Goal: Task Accomplishment & Management: Complete application form

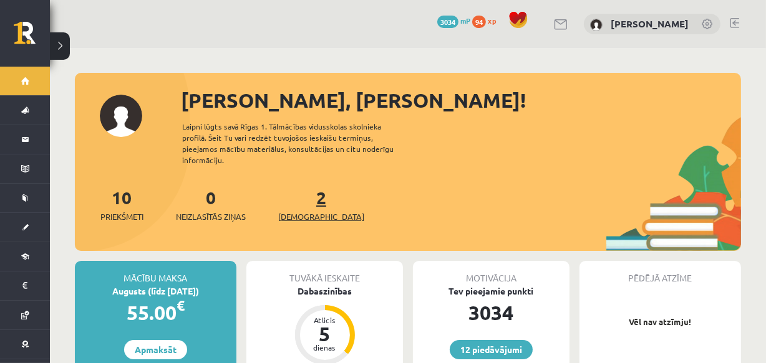
click at [301, 211] on span "[DEMOGRAPHIC_DATA]" at bounding box center [321, 217] width 86 height 12
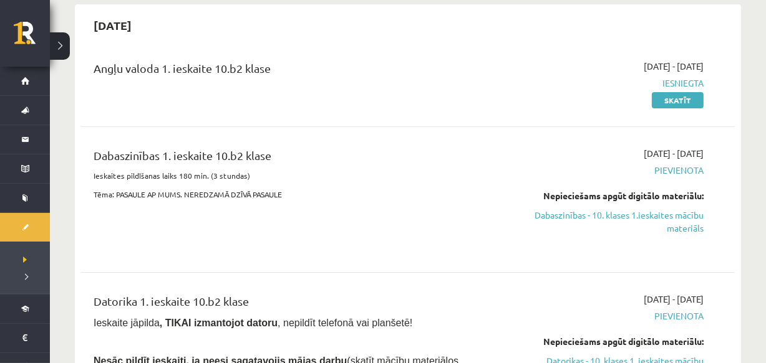
scroll to position [136, 0]
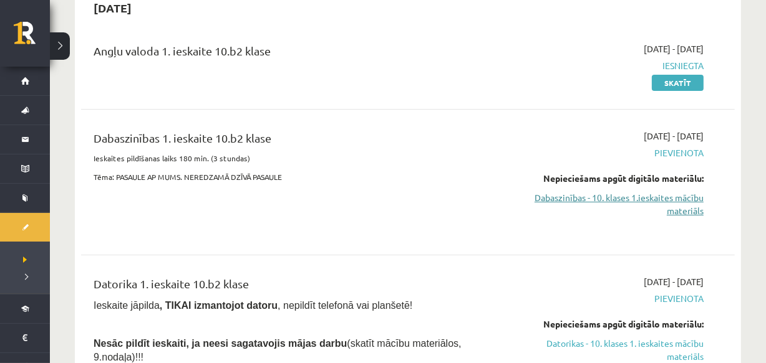
click at [583, 195] on link "Dabaszinības - 10. klases 1.ieskaites mācību materiāls" at bounding box center [607, 204] width 191 height 26
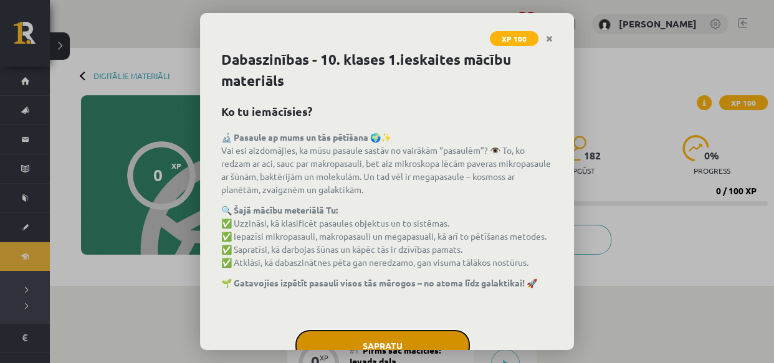
click at [432, 337] on button "Sapratu" at bounding box center [382, 345] width 175 height 31
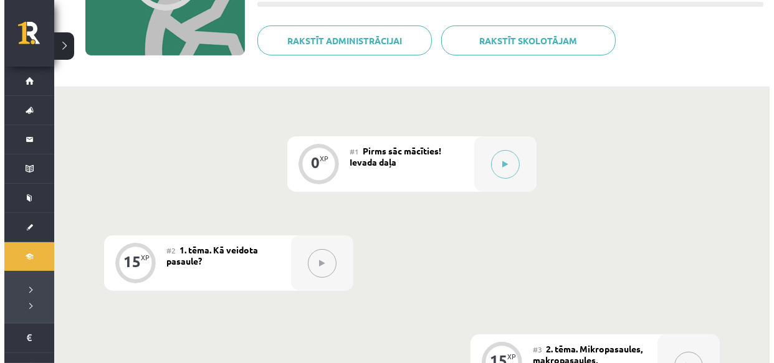
scroll to position [196, 0]
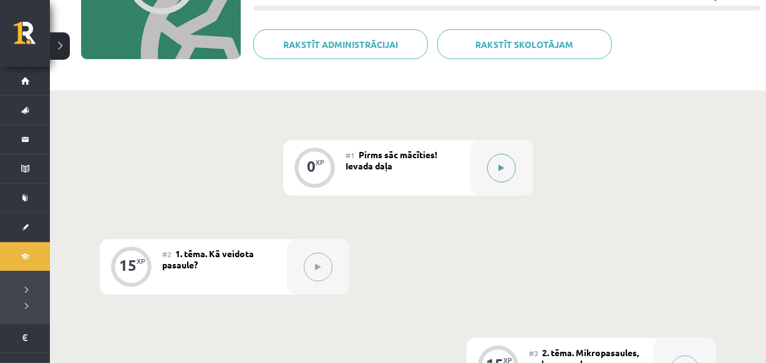
click at [499, 166] on icon at bounding box center [502, 168] width 6 height 7
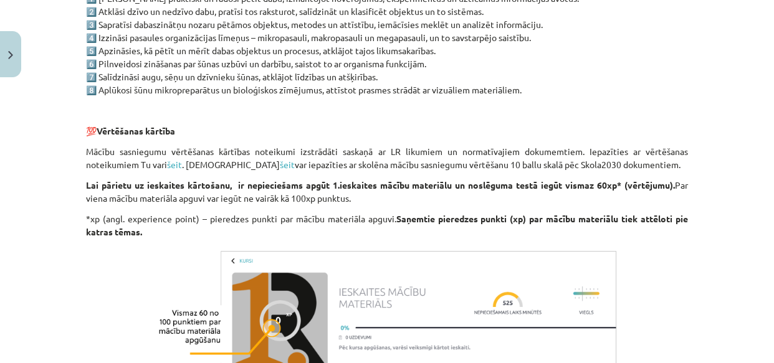
scroll to position [1076, 0]
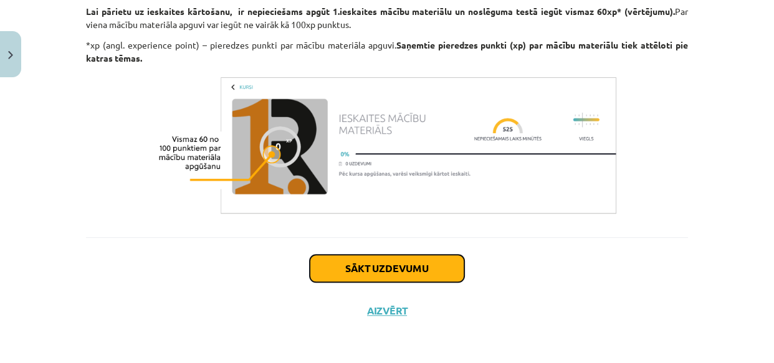
click at [416, 273] on button "Sākt uzdevumu" at bounding box center [387, 268] width 155 height 27
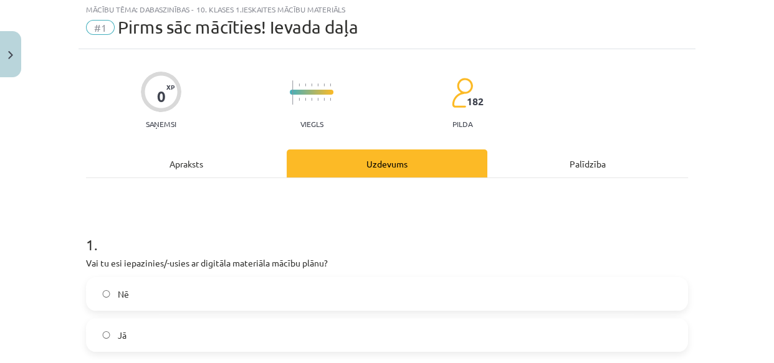
scroll to position [31, 0]
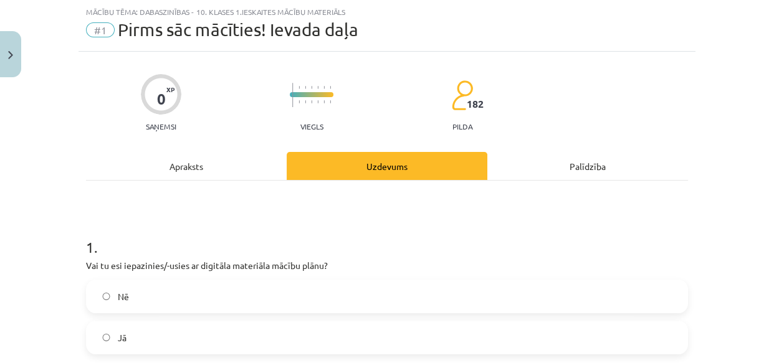
drag, startPoint x: 75, startPoint y: 237, endPoint x: 81, endPoint y: 241, distance: 7.6
click at [81, 241] on div "0 XP Saņemsi Viegls 182 pilda Apraksts Uzdevums Palīdzība 1 . Vai tu esi iepazi…" at bounding box center [387, 260] width 617 height 416
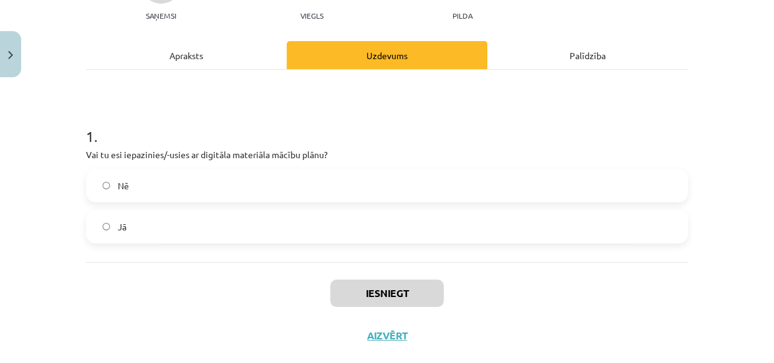
scroll to position [166, 0]
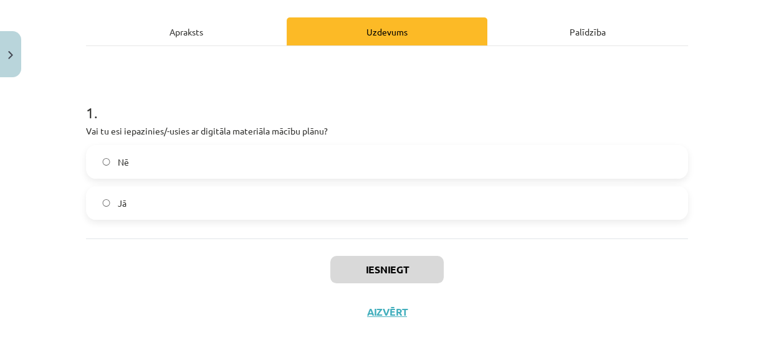
click at [439, 204] on label "Jā" at bounding box center [387, 203] width 600 height 31
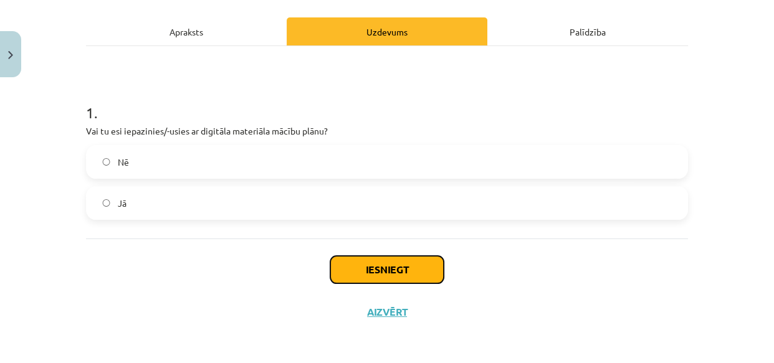
click at [388, 271] on button "Iesniegt" at bounding box center [386, 269] width 113 height 27
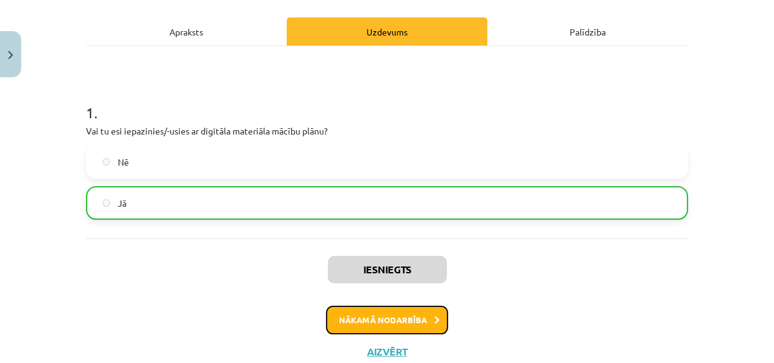
click at [358, 322] on button "Nākamā nodarbība" at bounding box center [387, 320] width 122 height 29
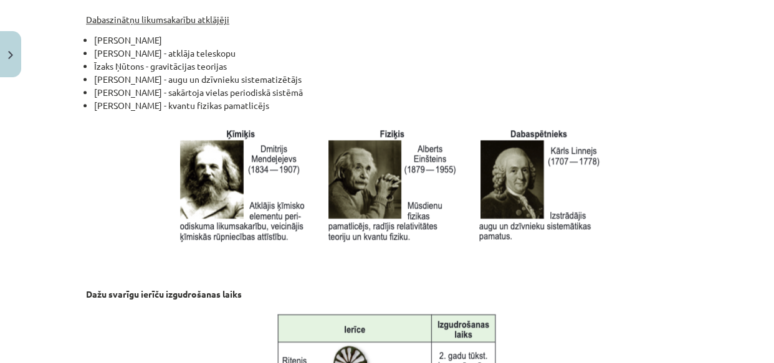
scroll to position [1772, 0]
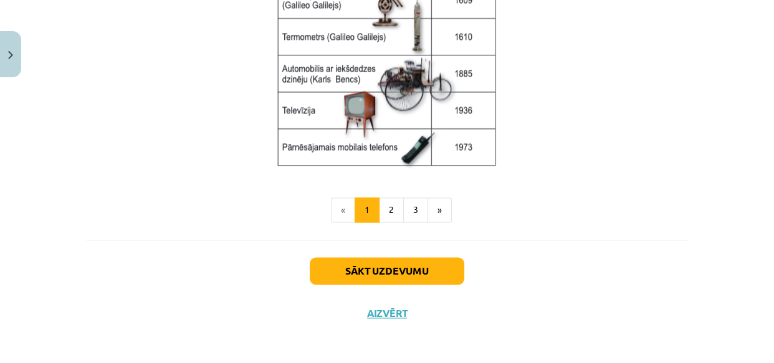
click at [444, 282] on div "Sākt uzdevumu Aizvērt" at bounding box center [387, 283] width 602 height 87
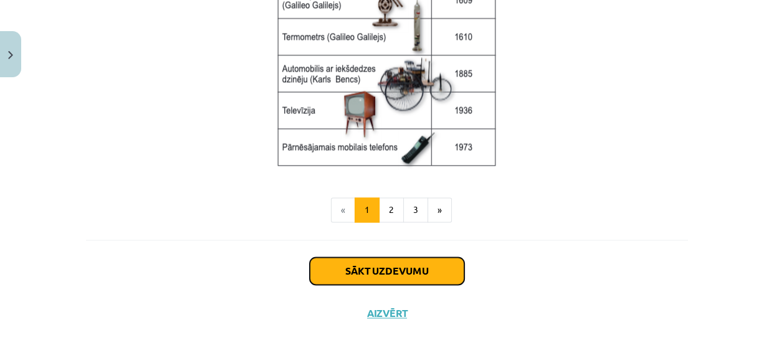
click at [405, 267] on button "Sākt uzdevumu" at bounding box center [387, 270] width 155 height 27
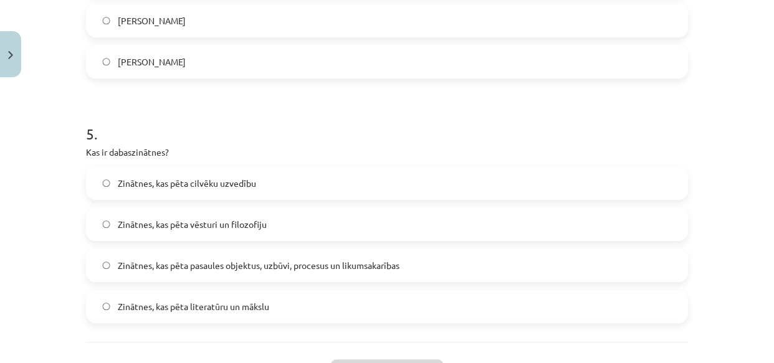
scroll to position [1229, 0]
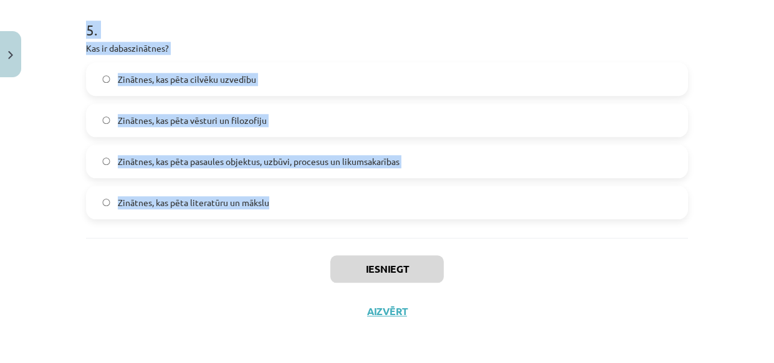
drag, startPoint x: 67, startPoint y: 229, endPoint x: 285, endPoint y: 221, distance: 217.7
click at [285, 221] on div "Mācību tēma: Dabaszinības - 10. klases 1.ieskaites mācību materiāls #2 1. tēma.…" at bounding box center [387, 181] width 774 height 363
copy form "1 . Kas ir megapasaule? Visuma sistēmas un objekti Dzīvnieku un augu pasaule Mi…"
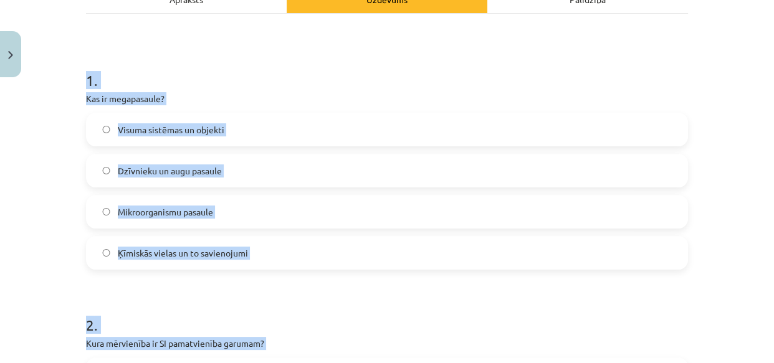
scroll to position [214, 0]
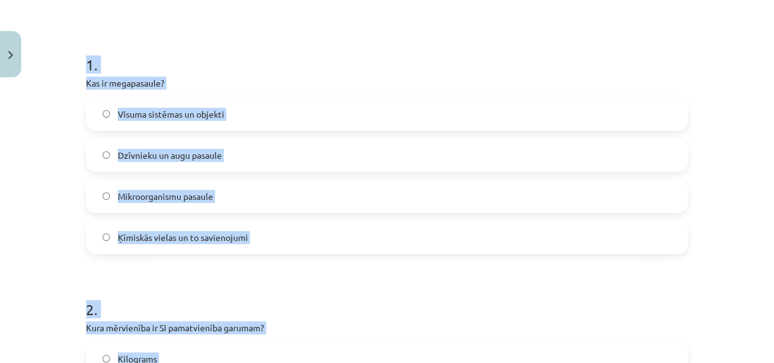
click at [54, 278] on div "Mācību tēma: Dabaszinības - 10. klases 1.ieskaites mācību materiāls #2 1. tēma.…" at bounding box center [387, 181] width 774 height 363
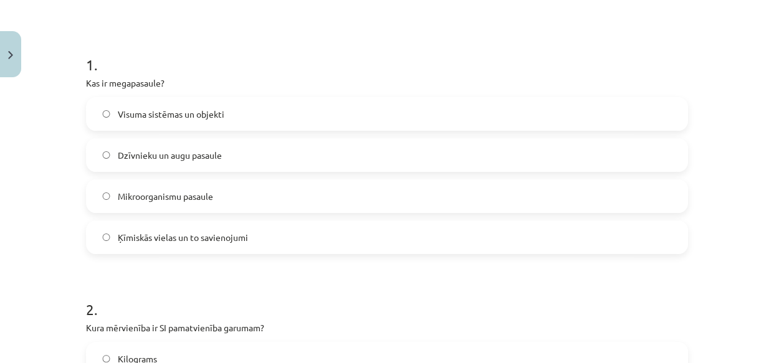
click at [263, 112] on label "Visuma sistēmas un objekti" at bounding box center [387, 113] width 600 height 31
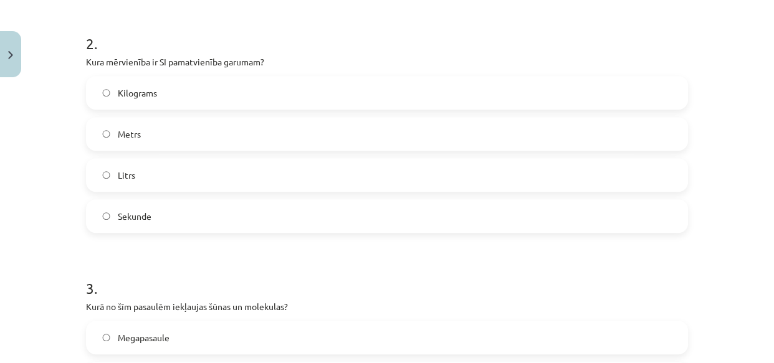
scroll to position [461, 0]
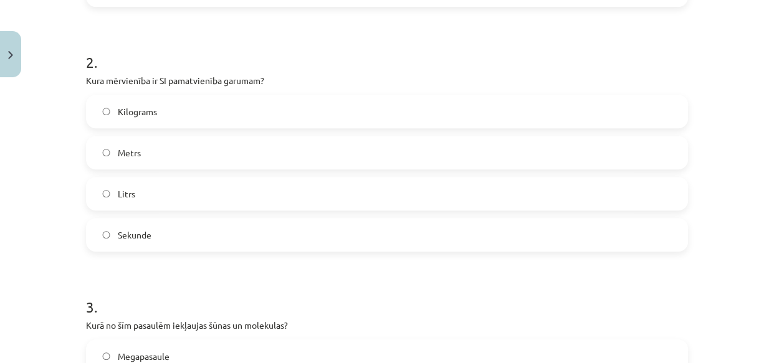
click at [174, 156] on label "Metrs" at bounding box center [387, 152] width 600 height 31
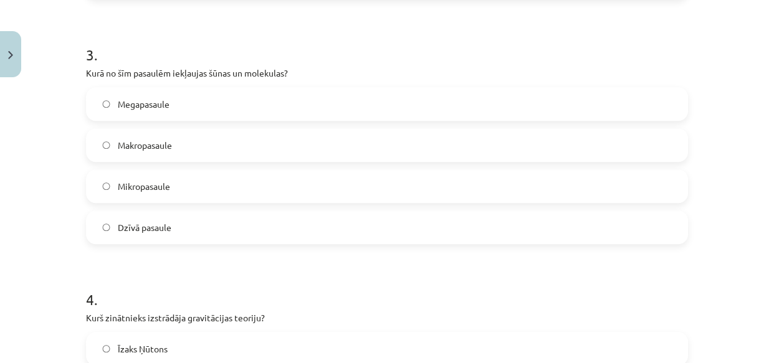
scroll to position [746, 0]
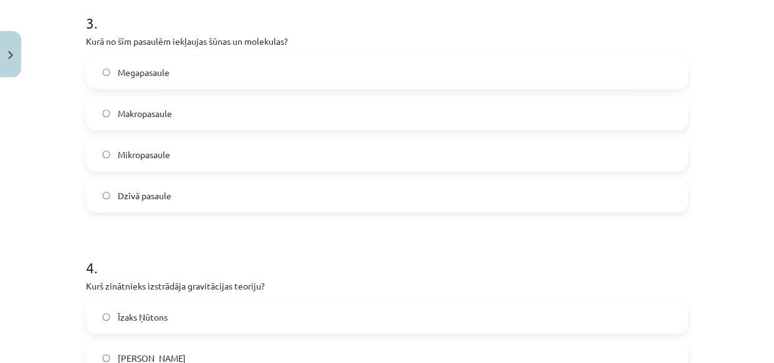
click at [188, 173] on div "Megapasaule Makropasaule Mikropasaule Dzīvā pasaule" at bounding box center [387, 133] width 602 height 157
click at [206, 161] on label "Mikropasaule" at bounding box center [387, 154] width 600 height 31
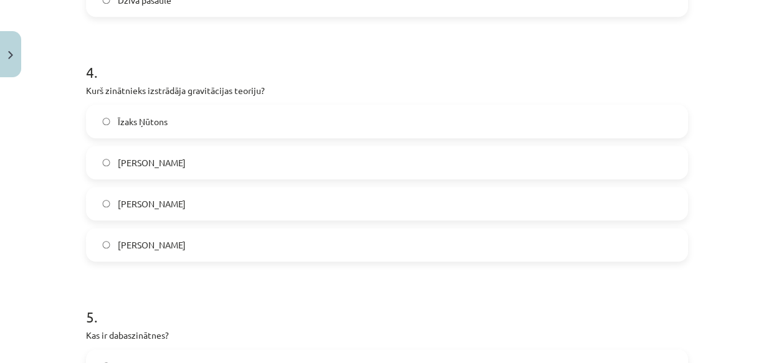
scroll to position [953, 0]
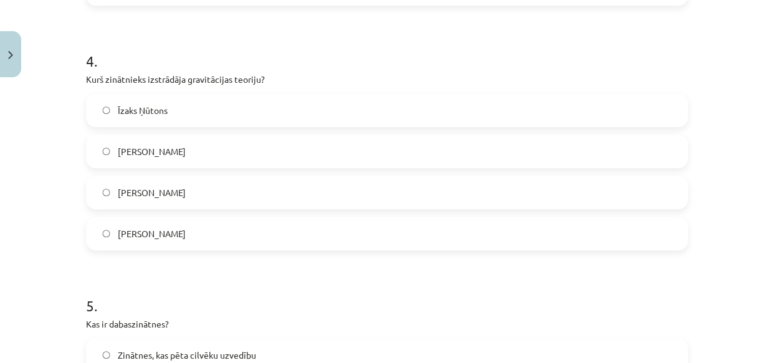
click at [155, 112] on span "Īzaks Ņūtons" at bounding box center [143, 110] width 50 height 13
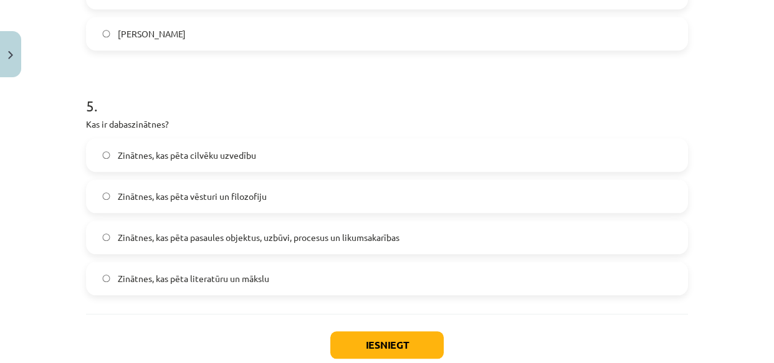
scroll to position [1181, 0]
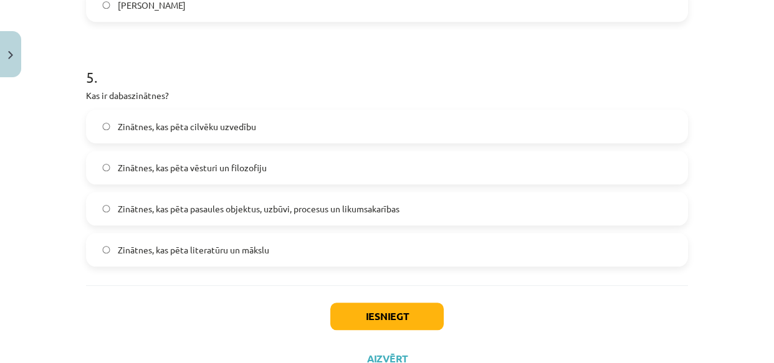
click at [285, 208] on span "Zinātnes, kas pēta pasaules objektus, uzbūvi, procesus un likumsakarības" at bounding box center [259, 209] width 282 height 13
click at [374, 309] on button "Iesniegt" at bounding box center [386, 316] width 113 height 27
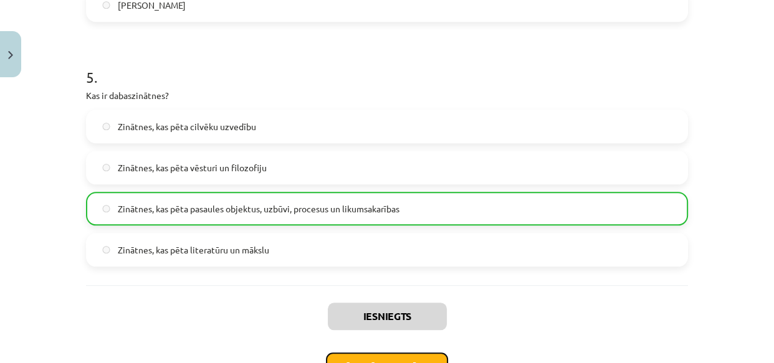
click at [383, 354] on button "Nākamā nodarbība" at bounding box center [387, 367] width 122 height 29
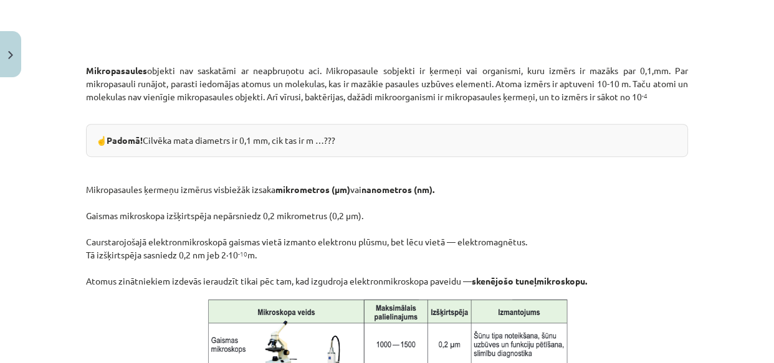
scroll to position [1158, 0]
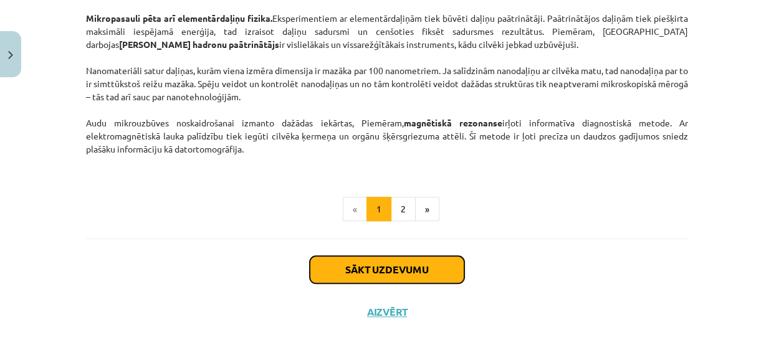
click at [408, 278] on button "Sākt uzdevumu" at bounding box center [387, 269] width 155 height 27
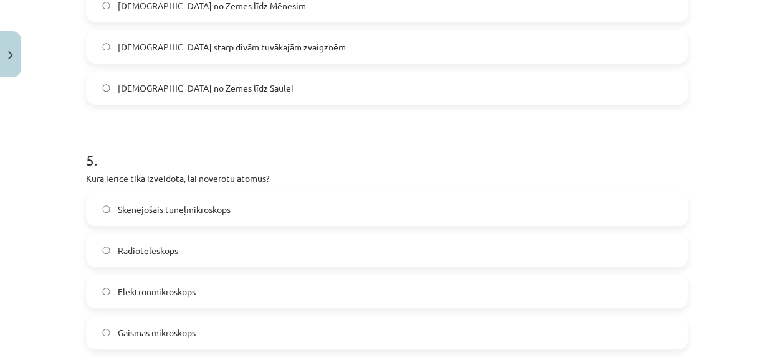
scroll to position [1249, 0]
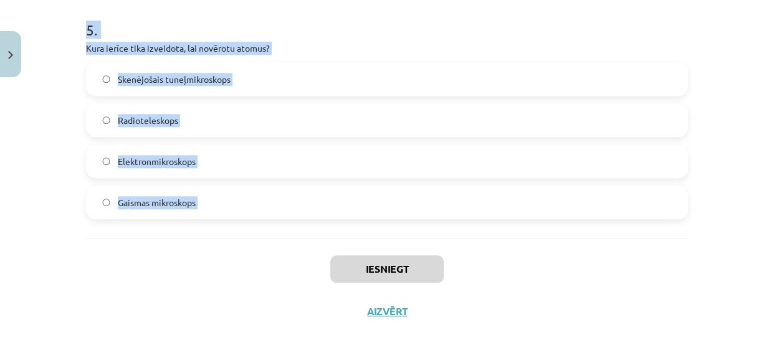
click at [328, 267] on div "Mācību tēma: Dabaszinības - 10. klases 1.ieskaites mācību materiāls #3 2. tēma.…" at bounding box center [387, 181] width 774 height 363
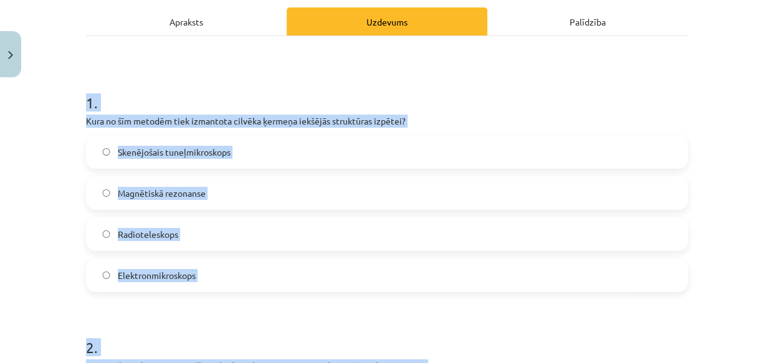
scroll to position [191, 0]
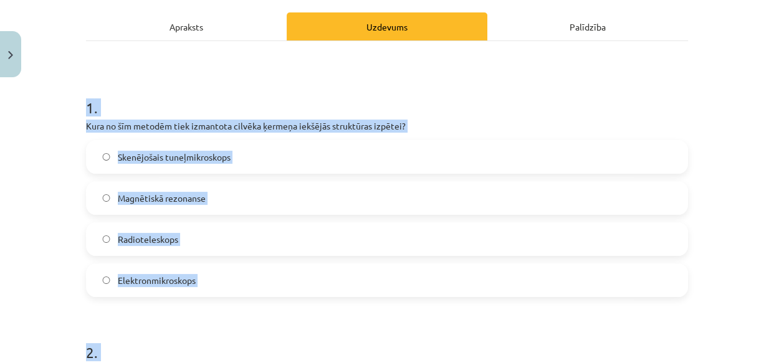
click at [463, 109] on h1 "1 ." at bounding box center [387, 96] width 602 height 39
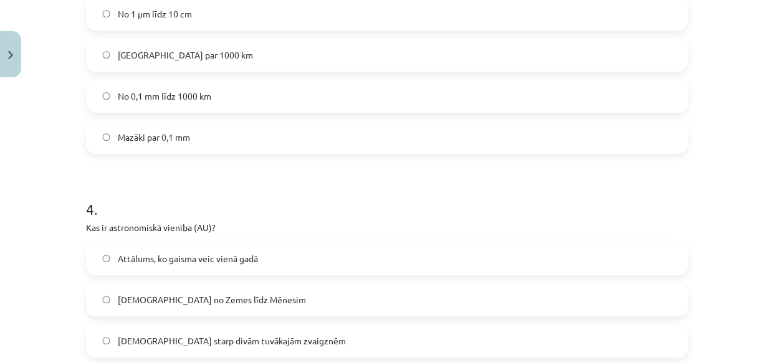
scroll to position [1249, 0]
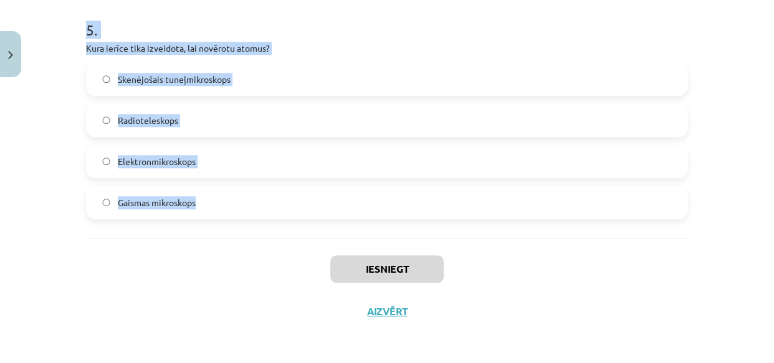
drag, startPoint x: 86, startPoint y: 85, endPoint x: 234, endPoint y: 199, distance: 186.8
copy form ". Kura no šīm metodēm tiek izmantota cilvēka ķermeņa iekšējās struktūras izpēte…"
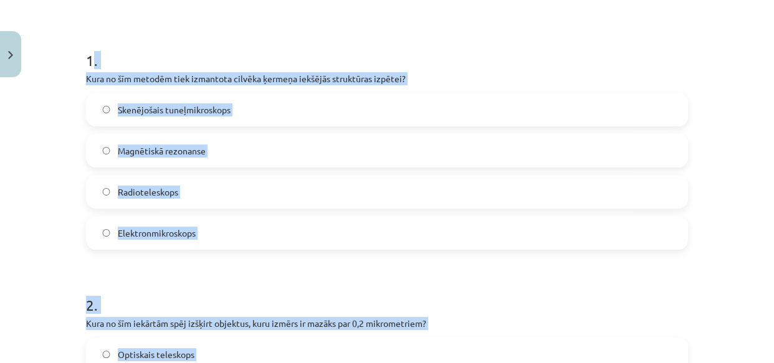
scroll to position [244, 0]
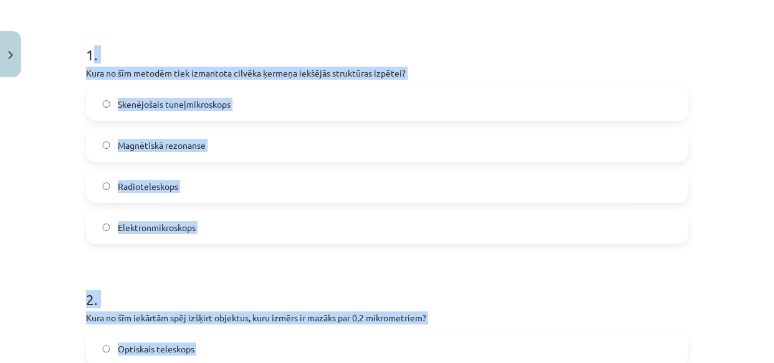
click at [263, 149] on label "Magnētiskā rezonanse" at bounding box center [387, 145] width 600 height 31
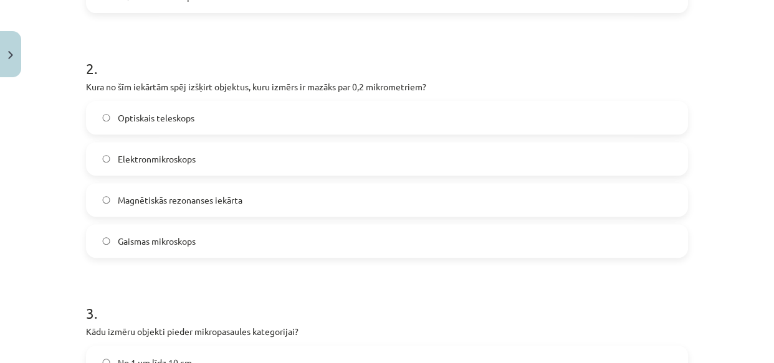
scroll to position [502, 0]
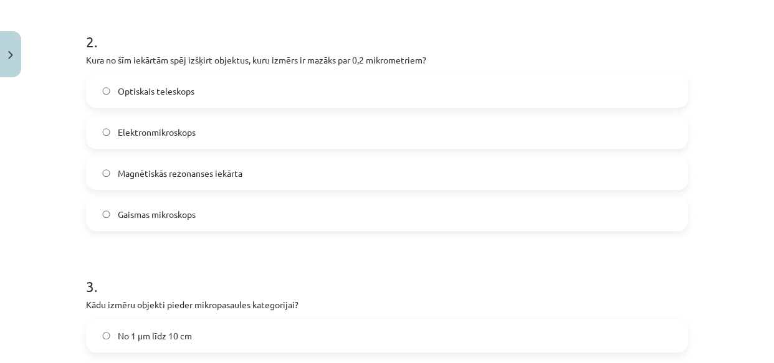
click at [218, 137] on label "Elektronmikroskops" at bounding box center [387, 132] width 600 height 31
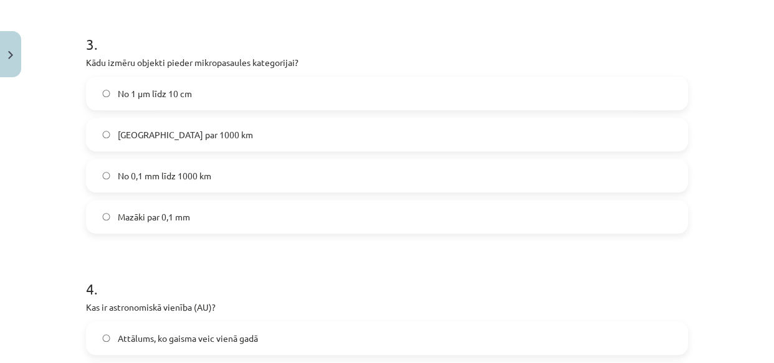
scroll to position [776, 0]
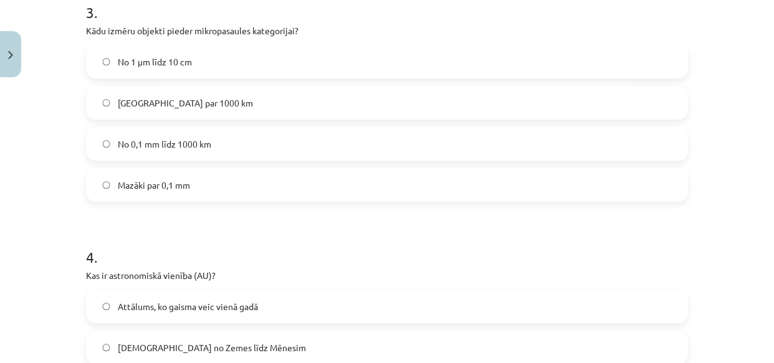
click at [219, 179] on label "Mazāki par 0,1 mm" at bounding box center [387, 185] width 600 height 31
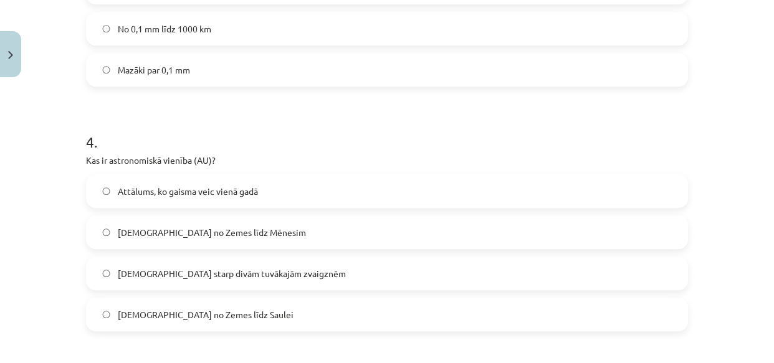
scroll to position [968, 0]
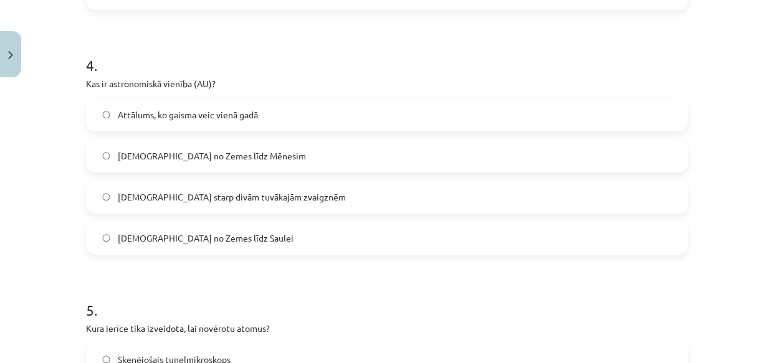
click at [216, 160] on span "Attālums no Zemes līdz Mēnesim" at bounding box center [212, 156] width 188 height 13
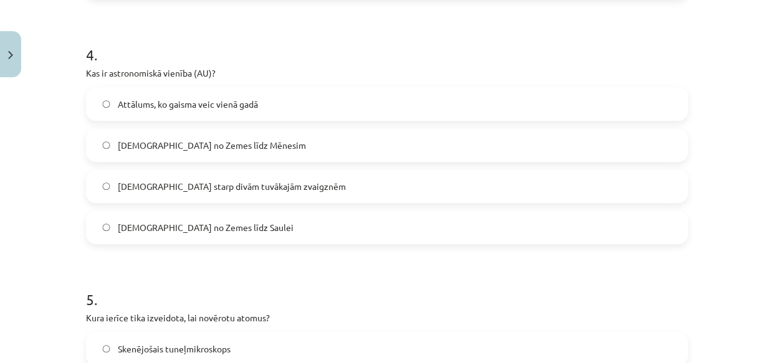
click at [252, 226] on label "Attālums no Zemes līdz Saulei" at bounding box center [387, 227] width 600 height 31
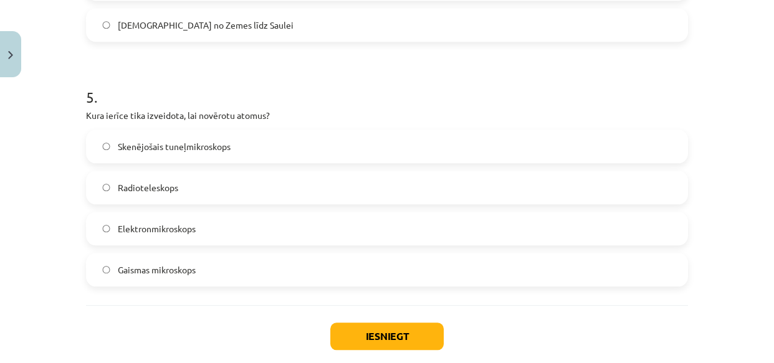
scroll to position [1210, 0]
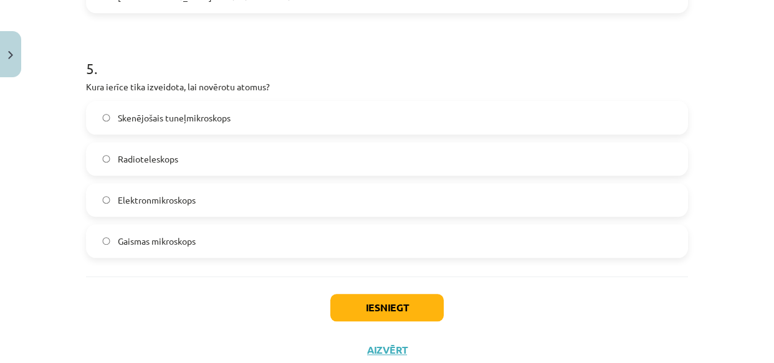
click at [210, 119] on span "Skenējošais tuneļmikroskops" at bounding box center [174, 118] width 113 height 13
click at [355, 303] on button "Iesniegt" at bounding box center [386, 307] width 113 height 27
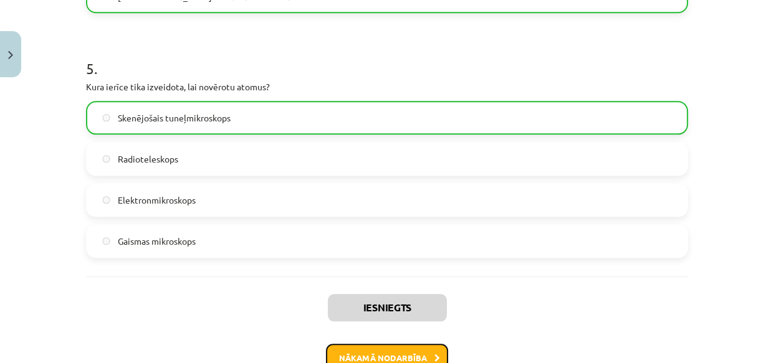
click at [398, 354] on button "Nākamā nodarbība" at bounding box center [387, 358] width 122 height 29
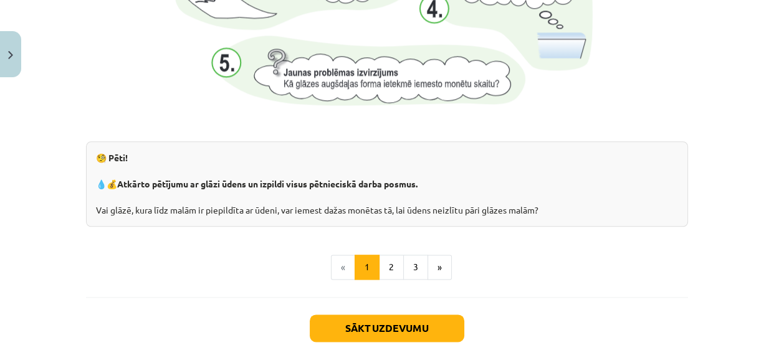
scroll to position [1426, 0]
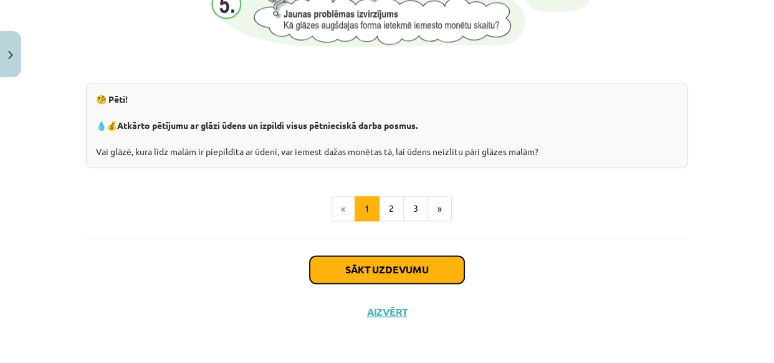
click at [347, 258] on button "Sākt uzdevumu" at bounding box center [387, 269] width 155 height 27
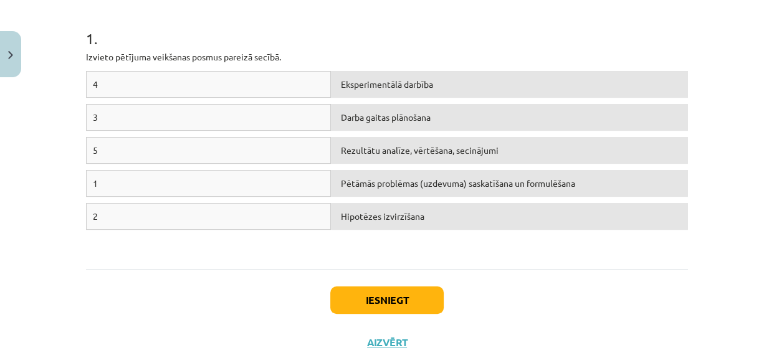
scroll to position [271, 0]
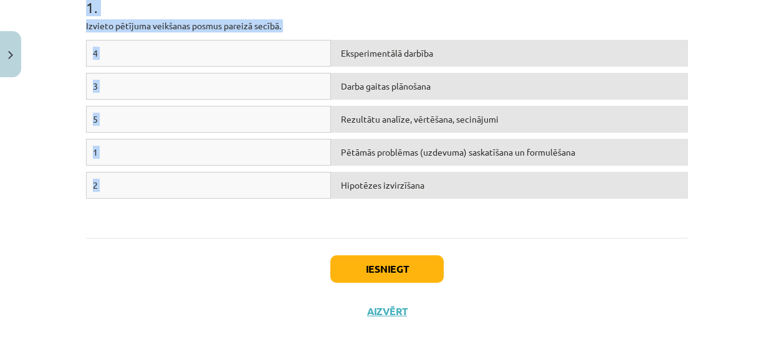
drag, startPoint x: 72, startPoint y: 231, endPoint x: 486, endPoint y: 190, distance: 416.6
click at [486, 190] on div "Mācību tēma: Dabaszinības - 10. klases 1.ieskaites mācību materiāls #4 3. tēma.…" at bounding box center [387, 181] width 774 height 363
click at [489, 210] on div "4 Eksperimentālā darbība 3 Darba gaitas plānošana 5 Rezultātu analīze, vērtēšan…" at bounding box center [387, 133] width 602 height 187
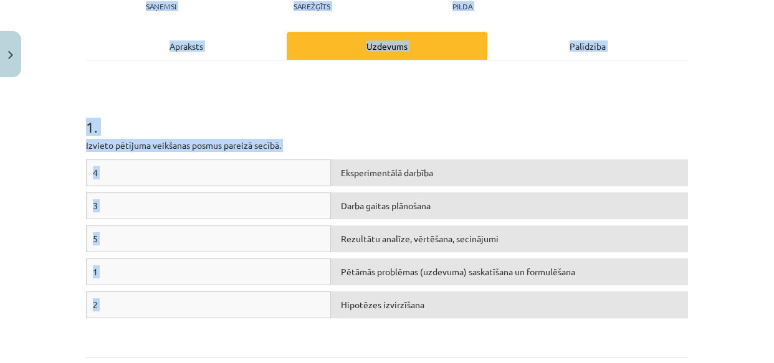
scroll to position [0, 0]
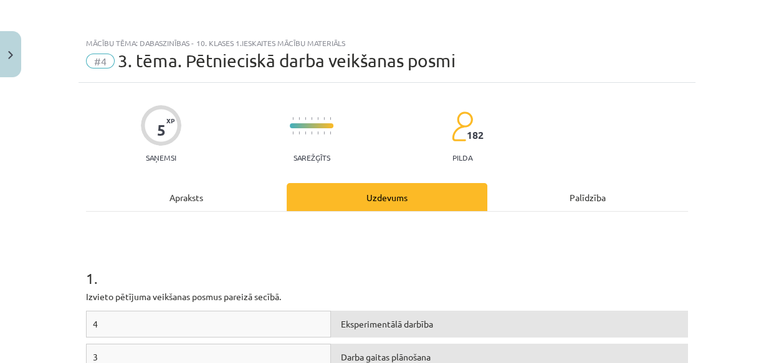
drag, startPoint x: 489, startPoint y: 210, endPoint x: 430, endPoint y: 352, distance: 153.4
click at [331, 293] on p "Izvieto pētījuma veikšanas posmus pareizā secībā." at bounding box center [387, 296] width 602 height 13
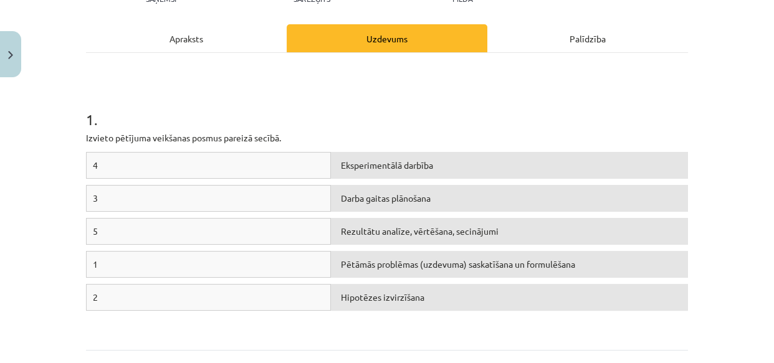
scroll to position [164, 0]
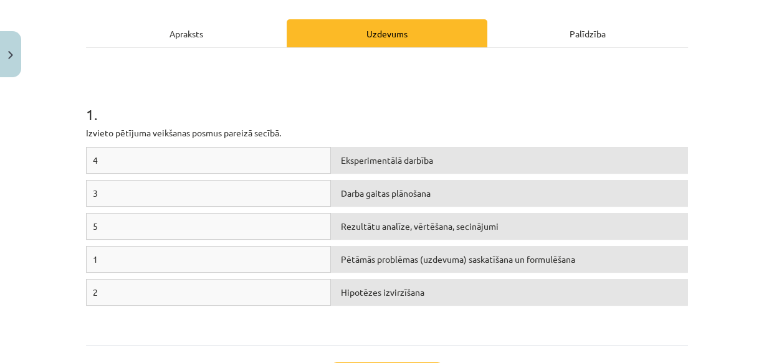
click at [394, 163] on span "Eksperimentālā darbība" at bounding box center [387, 160] width 92 height 11
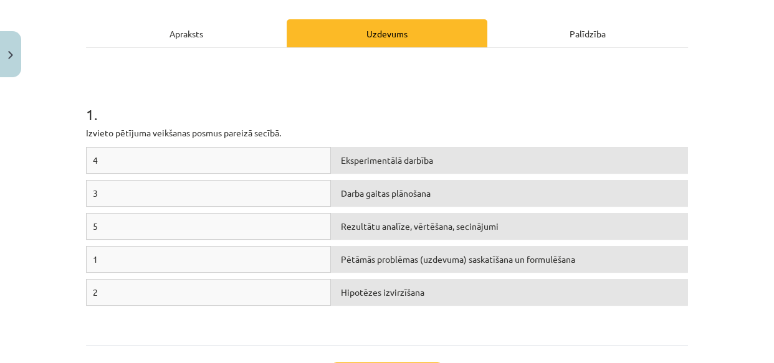
click at [382, 151] on div "Eksperimentālā darbība" at bounding box center [509, 160] width 357 height 27
click at [380, 165] on div "Eksperimentālā darbība" at bounding box center [509, 160] width 357 height 27
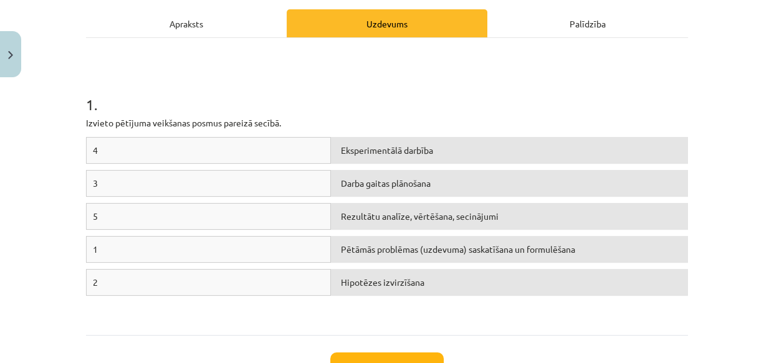
scroll to position [165, 0]
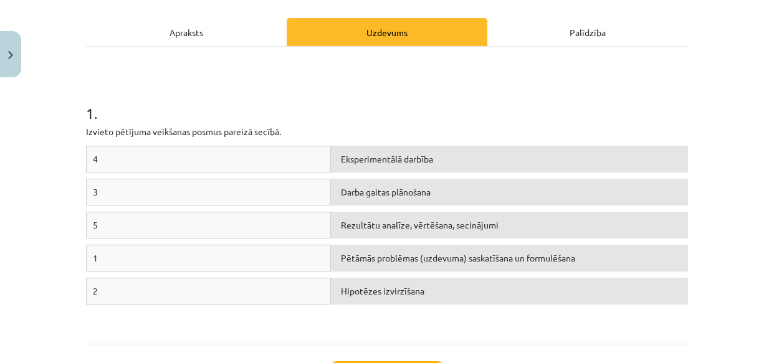
drag, startPoint x: 412, startPoint y: 266, endPoint x: 401, endPoint y: 251, distance: 17.8
click at [401, 251] on div "Pētāmās problēmas (uzdevuma) saskatīšana un formulēšana" at bounding box center [509, 258] width 357 height 27
drag, startPoint x: 401, startPoint y: 251, endPoint x: 372, endPoint y: 118, distance: 136.6
click at [372, 118] on div "1 . Izvieto pētījuma veikšanas posmus pareizā secībā. 4 Eksperimentālā darbība …" at bounding box center [387, 195] width 602 height 275
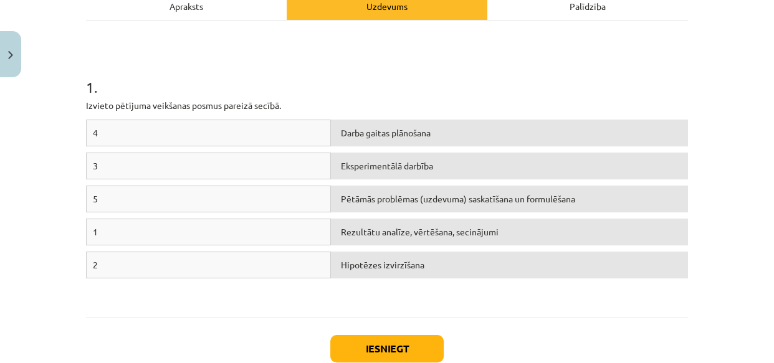
scroll to position [240, 0]
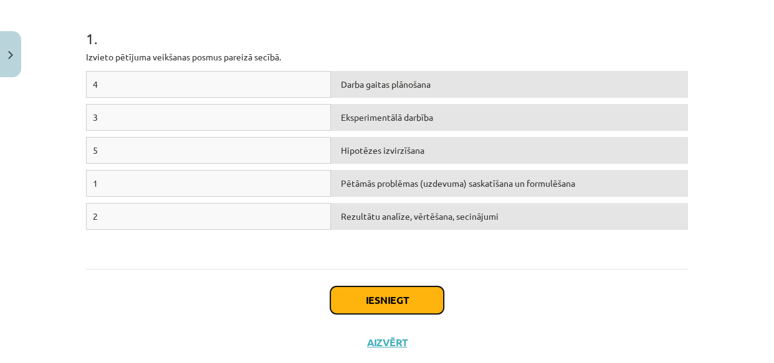
click at [388, 292] on button "Iesniegt" at bounding box center [386, 300] width 113 height 27
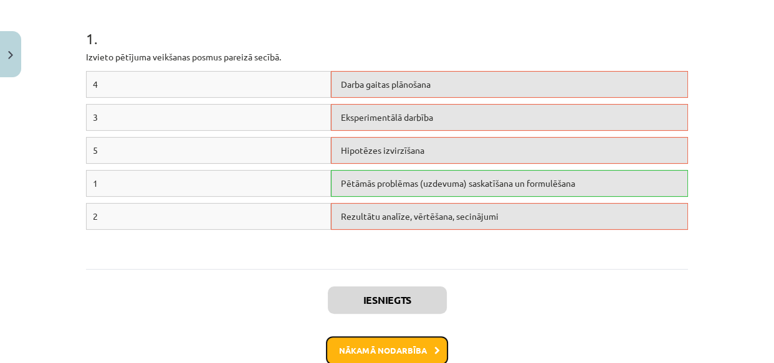
click at [390, 351] on button "Nākamā nodarbība" at bounding box center [387, 351] width 122 height 29
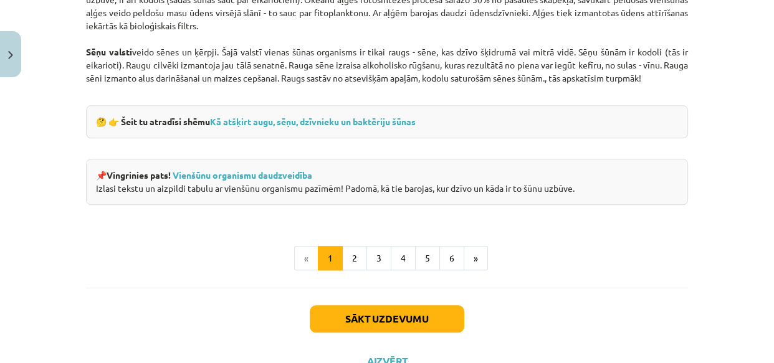
scroll to position [1255, 0]
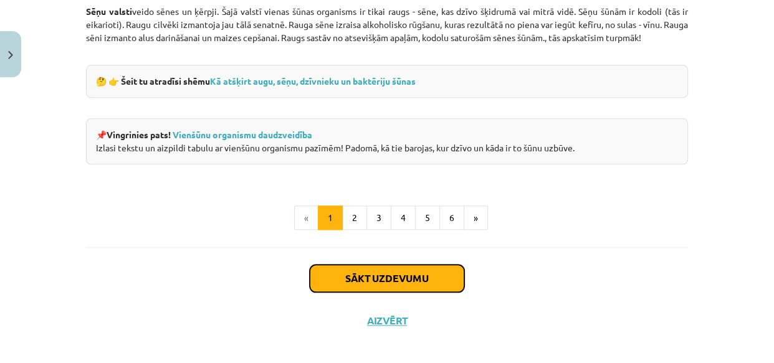
click at [403, 274] on button "Sākt uzdevumu" at bounding box center [387, 278] width 155 height 27
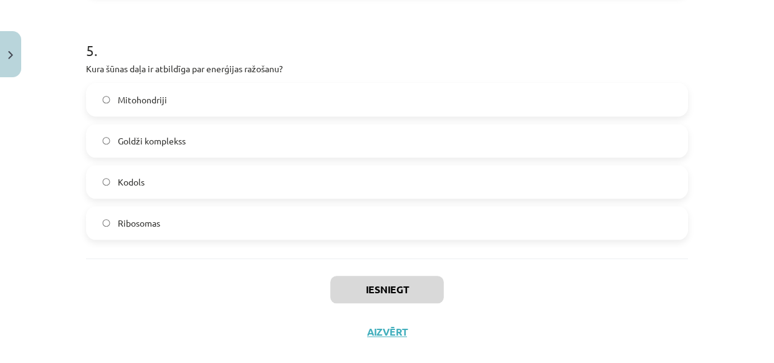
scroll to position [1229, 0]
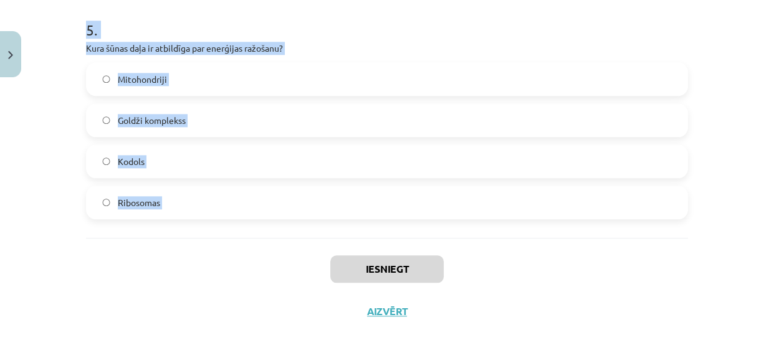
drag, startPoint x: 59, startPoint y: 239, endPoint x: 288, endPoint y: 252, distance: 229.8
click at [288, 252] on div "Mācību tēma: Dabaszinības - 10. klases 1.ieskaites mācību materiāls #5 4. tēma.…" at bounding box center [387, 181] width 774 height 363
copy form "1 . Kas notiek fotosintēzes procesā? Cukura un skābekļa ražošana no gaismas ene…"
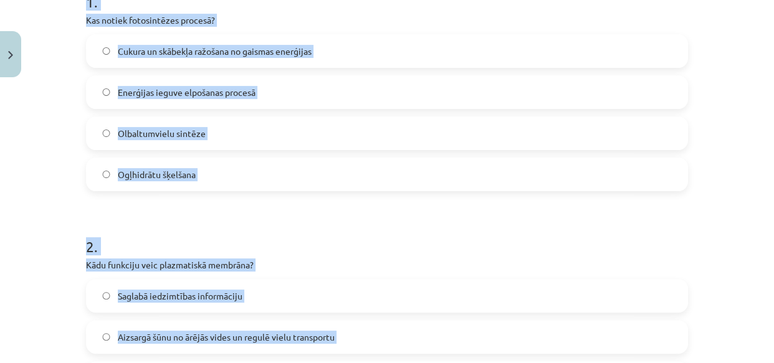
scroll to position [211, 0]
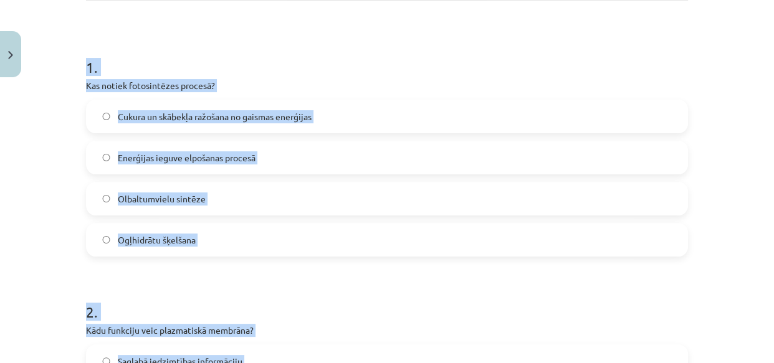
click at [600, 122] on label "Cukura un skābekļa ražošana no gaismas enerģijas" at bounding box center [387, 116] width 600 height 31
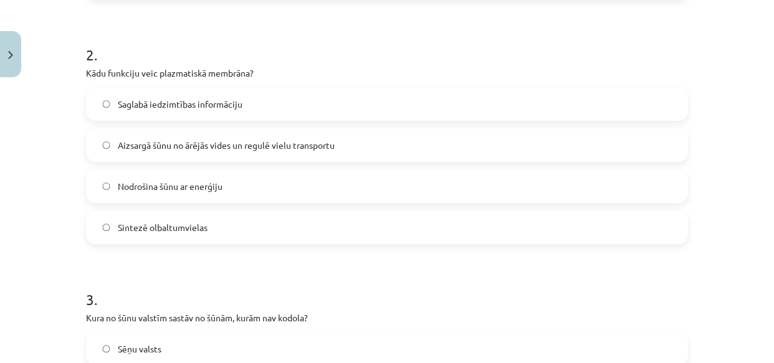
scroll to position [492, 0]
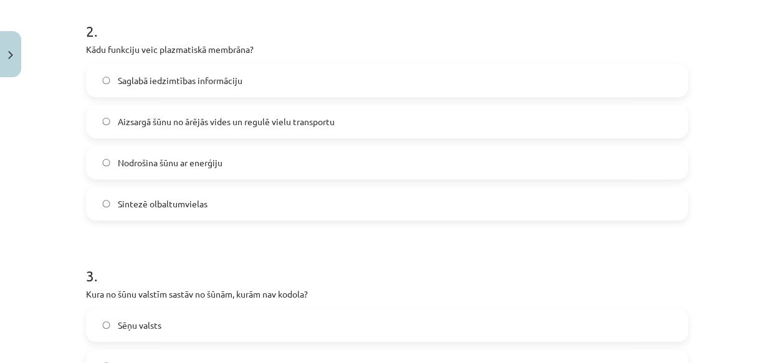
click at [196, 128] on label "Aizsargā šūnu no ārējās vides un regulē vielu transportu" at bounding box center [387, 121] width 600 height 31
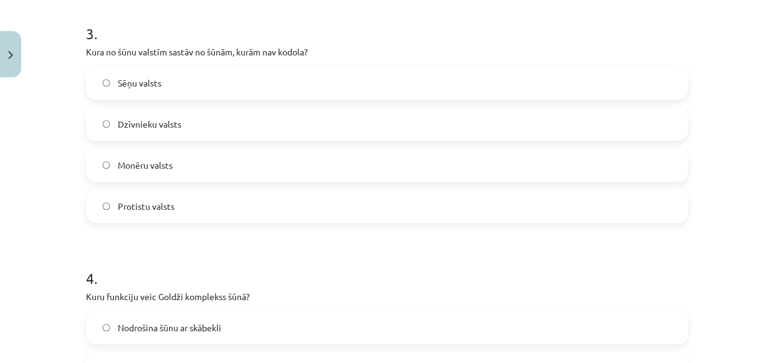
scroll to position [759, 0]
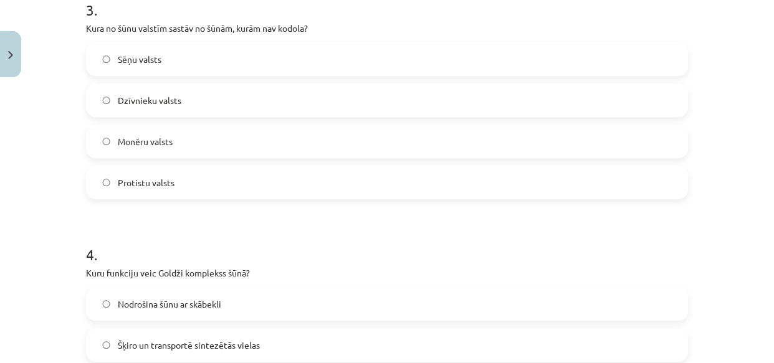
click at [167, 140] on span "Monēru valsts" at bounding box center [145, 141] width 55 height 13
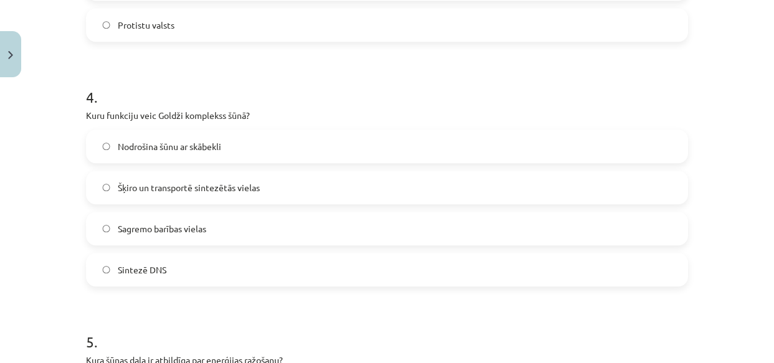
scroll to position [954, 0]
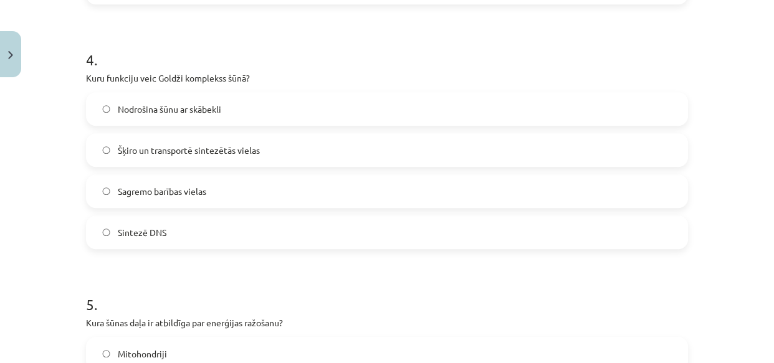
click at [226, 162] on label "Šķiro un transportē sintezētās vielas" at bounding box center [387, 150] width 600 height 31
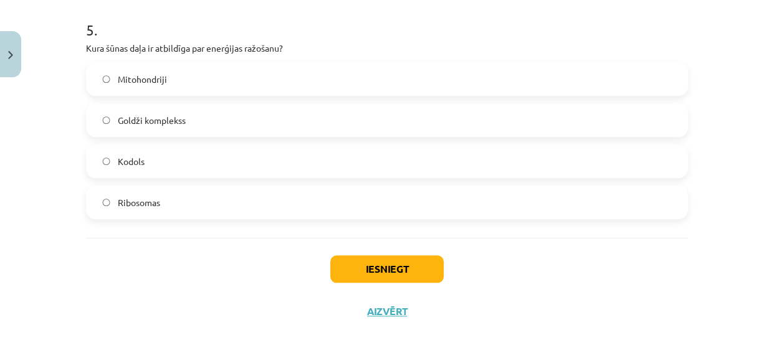
click at [214, 76] on label "Mitohondriji" at bounding box center [387, 79] width 600 height 31
click at [362, 266] on button "Iesniegt" at bounding box center [386, 269] width 113 height 27
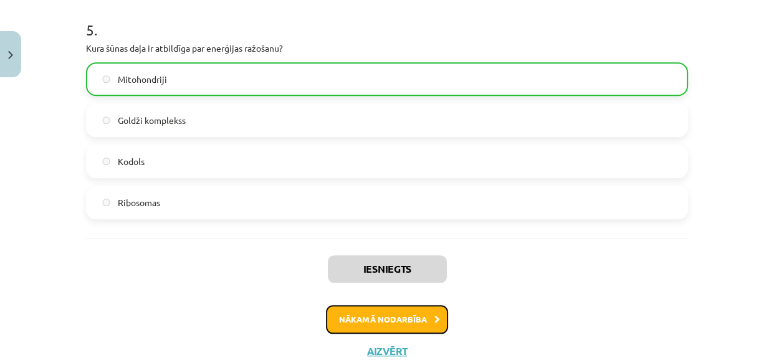
click at [372, 320] on button "Nākamā nodarbība" at bounding box center [387, 319] width 122 height 29
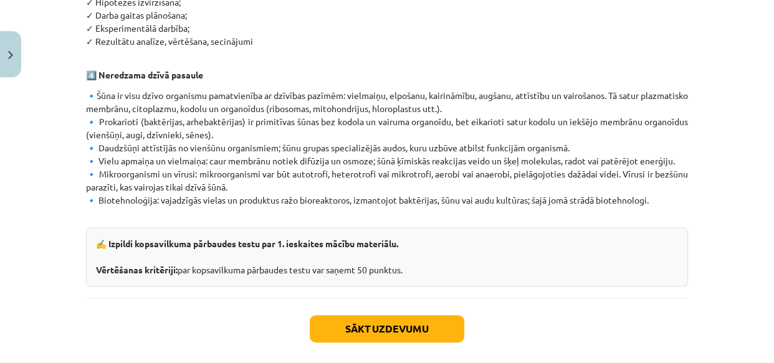
scroll to position [829, 0]
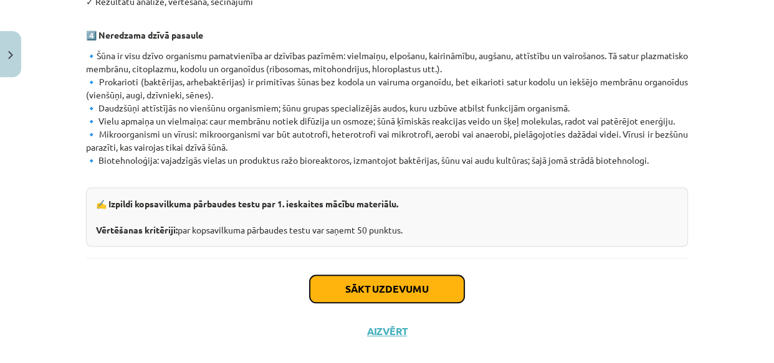
click at [384, 276] on button "Sākt uzdevumu" at bounding box center [387, 289] width 155 height 27
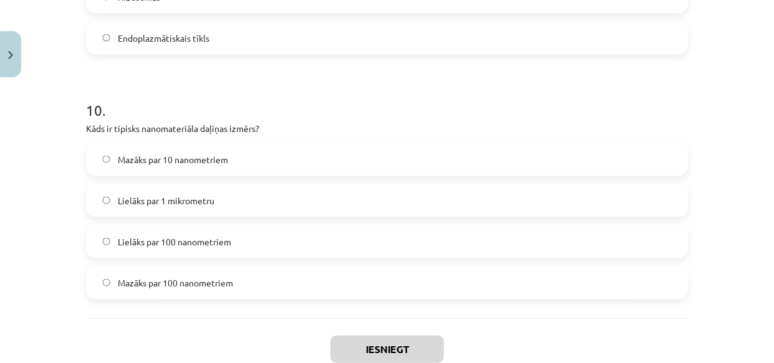
scroll to position [2454, 0]
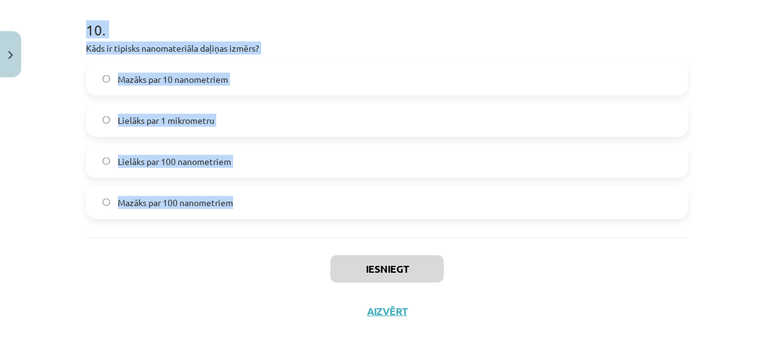
drag, startPoint x: 56, startPoint y: 233, endPoint x: 294, endPoint y: 210, distance: 238.6
click at [294, 210] on div "Mācību tēma: Dabaszinības - 10. klases 1.ieskaites mācību materiāls #6 Kopsavil…" at bounding box center [387, 181] width 774 height 363
copy form "1 . Kura dabaszinātņu nozare pēta Zemes uzbūvi un tās virsas objektu izvietojum…"
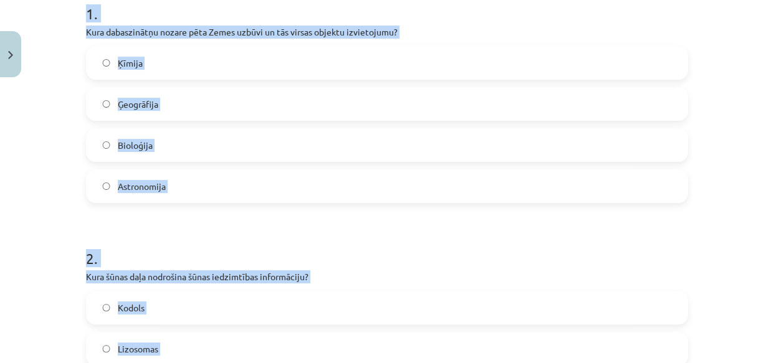
scroll to position [302, 0]
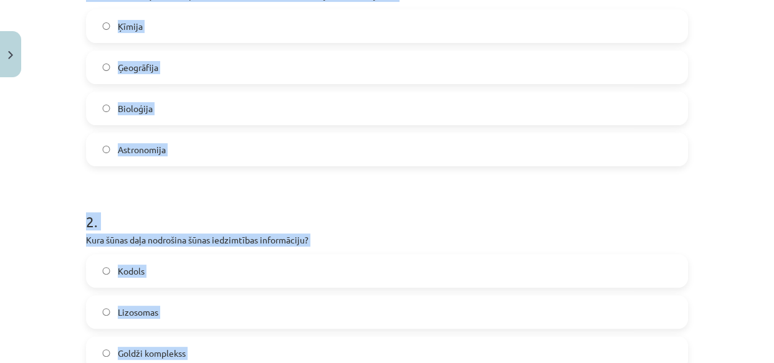
click at [395, 68] on label "Ģeogrāfija" at bounding box center [387, 67] width 600 height 31
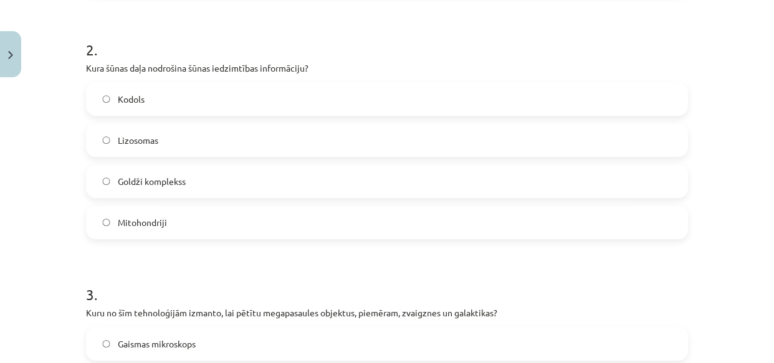
scroll to position [526, 0]
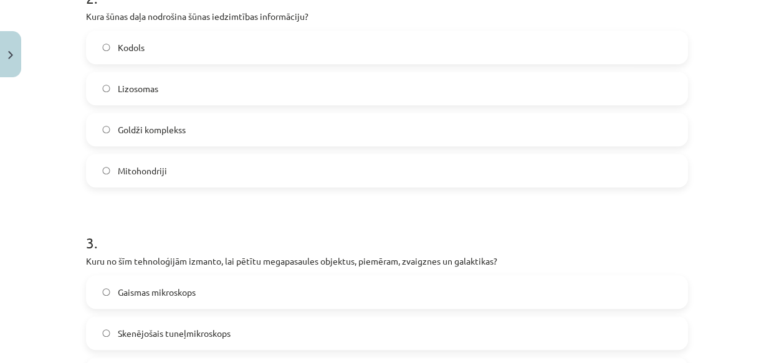
click at [187, 40] on label "Kodols" at bounding box center [387, 47] width 600 height 31
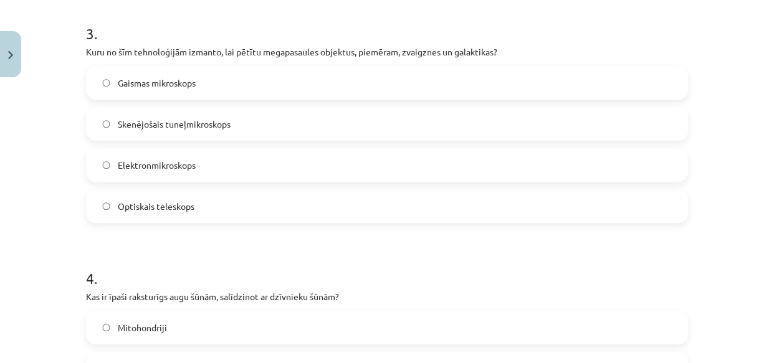
scroll to position [740, 0]
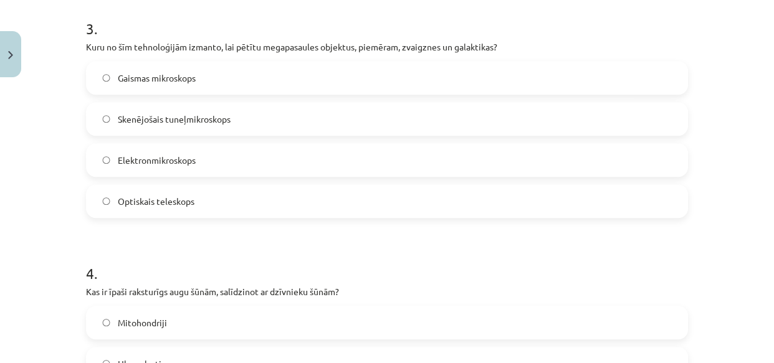
click at [397, 204] on label "Optiskais teleskops" at bounding box center [387, 201] width 600 height 31
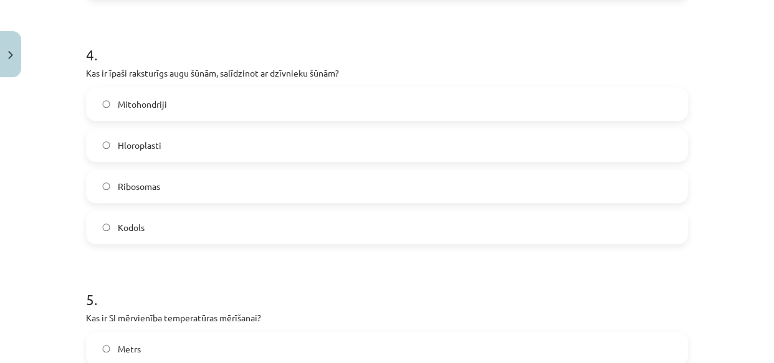
scroll to position [963, 0]
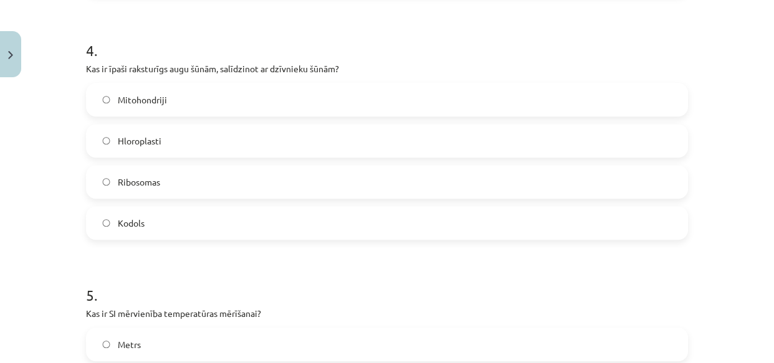
click at [178, 148] on label "Hloroplasti" at bounding box center [387, 140] width 600 height 31
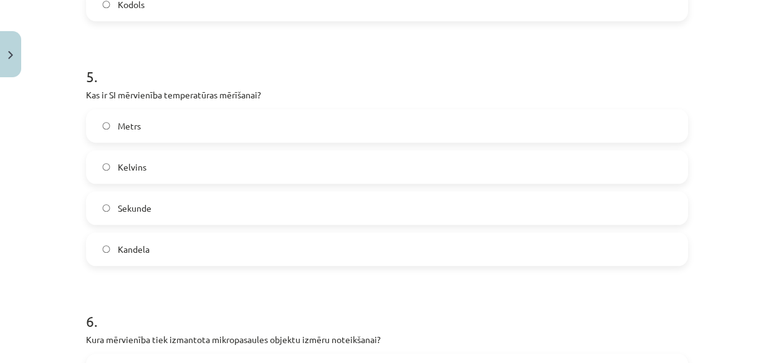
scroll to position [1201, 0]
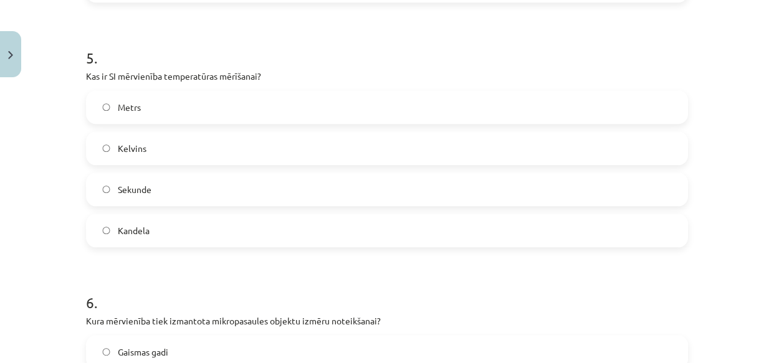
click at [189, 151] on label "Kelvins" at bounding box center [387, 148] width 600 height 31
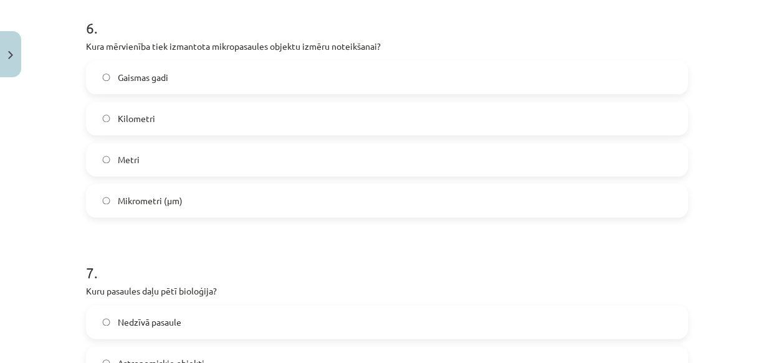
scroll to position [1484, 0]
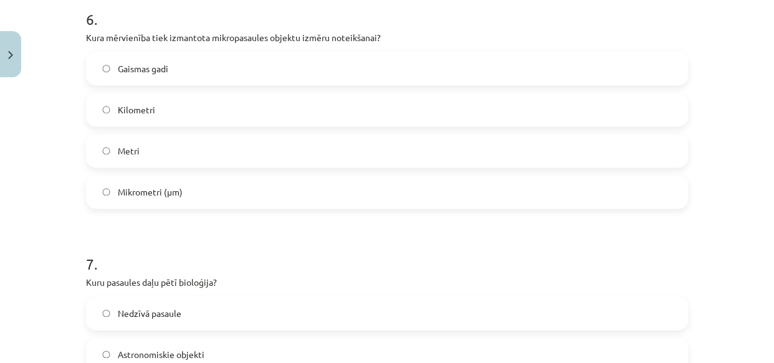
click at [211, 190] on label "Mikrometri (μm)" at bounding box center [387, 191] width 600 height 31
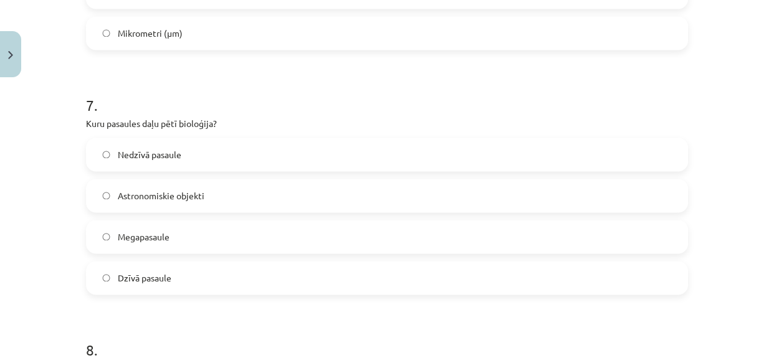
scroll to position [1722, 0]
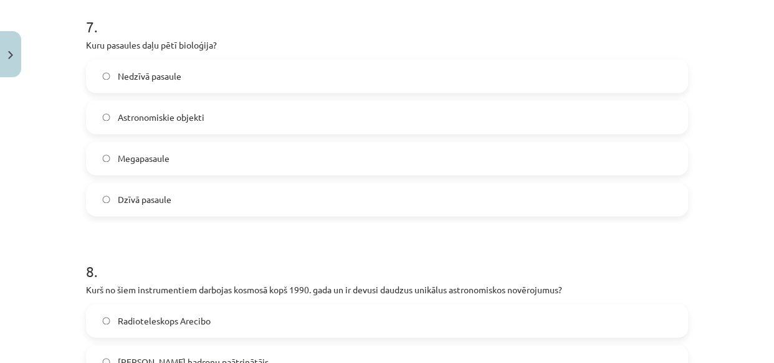
click at [196, 197] on label "Dzīvā pasaule" at bounding box center [387, 199] width 600 height 31
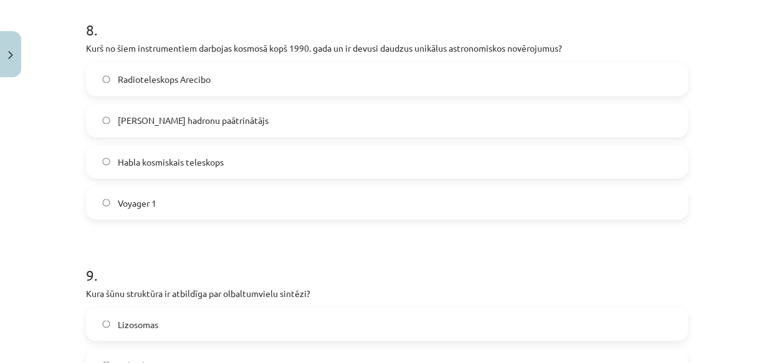
scroll to position [1978, 0]
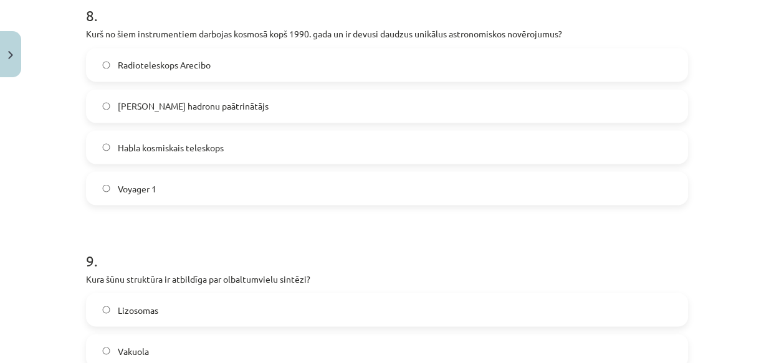
click at [188, 155] on label "Habla kosmiskais teleskops" at bounding box center [387, 147] width 600 height 31
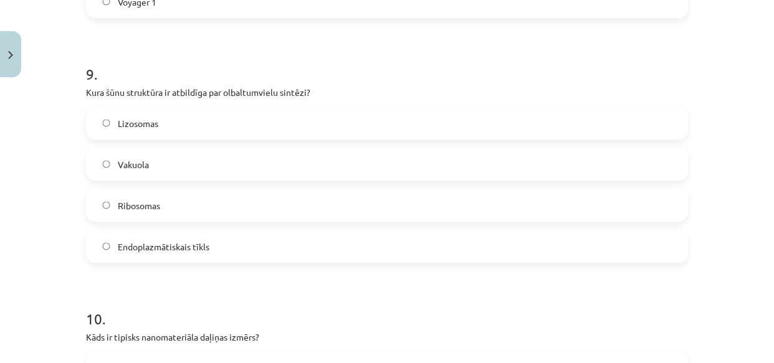
scroll to position [2202, 0]
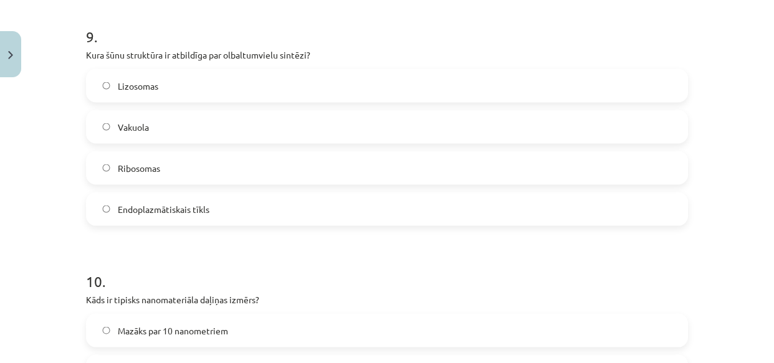
click at [178, 168] on label "Ribosomas" at bounding box center [387, 168] width 600 height 31
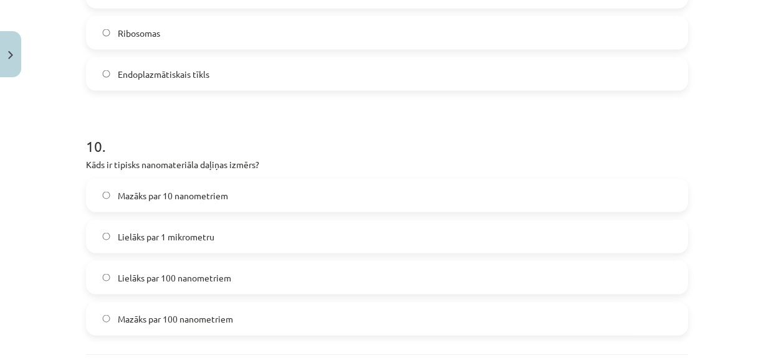
scroll to position [2411, 0]
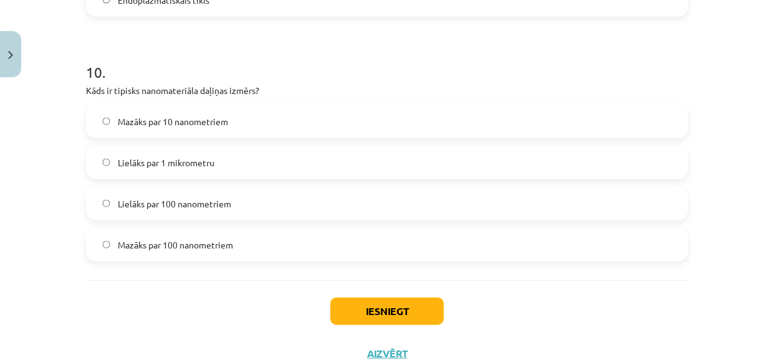
click at [203, 256] on label "Mazāks par 100 nanometriem" at bounding box center [387, 244] width 600 height 31
click at [386, 321] on button "Iesniegt" at bounding box center [386, 311] width 113 height 27
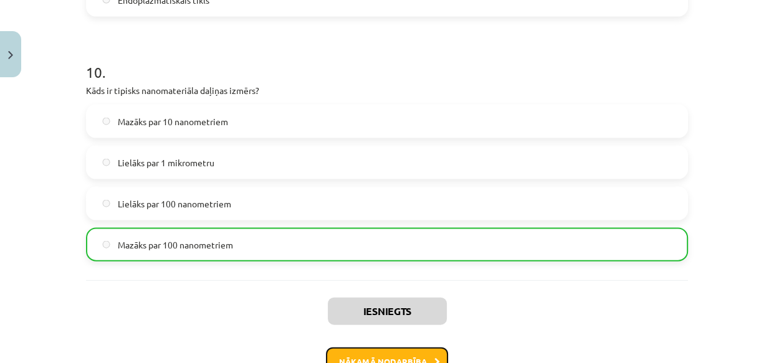
click at [388, 359] on button "Nākamā nodarbība" at bounding box center [387, 362] width 122 height 29
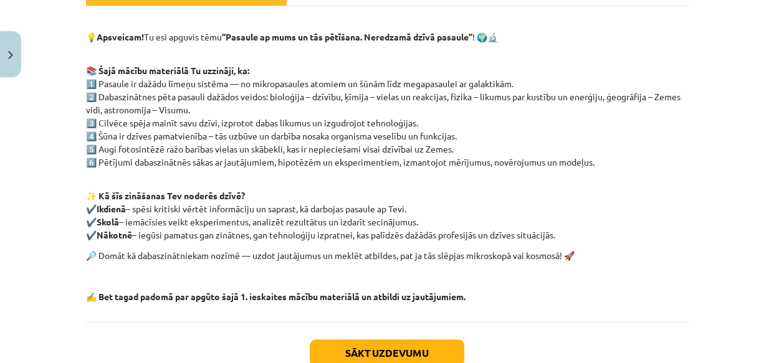
scroll to position [290, 0]
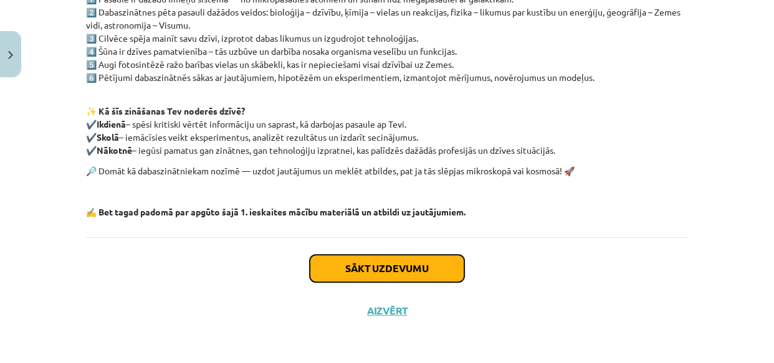
click at [371, 261] on button "Sākt uzdevumu" at bounding box center [387, 268] width 155 height 27
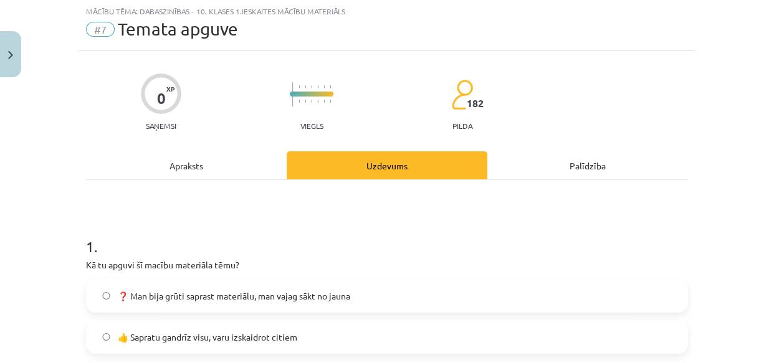
scroll to position [31, 0]
drag, startPoint x: 59, startPoint y: 240, endPoint x: 110, endPoint y: 247, distance: 51.6
click at [110, 247] on div "Mācību tēma: Dabaszinības - 10. klases 1.ieskaites mācību materiāls #7 Temata a…" at bounding box center [387, 181] width 774 height 363
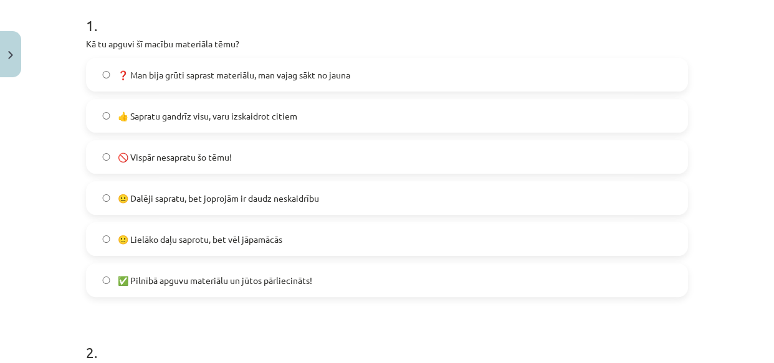
scroll to position [251, 0]
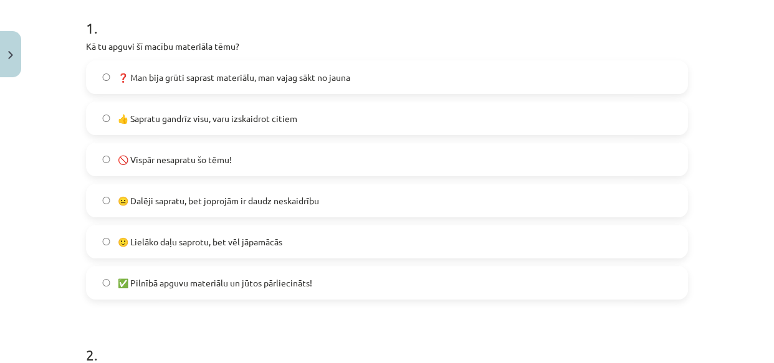
click at [244, 271] on label "✅ Pilnībā apguvu materiālu un jūtos pārliecināts!" at bounding box center [387, 282] width 600 height 31
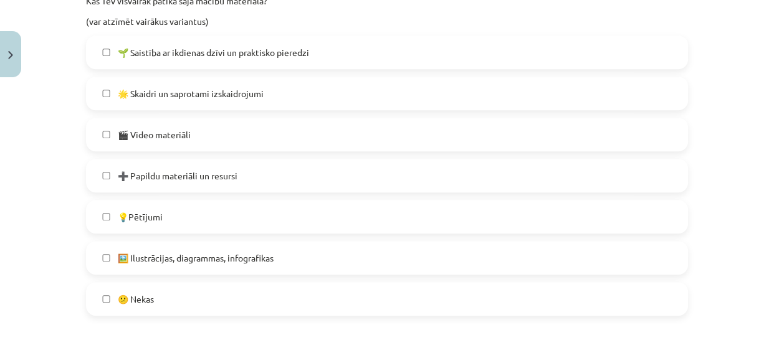
scroll to position [628, 0]
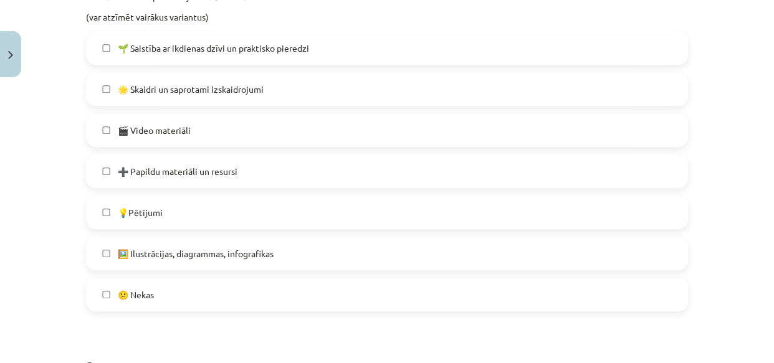
click at [247, 92] on span "🌟 Skaidri un saprotami izskaidrojumi" at bounding box center [191, 89] width 146 height 13
click at [242, 169] on label "➕ Papildu materiāli un resursi" at bounding box center [387, 171] width 600 height 31
click at [304, 56] on label "🌱 Saistība ar ikdienas dzīvi un praktisko pieredzi" at bounding box center [387, 47] width 600 height 31
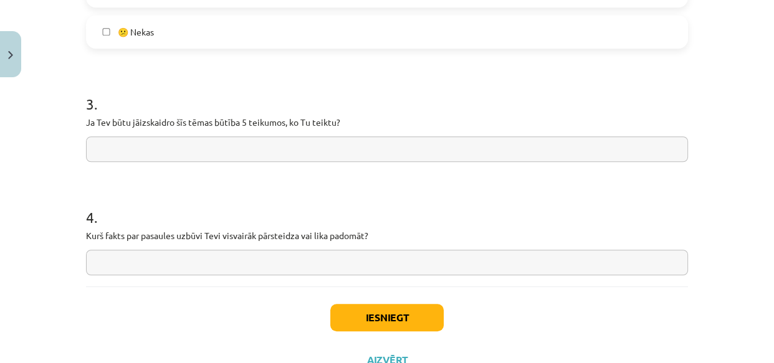
scroll to position [939, 0]
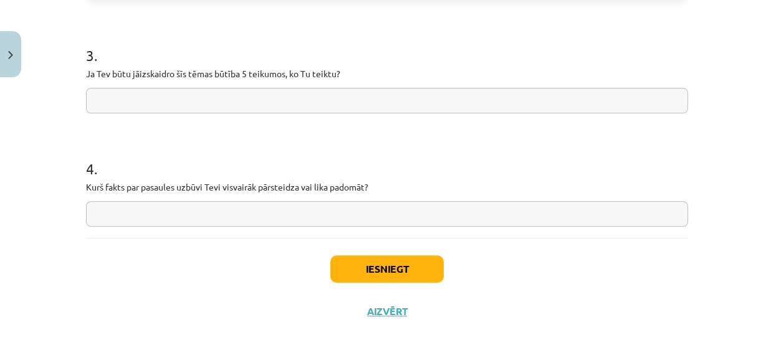
click at [235, 107] on input "text" at bounding box center [387, 101] width 602 height 26
click at [237, 74] on p "Ja Tev būtu jāizskaidro šīs tēmas būtība 5 teikumos, ko Tu teiktu?" at bounding box center [387, 73] width 602 height 13
copy p
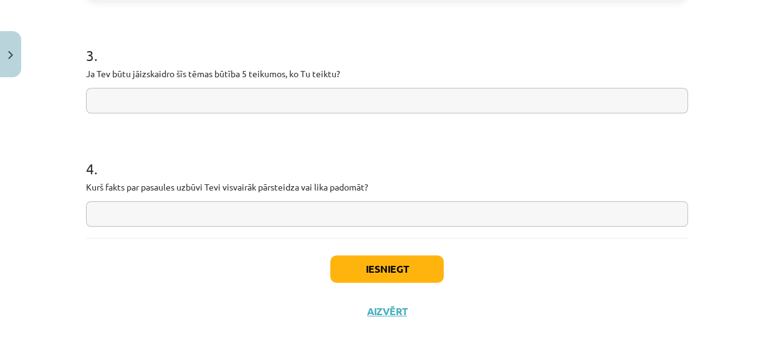
click at [280, 112] on input "text" at bounding box center [387, 101] width 602 height 26
paste input "**********"
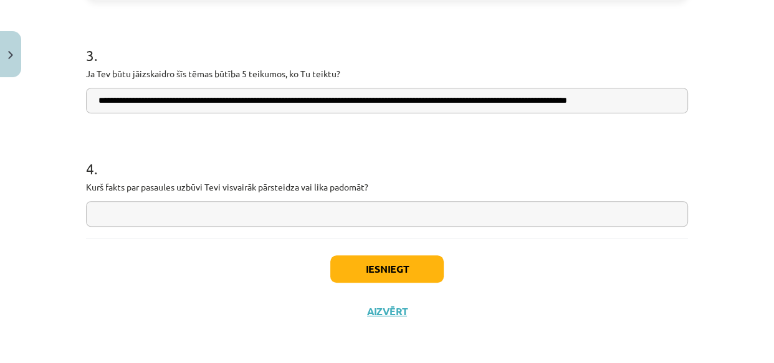
scroll to position [0, 4]
type input "**********"
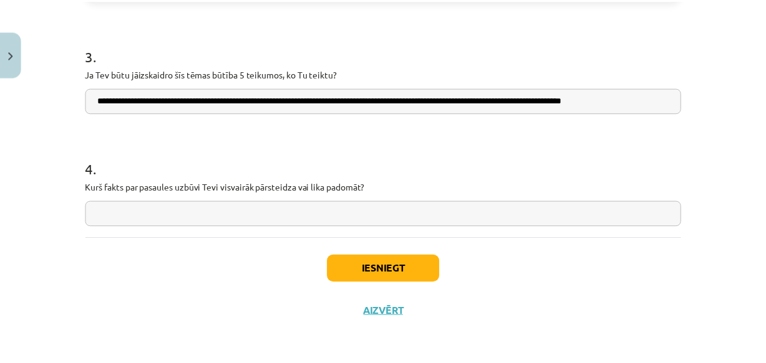
scroll to position [0, 0]
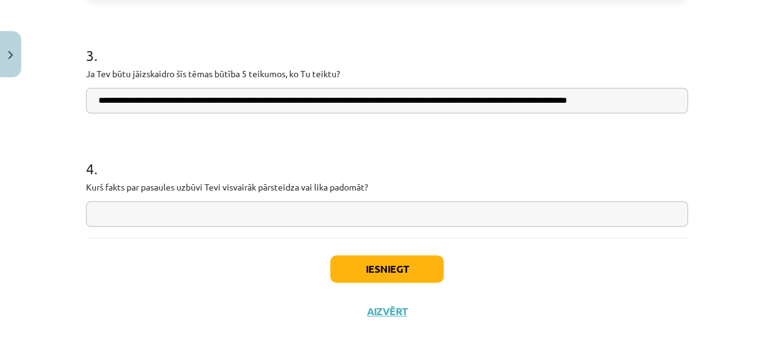
click at [222, 214] on input "text" at bounding box center [387, 214] width 602 height 26
click at [209, 190] on p "Kurš fakts par pasaules uzbūvi Tevi visvairāk pārsteidza vai lika padomāt?" at bounding box center [387, 187] width 602 height 13
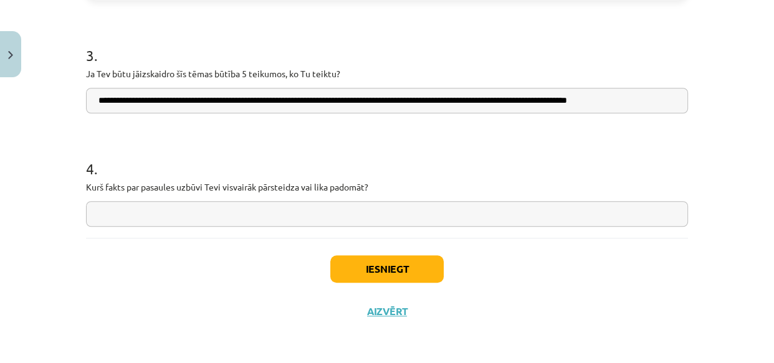
click at [209, 190] on p "Kurš fakts par pasaules uzbūvi Tevi visvairāk pārsteidza vai lika padomāt?" at bounding box center [387, 187] width 602 height 13
click at [374, 259] on button "Iesniegt" at bounding box center [386, 269] width 113 height 27
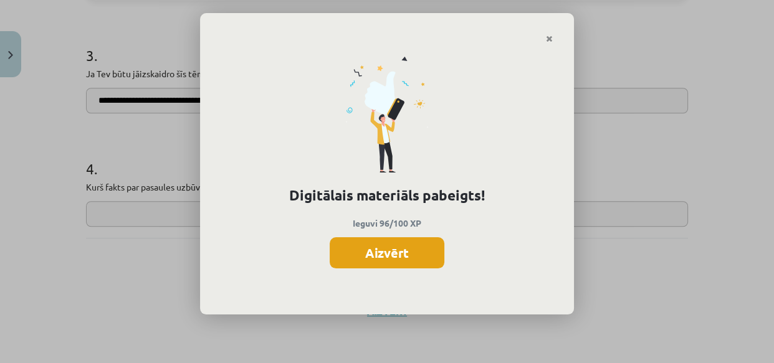
click at [382, 262] on button "Aizvērt" at bounding box center [387, 253] width 115 height 31
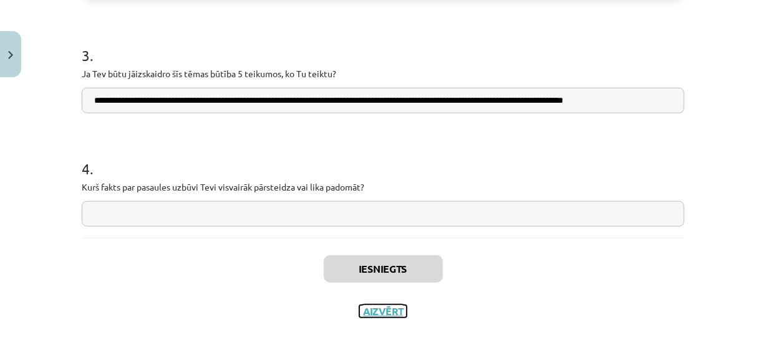
click at [383, 314] on button "Aizvērt" at bounding box center [382, 311] width 47 height 12
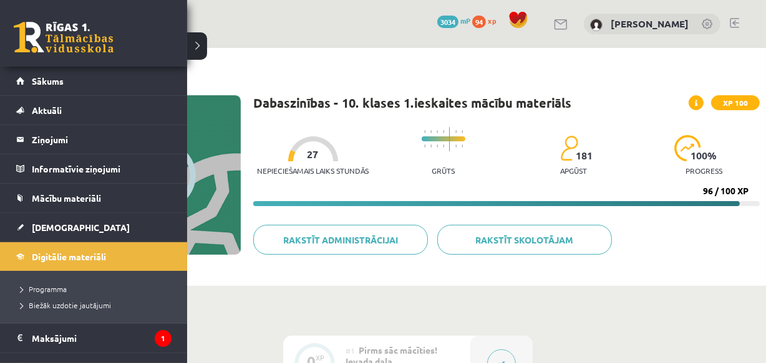
click at [33, 42] on link at bounding box center [64, 37] width 100 height 31
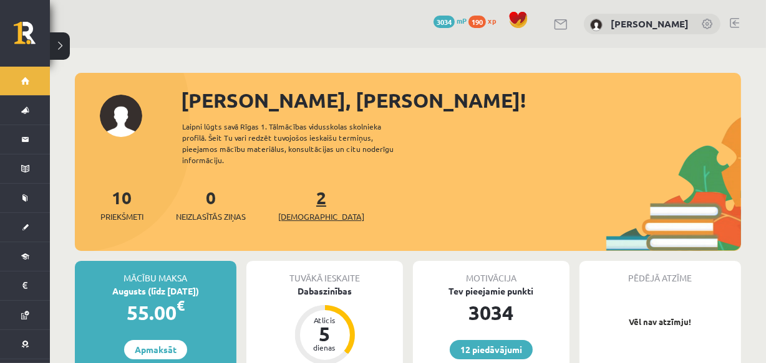
click at [302, 194] on link "2 Ieskaites" at bounding box center [321, 204] width 86 height 37
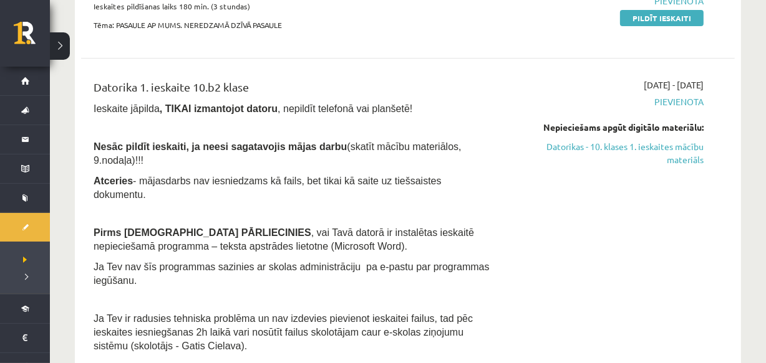
scroll to position [305, 0]
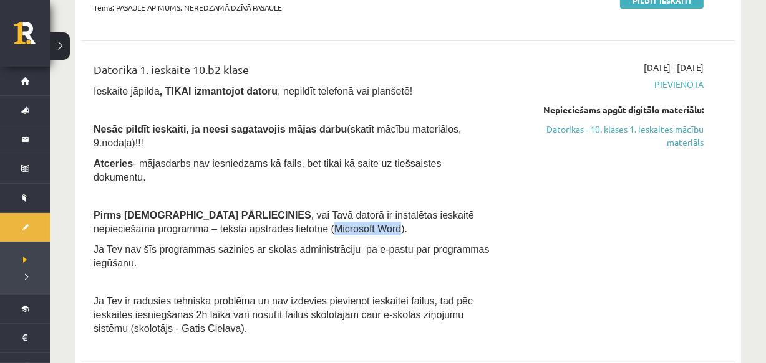
drag, startPoint x: 199, startPoint y: 201, endPoint x: 262, endPoint y: 199, distance: 63.6
click at [262, 210] on span ", vai Tavā datorā ir instalētas ieskaitē nepieciešamā programma – teksta apstrā…" at bounding box center [284, 222] width 380 height 24
copy span "Microsoft Word"
click at [630, 221] on div "2025-09-01 - 2025-09-15 Pievienota Nepieciešams apgūt digitālo materiālu: Dator…" at bounding box center [607, 201] width 209 height 281
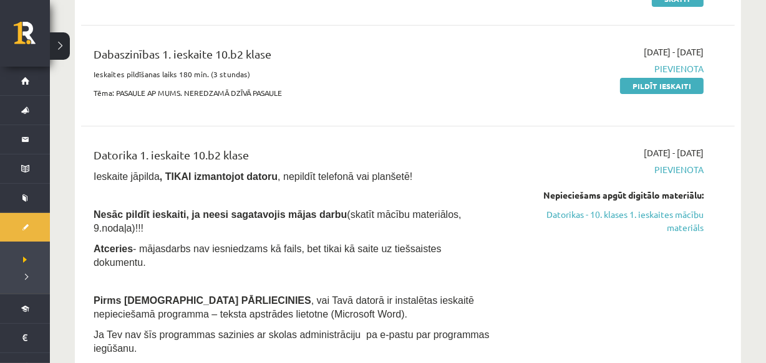
scroll to position [254, 0]
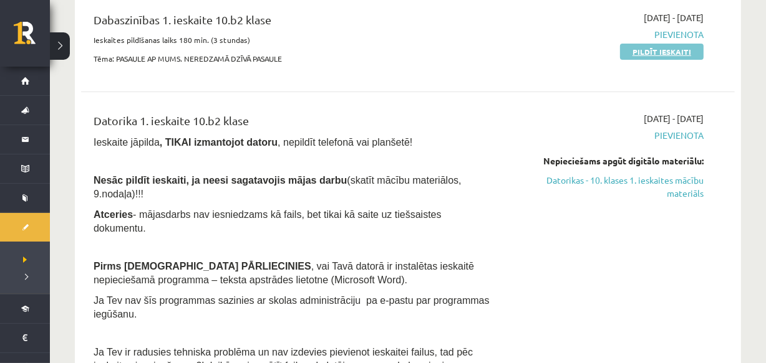
click at [643, 49] on link "Pildīt ieskaiti" at bounding box center [662, 52] width 84 height 16
click at [444, 65] on div "Dabaszinības 1. ieskaite 10.b2 klase Ieskaites pildīšanas laiks 180 min. (3 stu…" at bounding box center [293, 41] width 419 height 60
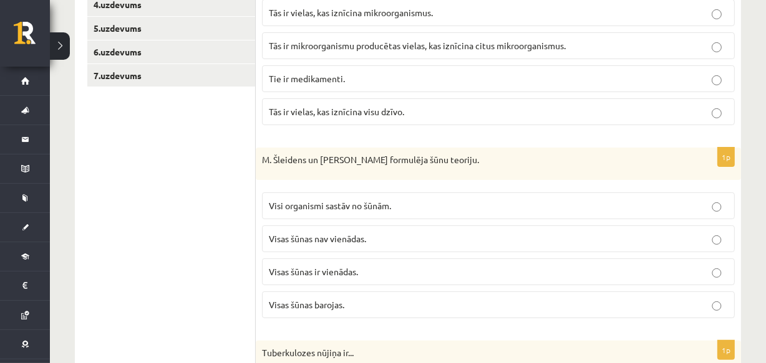
scroll to position [332, 0]
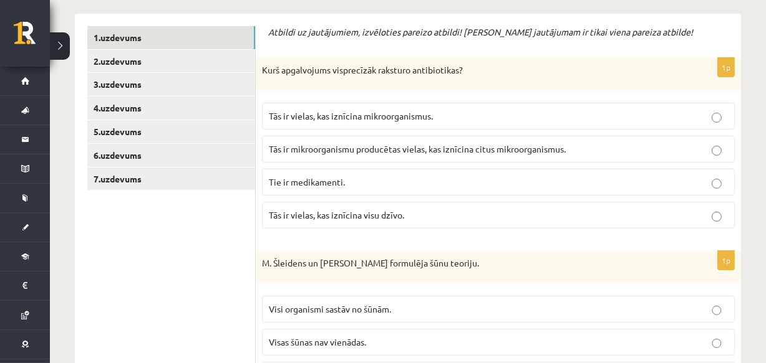
scroll to position [221, 0]
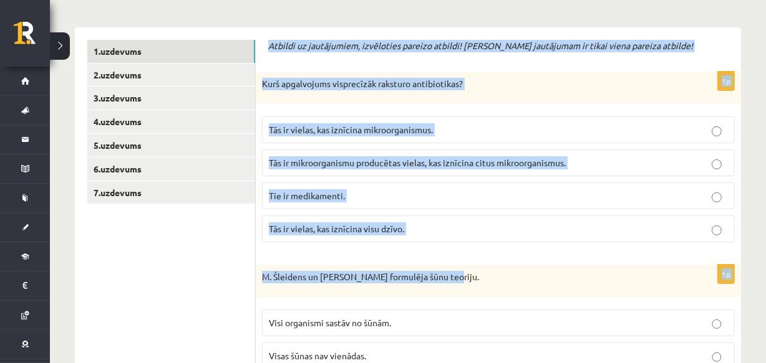
drag, startPoint x: 261, startPoint y: 32, endPoint x: 474, endPoint y: 274, distance: 322.0
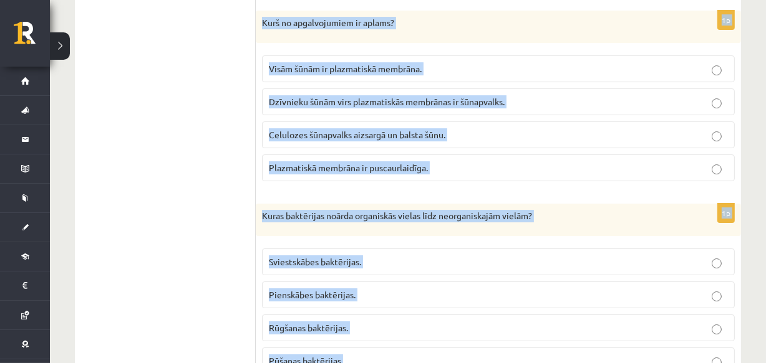
scroll to position [3819, 0]
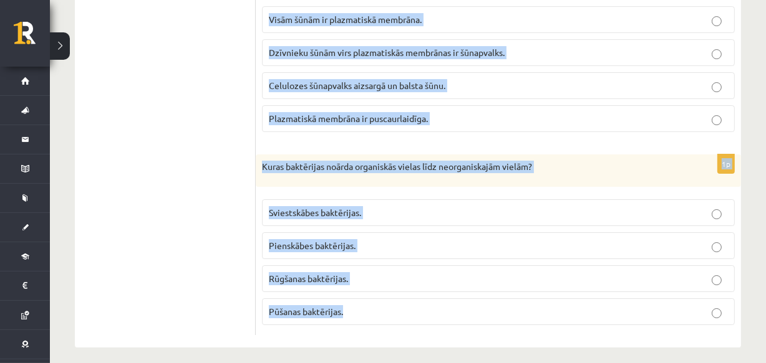
drag, startPoint x: 262, startPoint y: 45, endPoint x: 408, endPoint y: 296, distance: 290.5
copy form "Atbildi uz jautājumiem, izvēloties pareizo atbildi! Katram jautājumam ir tikai …"
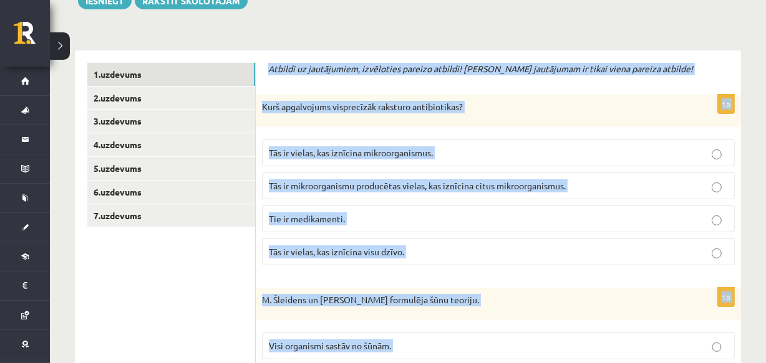
scroll to position [163, 0]
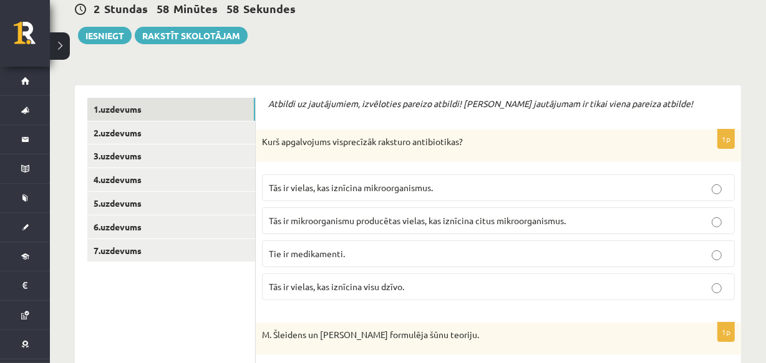
click at [515, 225] on p "Tās ir mikroorganismu producētas vielas, kas iznīcina citus mikroorganismus." at bounding box center [498, 220] width 459 height 13
click at [405, 218] on span "Tās ir mikroorganismu producētas vielas, kas iznīcina citus mikroorganismus." at bounding box center [417, 220] width 297 height 11
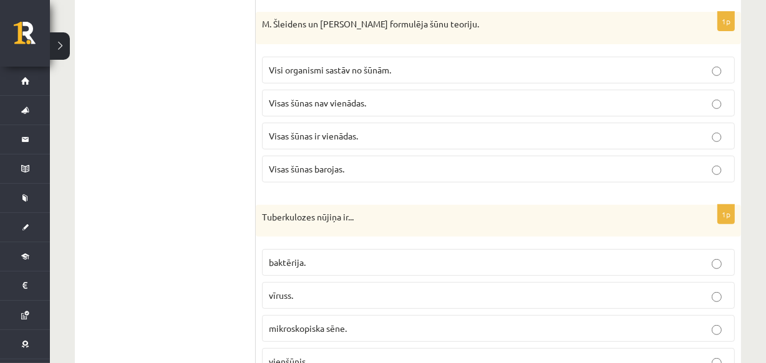
scroll to position [482, 0]
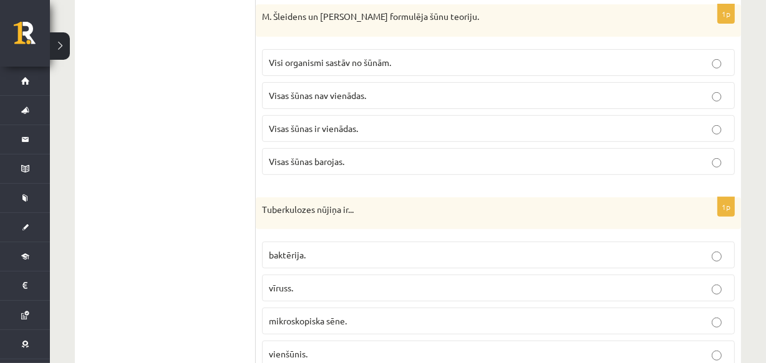
click at [394, 62] on p "Visi organismi sastāv no šūnām." at bounding box center [498, 62] width 459 height 13
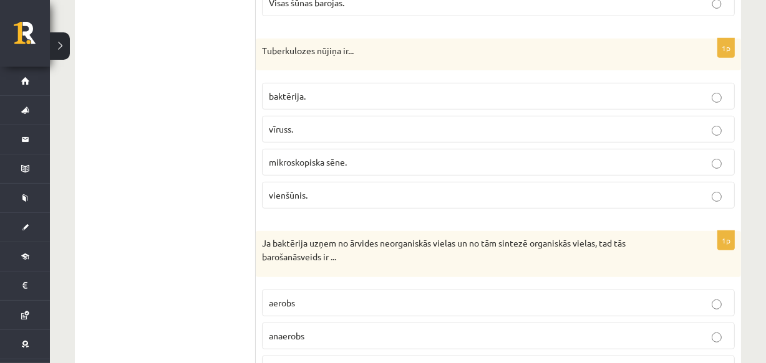
scroll to position [648, 0]
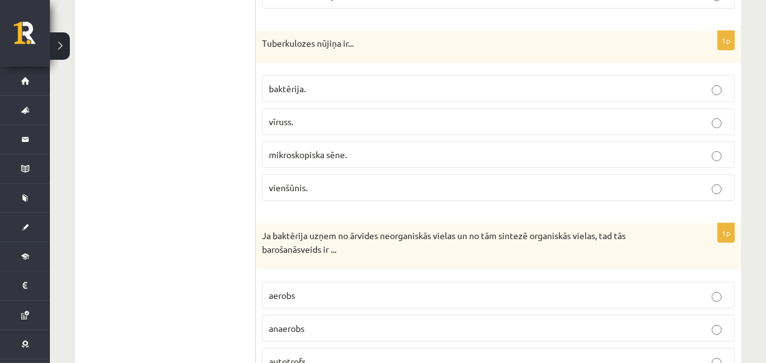
click at [337, 93] on p "baktērija." at bounding box center [498, 88] width 459 height 13
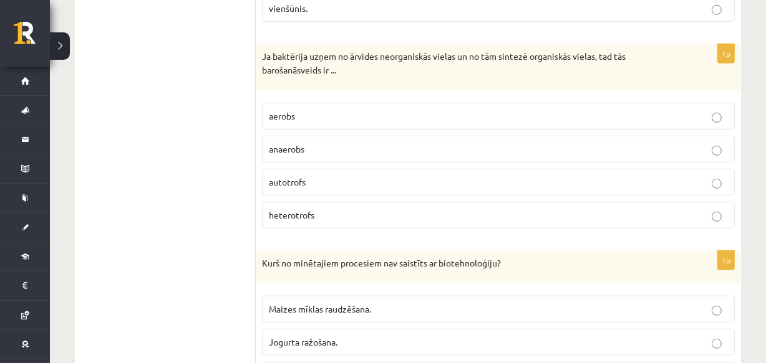
scroll to position [855, 0]
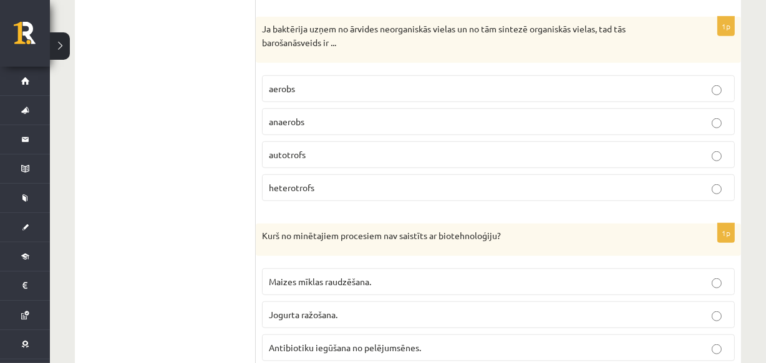
click at [319, 156] on p "autotrofs" at bounding box center [498, 154] width 459 height 13
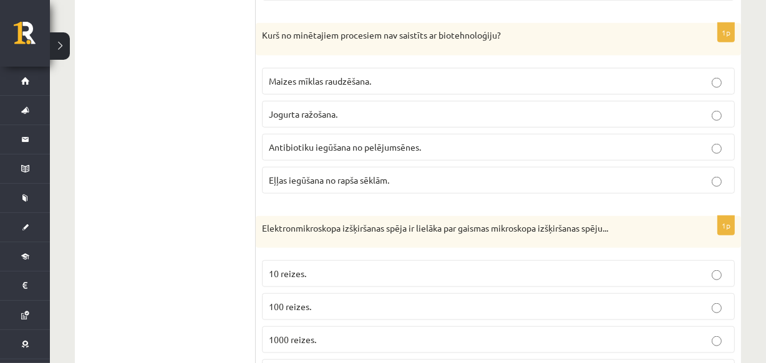
scroll to position [1070, 0]
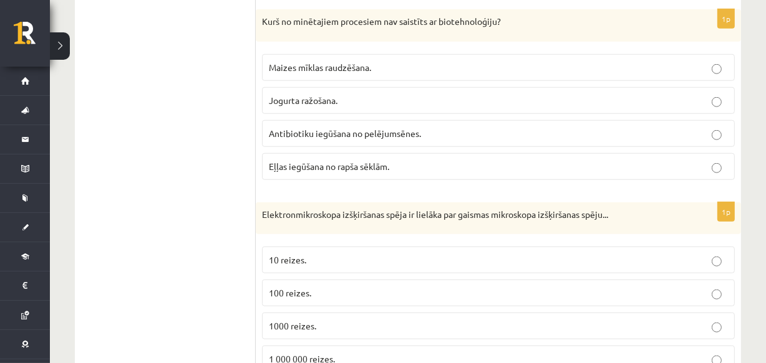
click at [347, 171] on label "Eļļas iegūšana no rapša sēklām." at bounding box center [498, 166] width 473 height 27
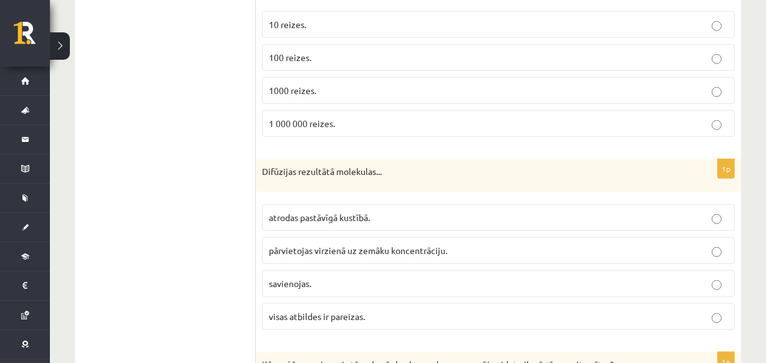
scroll to position [1319, 0]
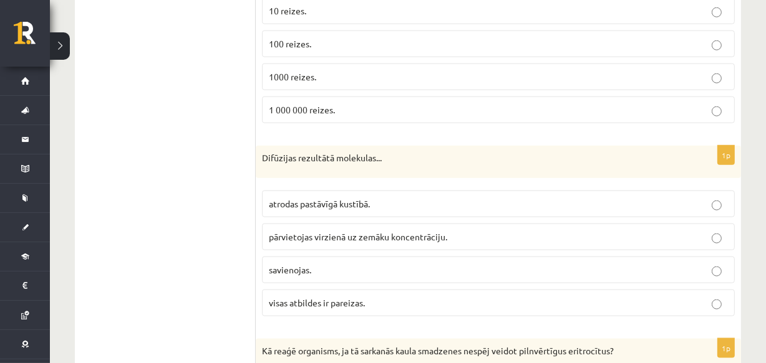
click at [327, 80] on p "1000 reizes." at bounding box center [498, 76] width 459 height 13
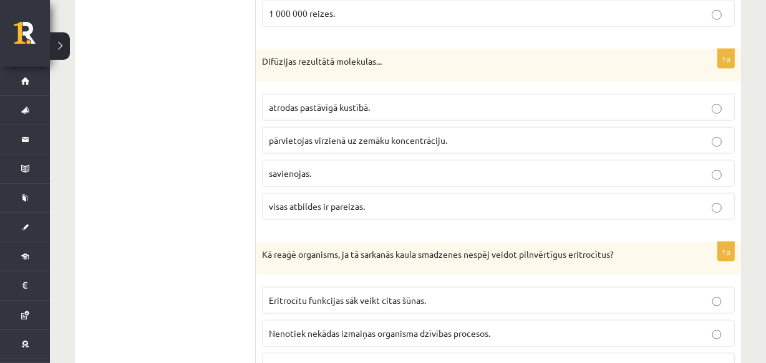
scroll to position [1437, 0]
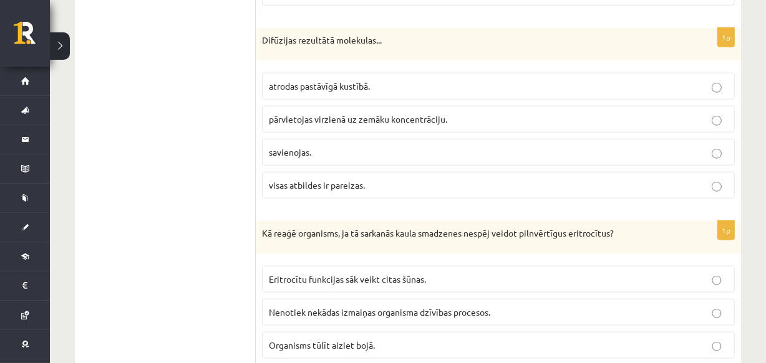
click at [343, 124] on label "pārvietojas virzienā uz zemāku koncentrāciju." at bounding box center [498, 119] width 473 height 27
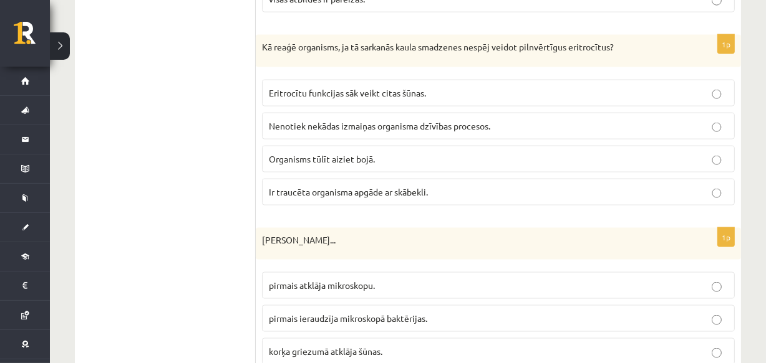
scroll to position [1664, 0]
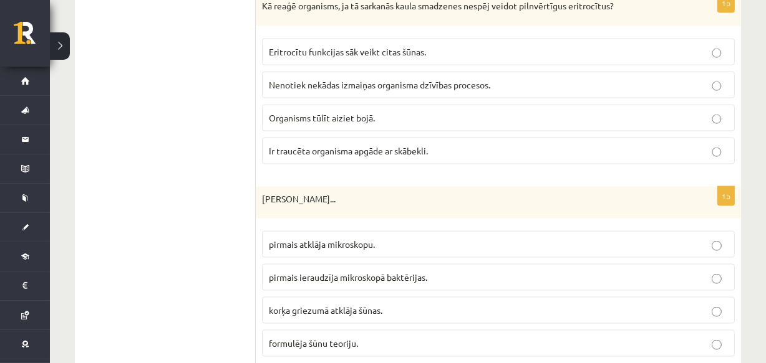
click at [353, 145] on span "Ir traucēta organisma apgāde ar skābekli." at bounding box center [348, 150] width 159 height 11
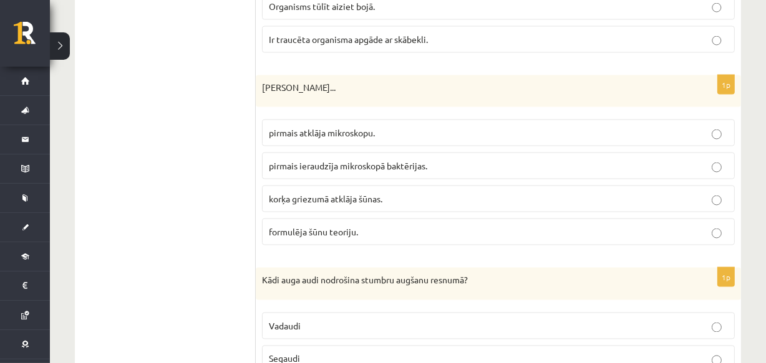
scroll to position [1803, 0]
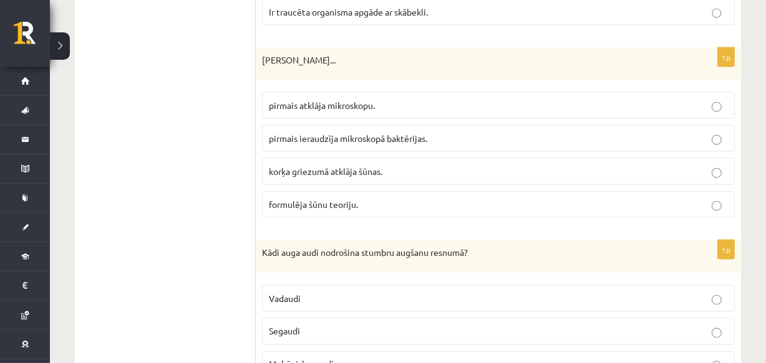
click at [332, 173] on p "korķa griezumā atklāja šūnas." at bounding box center [498, 171] width 459 height 13
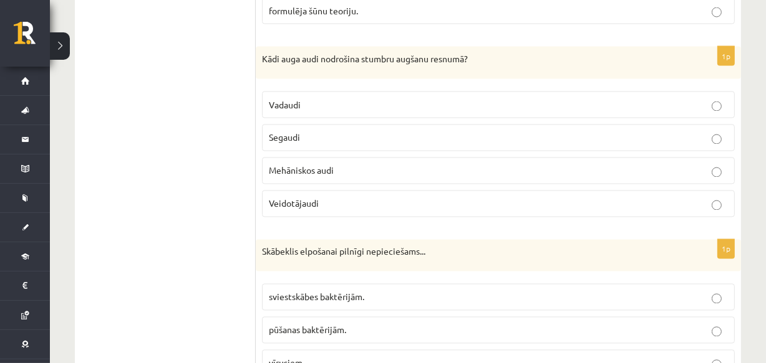
scroll to position [2025, 0]
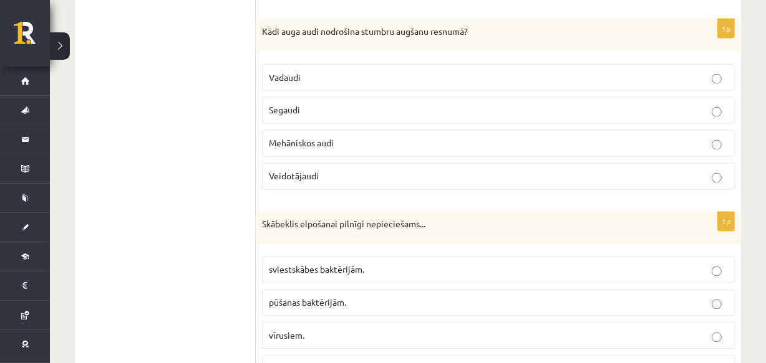
click at [334, 79] on p "Vadaudi" at bounding box center [498, 77] width 459 height 13
click at [322, 170] on p "Veidotājaudi" at bounding box center [498, 176] width 459 height 13
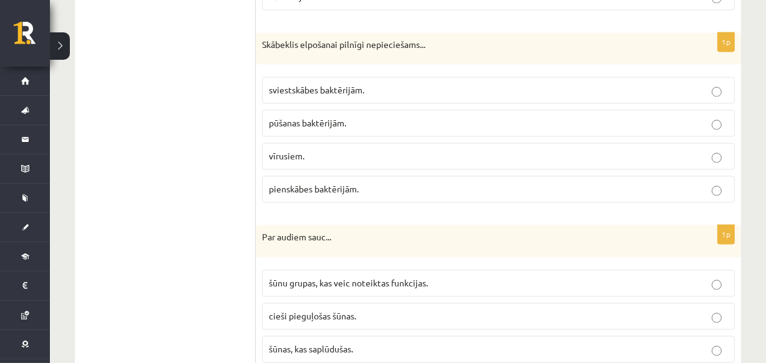
scroll to position [2212, 0]
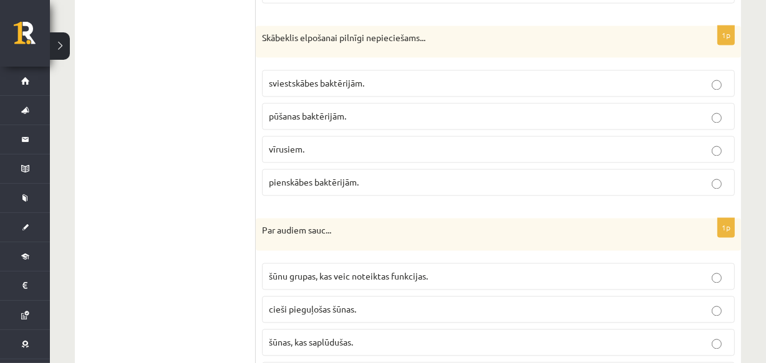
click at [366, 194] on div "1p Skābeklis elpošanai pilnīgi nepieciešams... sviestskābes baktērijām. pūšanas…" at bounding box center [498, 116] width 485 height 181
click at [348, 176] on span "pienskābes baktērijām." at bounding box center [314, 181] width 90 height 11
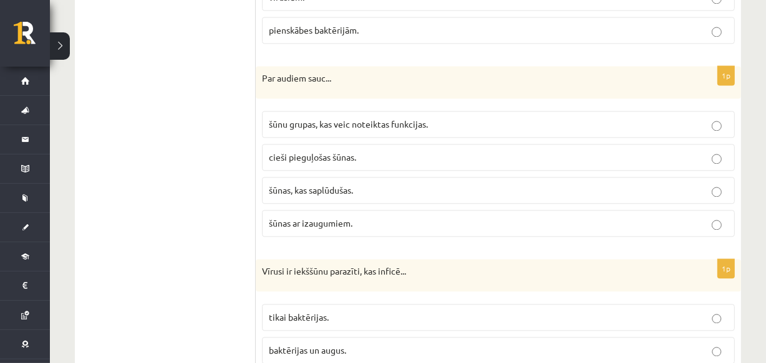
scroll to position [2399, 0]
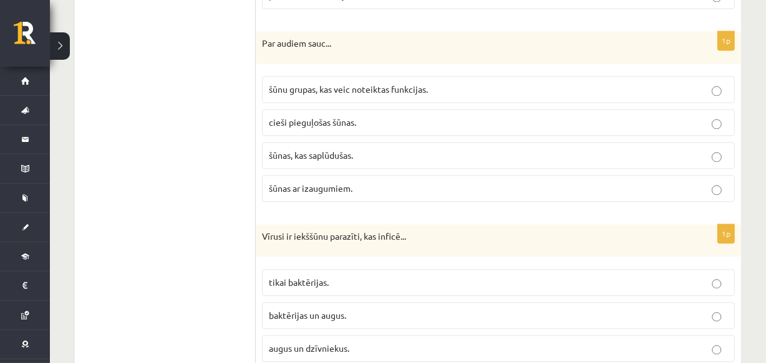
click at [361, 98] on fieldset "šūnu grupas, kas veic noteiktas funkcijas. cieši pieguļošas šūnas. šūnas, kas s…" at bounding box center [498, 138] width 473 height 136
click at [353, 84] on span "šūnu grupas, kas veic noteiktas funkcijas." at bounding box center [348, 89] width 159 height 11
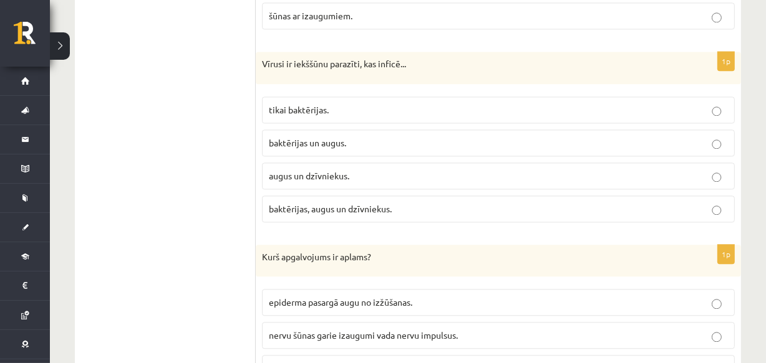
scroll to position [2578, 0]
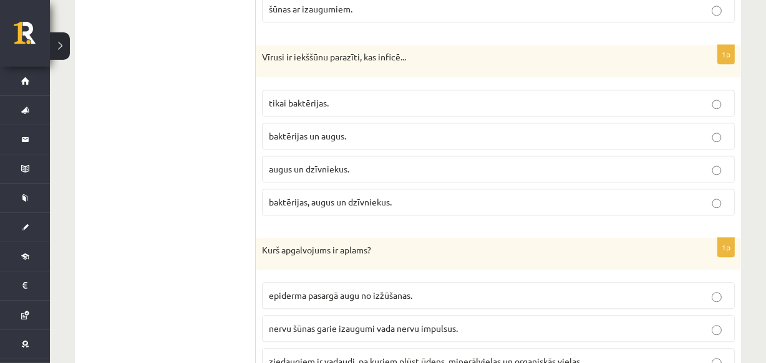
click at [368, 196] on span "baktērijas, augus un dzīvniekus." at bounding box center [330, 201] width 123 height 11
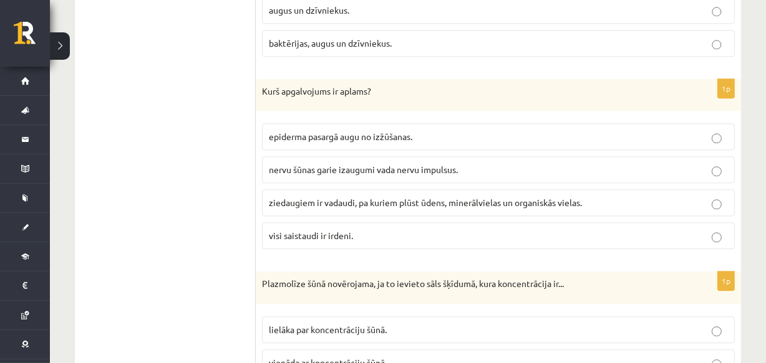
scroll to position [2779, 0]
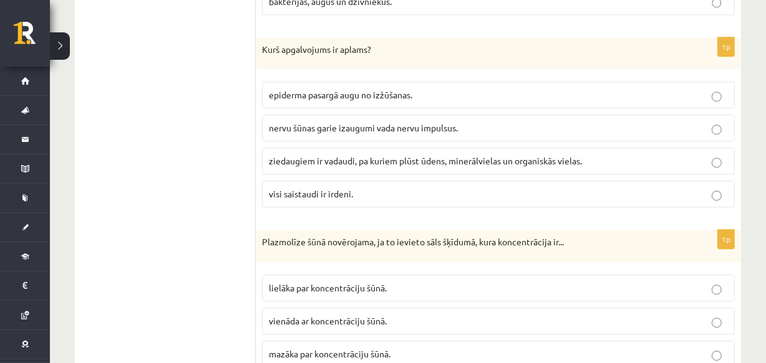
click at [422, 188] on p "visi saistaudi ir irdeni." at bounding box center [498, 194] width 459 height 13
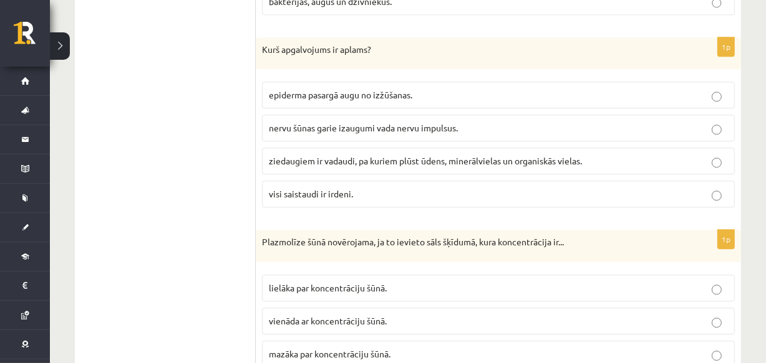
click at [422, 188] on p "visi saistaudi ir irdeni." at bounding box center [498, 194] width 459 height 13
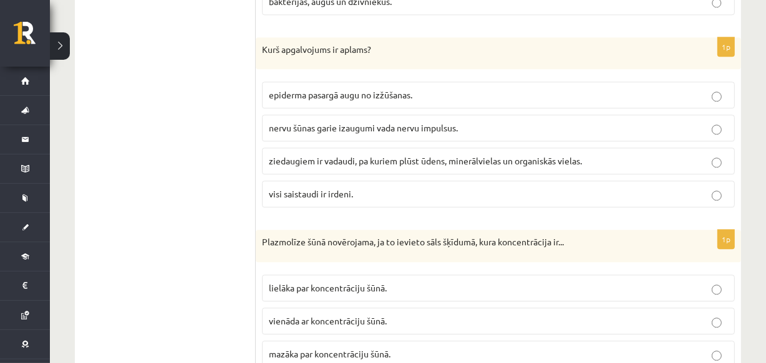
drag, startPoint x: 773, startPoint y: 257, endPoint x: 762, endPoint y: 292, distance: 36.7
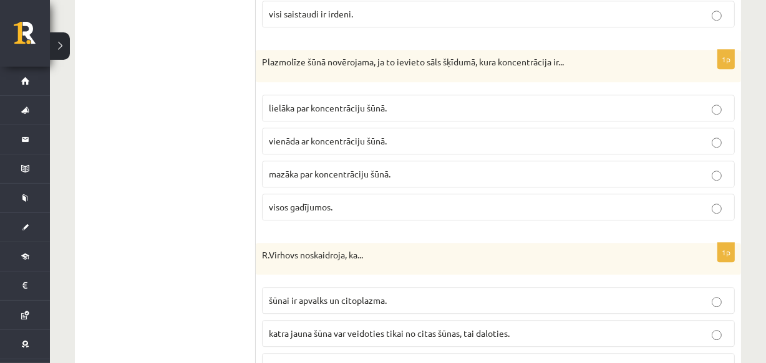
scroll to position [2980, 0]
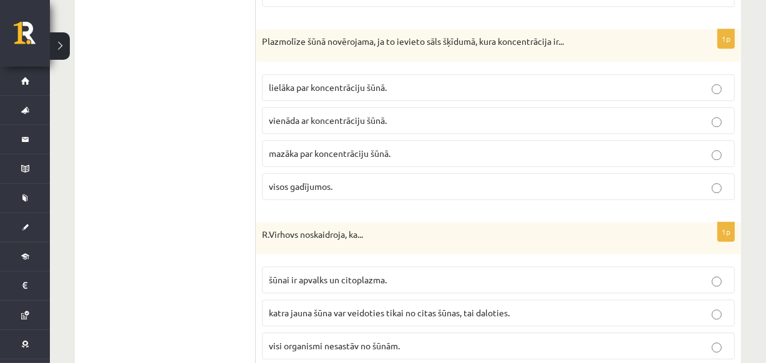
click at [303, 82] on span "lielāka par koncentrāciju šūnā." at bounding box center [328, 87] width 118 height 11
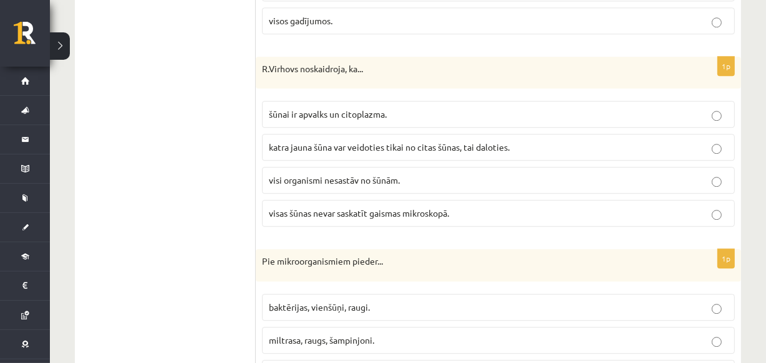
scroll to position [3160, 0]
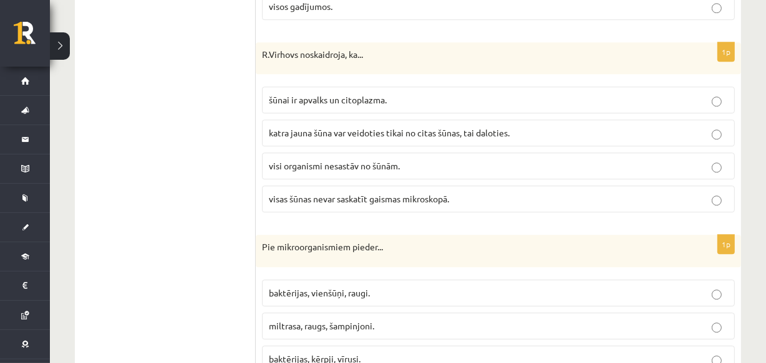
click at [335, 127] on span "katra jauna šūna var veidoties tikai no citas šūnas, tai daloties." at bounding box center [389, 132] width 241 height 11
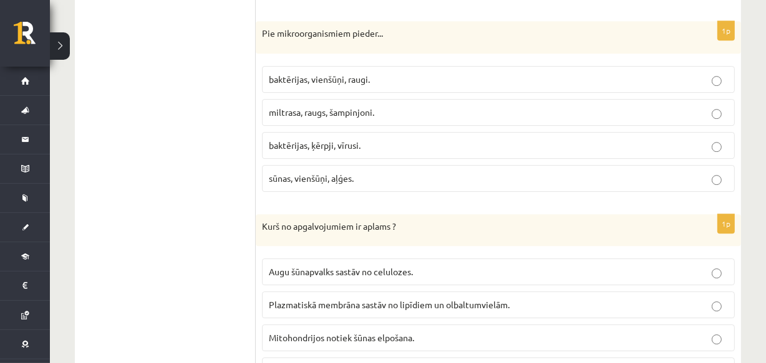
scroll to position [3388, 0]
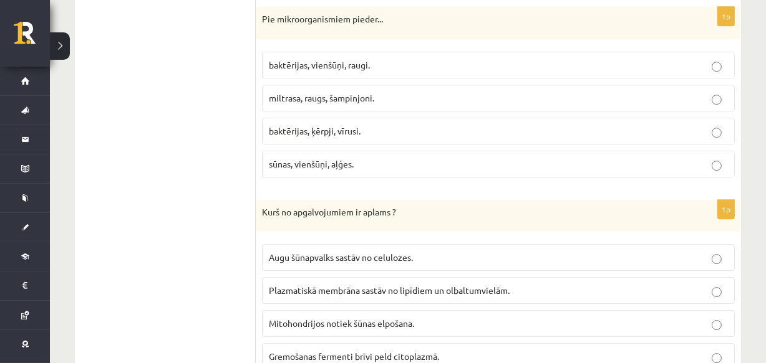
click at [333, 118] on label "baktērijas, ķērpji, vīrusi." at bounding box center [498, 131] width 473 height 27
click at [340, 66] on label "baktērijas, vienšūņi, raugi." at bounding box center [498, 65] width 473 height 27
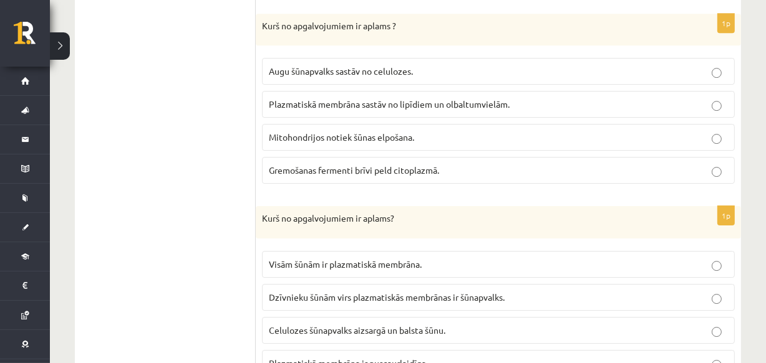
scroll to position [3589, 0]
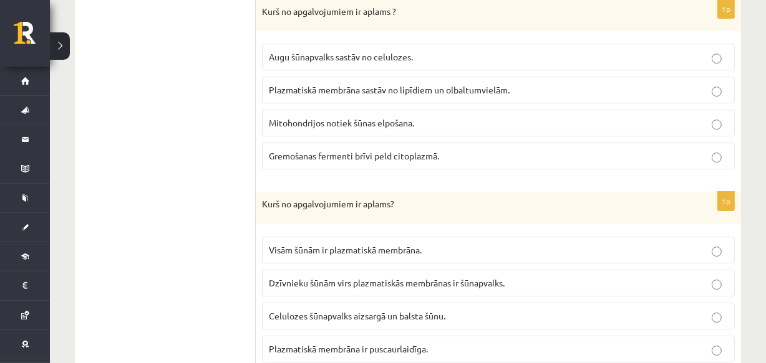
click at [354, 150] on span "Gremošanas fermenti brīvi peld citoplazmā." at bounding box center [354, 155] width 170 height 11
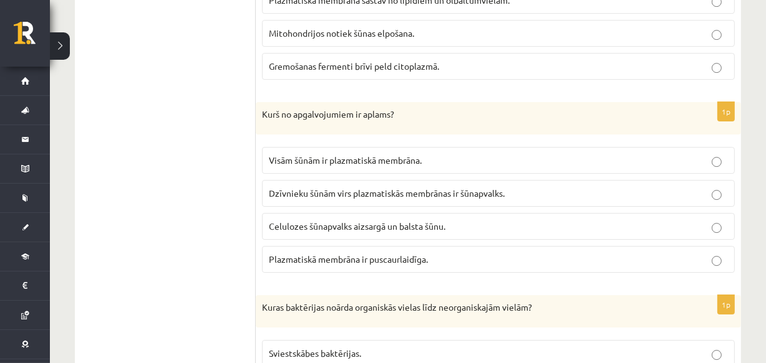
scroll to position [3741, 0]
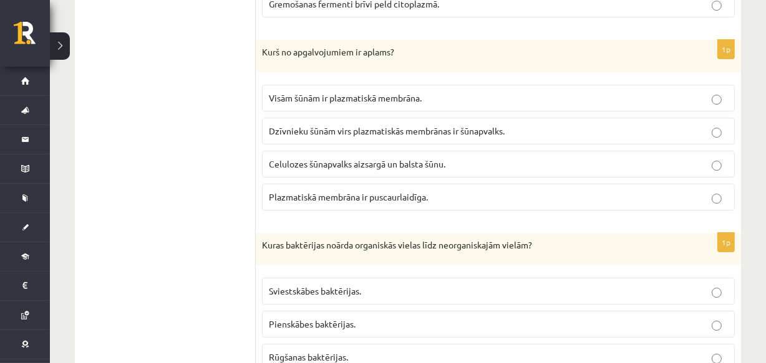
click at [370, 130] on label "Dzīvnieku šūnām virs plazmatiskās membrānas ir šūnapvalks." at bounding box center [498, 131] width 473 height 27
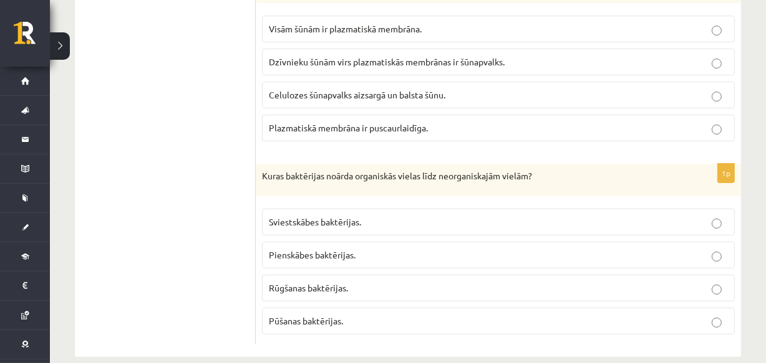
scroll to position [3819, 0]
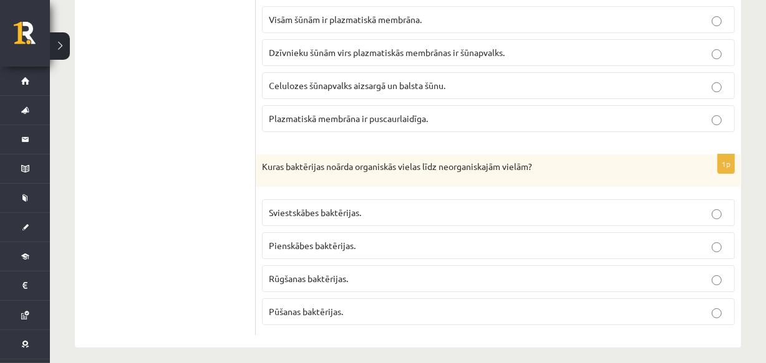
click at [329, 306] on span "Pūšanas baktērijas." at bounding box center [306, 311] width 74 height 11
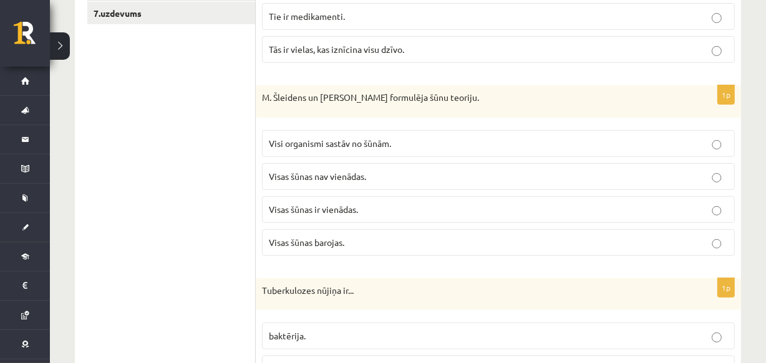
scroll to position [21, 0]
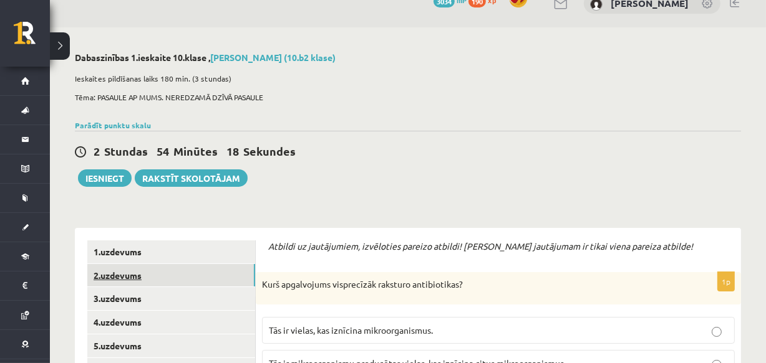
click at [123, 276] on link "2.uzdevums" at bounding box center [171, 275] width 168 height 23
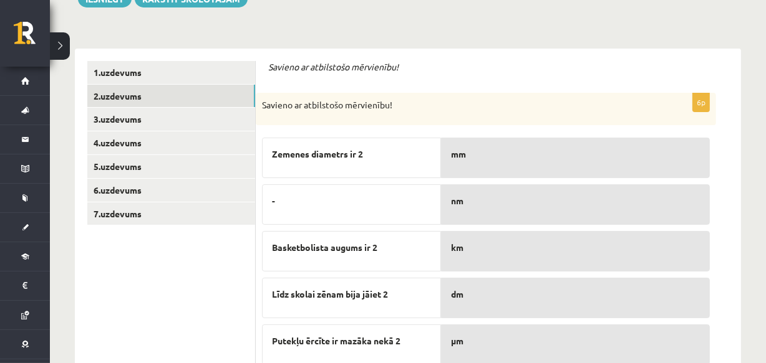
scroll to position [188, 0]
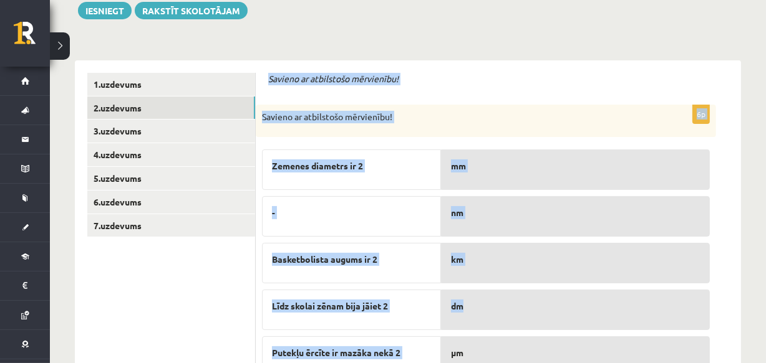
drag, startPoint x: 264, startPoint y: 75, endPoint x: 529, endPoint y: 310, distance: 353.7
click at [529, 310] on div "Savieno ar atbilstošo mērvienību! 6p Savieno ar atbilstošo mērvienību! Zemenes …" at bounding box center [498, 274] width 485 height 429
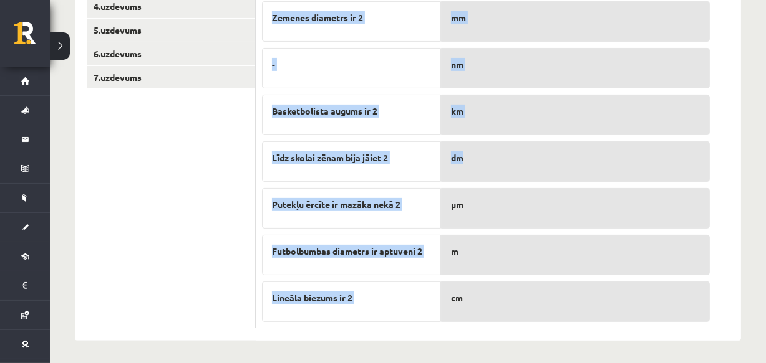
scroll to position [338, 0]
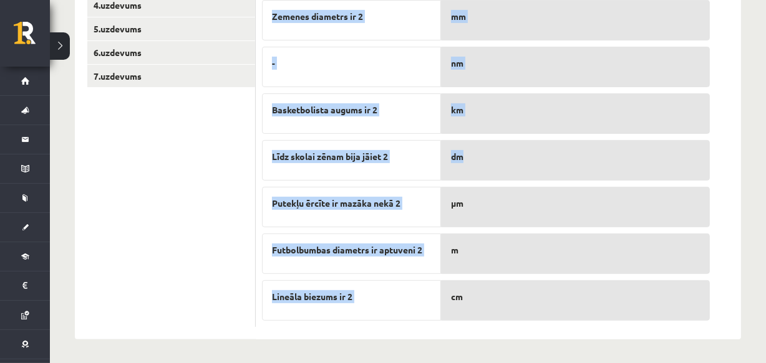
click at [492, 329] on div "Savieno ar atbilstošo mērvienību! 6p Savieno ar atbilstošo mērvienību! Zemenes …" at bounding box center [498, 125] width 485 height 429
drag, startPoint x: 492, startPoint y: 329, endPoint x: 485, endPoint y: 310, distance: 20.1
click at [485, 310] on div "Savieno ar atbilstošo mērvienību! 6p Savieno ar atbilstošo mērvienību! Zemenes …" at bounding box center [498, 125] width 485 height 429
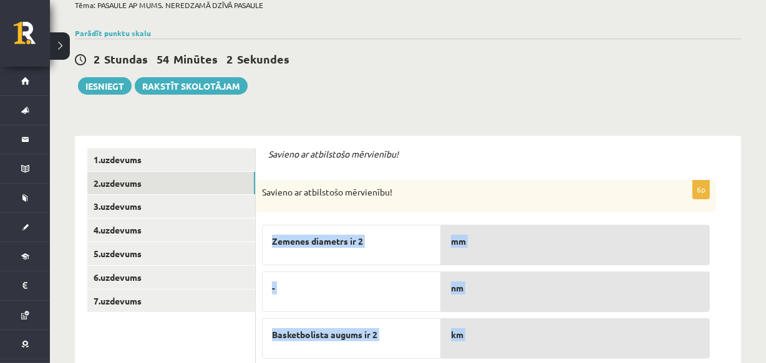
scroll to position [112, 0]
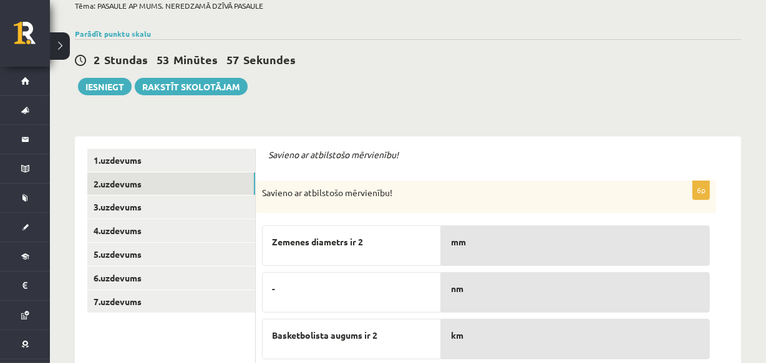
click at [413, 153] on p "Savieno ar atbilstošo mērvienību!" at bounding box center [498, 155] width 460 height 12
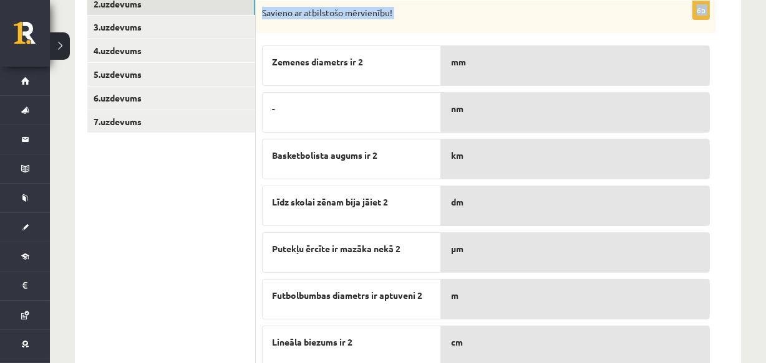
scroll to position [338, 0]
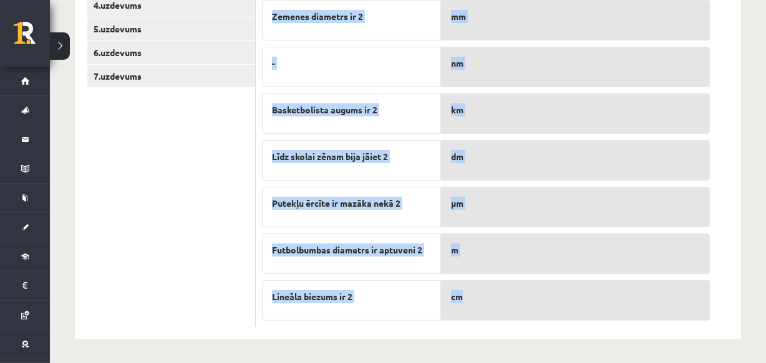
drag, startPoint x: 269, startPoint y: 152, endPoint x: 513, endPoint y: 307, distance: 289.5
click at [513, 307] on form "Savieno ar atbilstošo mērvienību! 6p Savieno ar atbilstošo mērvienību! Zemenes …" at bounding box center [498, 125] width 460 height 404
copy form "Savieno ar atbilstošo mērvienību! 6p Savieno ar atbilstošo mērvienību! Zemenes …"
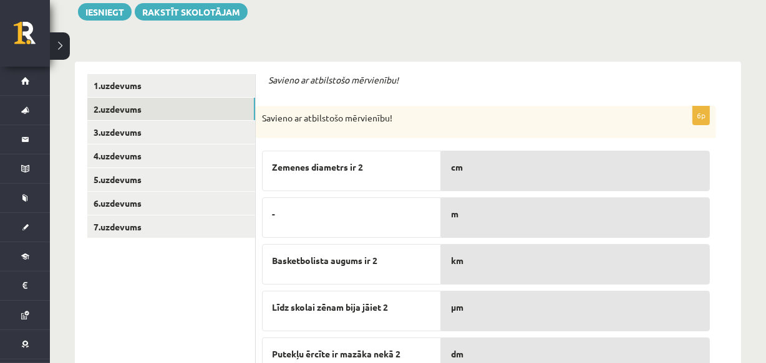
scroll to position [180, 0]
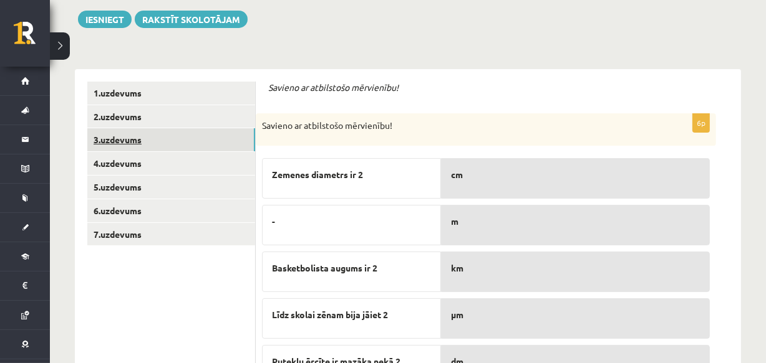
click at [137, 131] on link "3.uzdevums" at bounding box center [171, 139] width 168 height 23
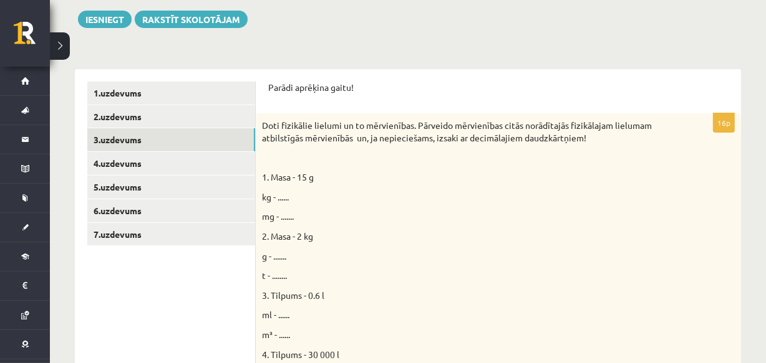
scroll to position [0, 0]
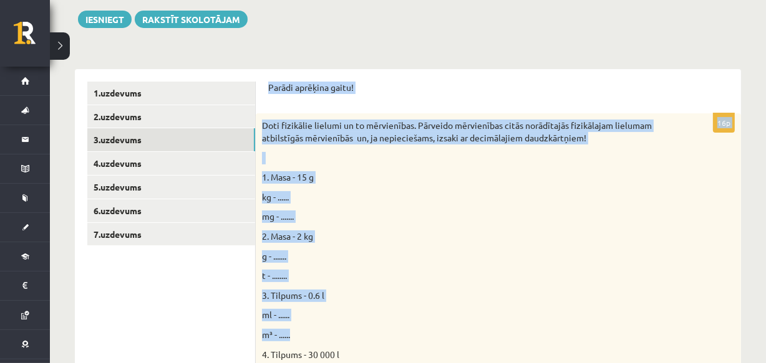
drag, startPoint x: 267, startPoint y: 74, endPoint x: 418, endPoint y: 335, distance: 301.4
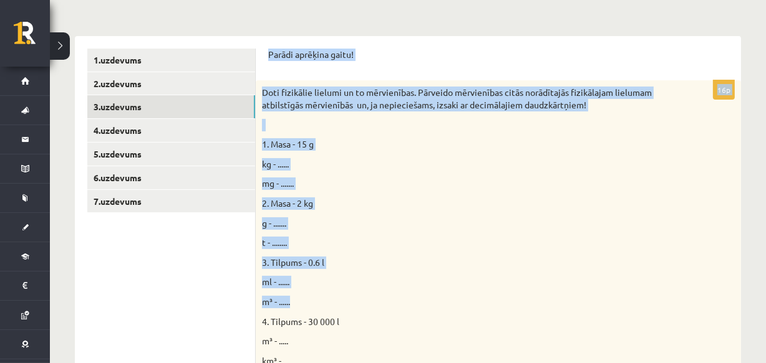
scroll to position [233, 0]
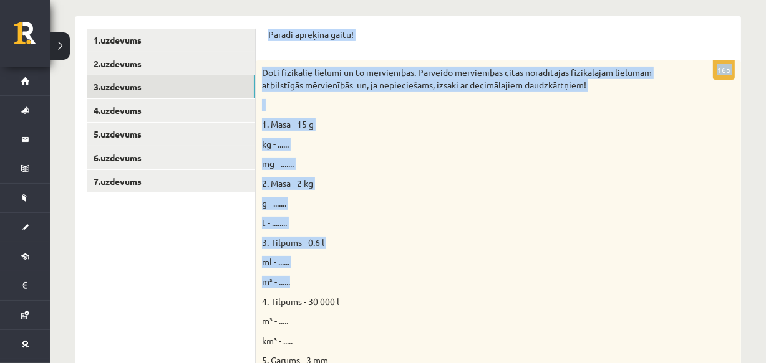
click at [461, 72] on span "Doti fizikālie lielumi un to mērvienības. Pārveido mērvienības citās norādītajā…" at bounding box center [457, 79] width 390 height 24
drag, startPoint x: 257, startPoint y: 22, endPoint x: 430, endPoint y: 327, distance: 350.9
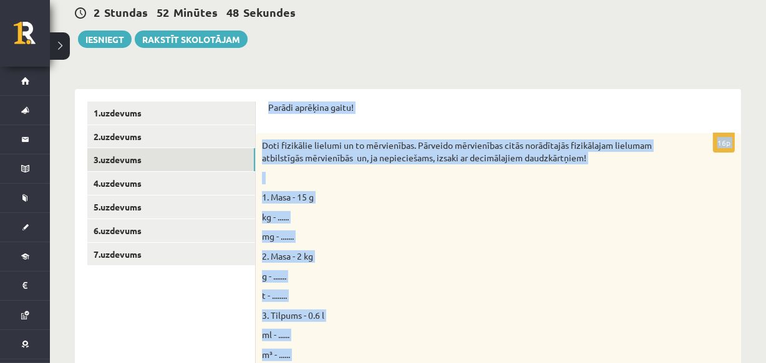
scroll to position [156, 0]
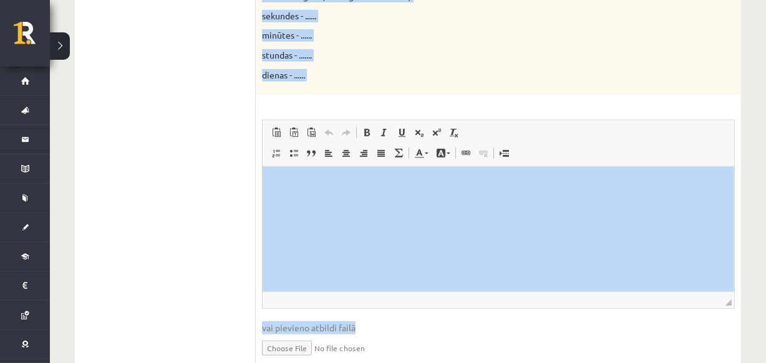
scroll to position [831, 0]
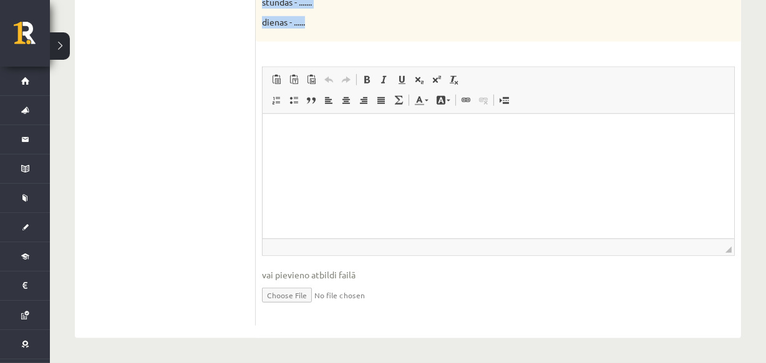
drag, startPoint x: 267, startPoint y: 108, endPoint x: 482, endPoint y: 19, distance: 232.8
copy form "Parādi aprēķina gaitu! 16p Doti fizikālie lielumi un to mērvienības. Pārveido m…"
click at [330, 145] on html at bounding box center [497, 133] width 471 height 38
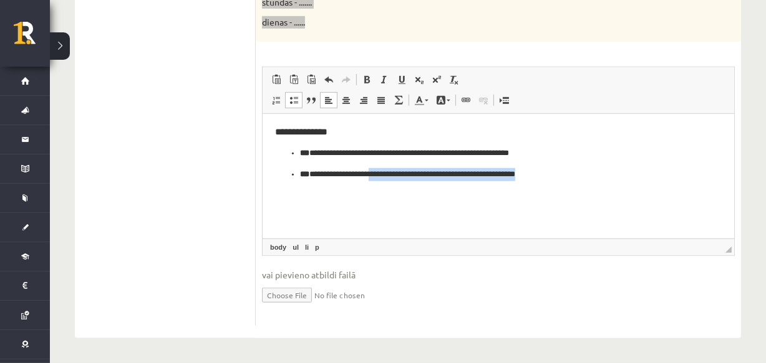
drag, startPoint x: 588, startPoint y: 174, endPoint x: 396, endPoint y: 176, distance: 192.0
click at [396, 176] on p "**********" at bounding box center [497, 174] width 396 height 13
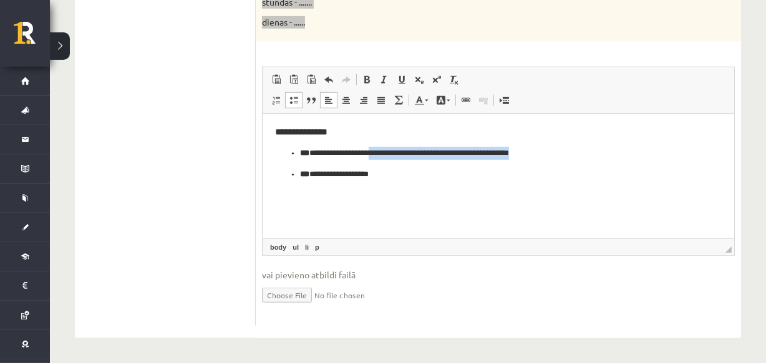
drag, startPoint x: 560, startPoint y: 155, endPoint x: 388, endPoint y: 152, distance: 172.7
click at [388, 152] on p "**********" at bounding box center [497, 153] width 396 height 13
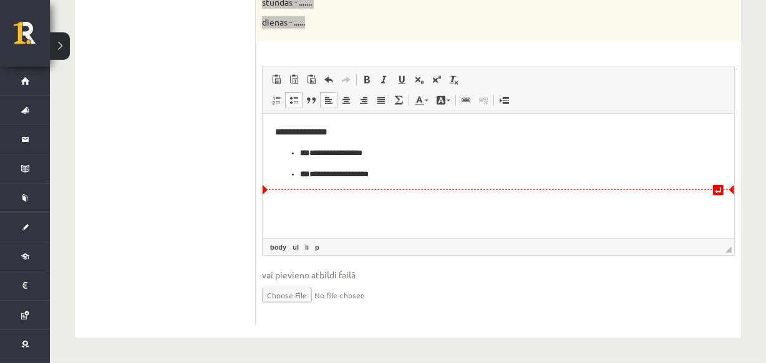
click at [417, 170] on p "**********" at bounding box center [497, 174] width 396 height 13
click at [289, 102] on span at bounding box center [294, 100] width 10 height 10
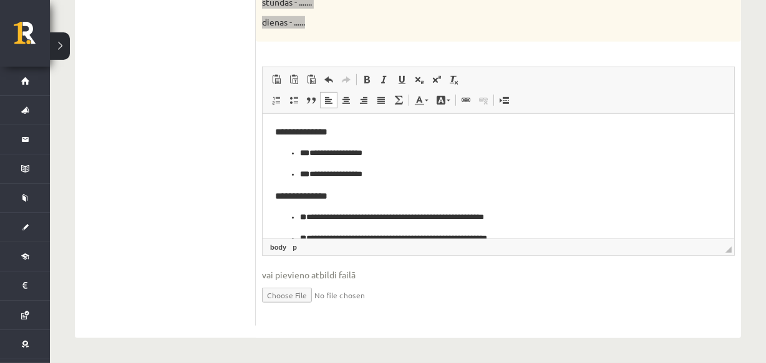
scroll to position [5, 0]
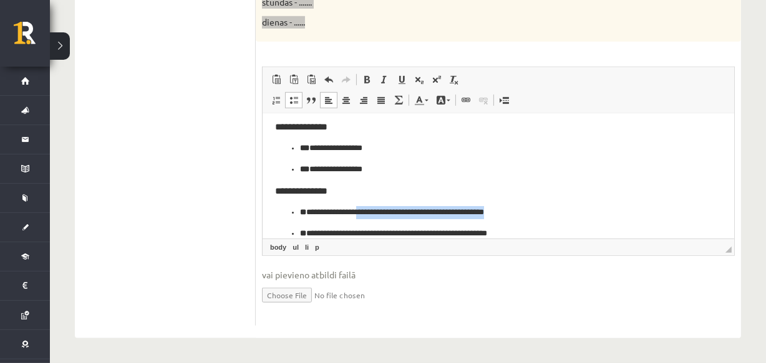
drag, startPoint x: 581, startPoint y: 213, endPoint x: 371, endPoint y: 209, distance: 210.1
click at [371, 209] on p "**********" at bounding box center [493, 212] width 388 height 13
click at [537, 228] on p "**********" at bounding box center [493, 234] width 388 height 13
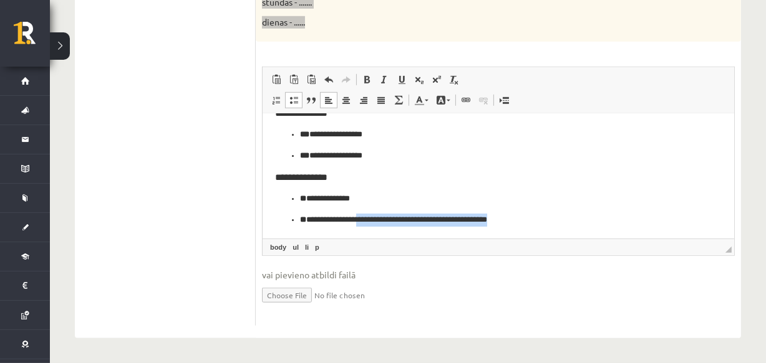
drag, startPoint x: 537, startPoint y: 227, endPoint x: 366, endPoint y: 218, distance: 171.7
click at [366, 218] on p "**********" at bounding box center [493, 220] width 388 height 13
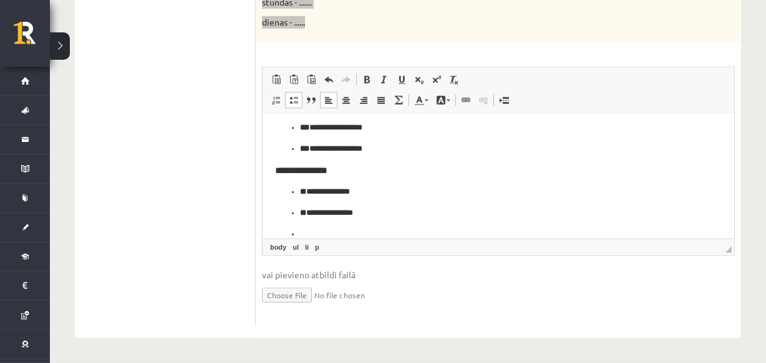
click at [294, 97] on span at bounding box center [294, 100] width 10 height 10
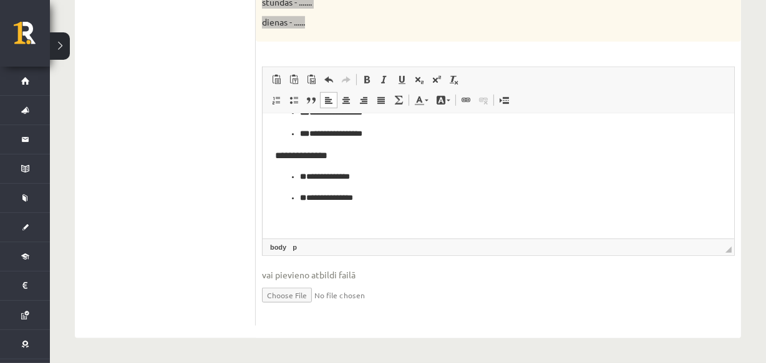
scroll to position [69, 0]
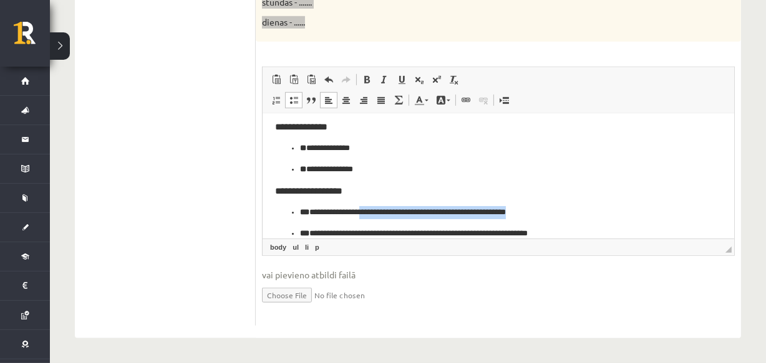
drag, startPoint x: 557, startPoint y: 214, endPoint x: 376, endPoint y: 212, distance: 180.8
click at [376, 212] on p "**********" at bounding box center [493, 212] width 388 height 13
click at [583, 228] on p "**********" at bounding box center [493, 234] width 388 height 13
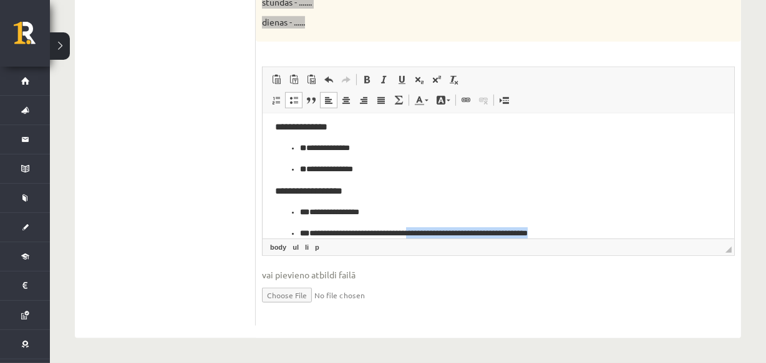
scroll to position [84, 0]
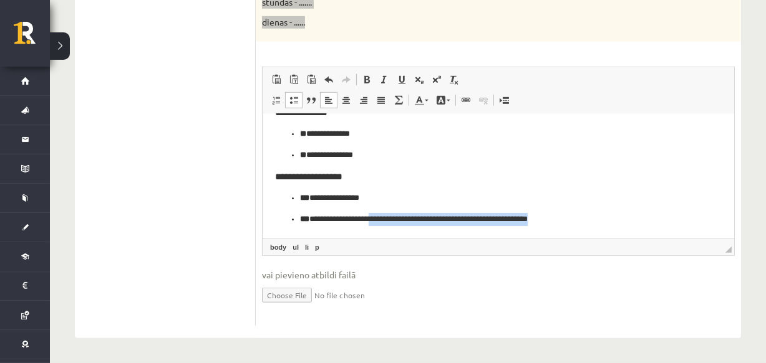
drag, startPoint x: 583, startPoint y: 227, endPoint x: 388, endPoint y: 235, distance: 195.3
click at [388, 235] on html "**********" at bounding box center [497, 135] width 471 height 208
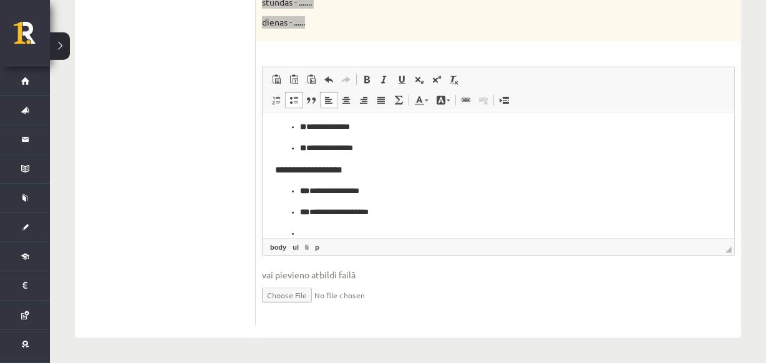
click at [292, 103] on span at bounding box center [294, 100] width 10 height 10
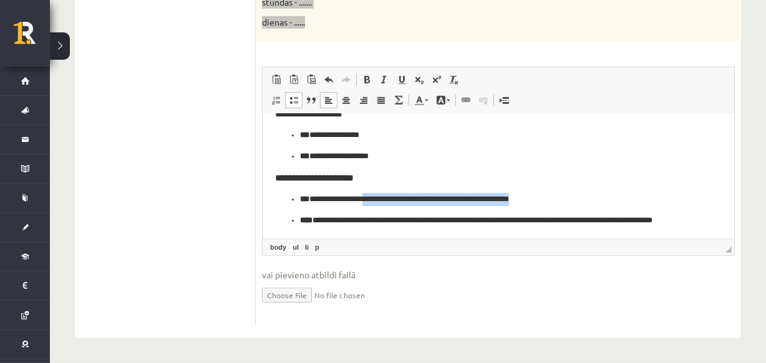
drag, startPoint x: 577, startPoint y: 196, endPoint x: 383, endPoint y: 202, distance: 194.6
click at [383, 202] on p "**********" at bounding box center [493, 199] width 388 height 13
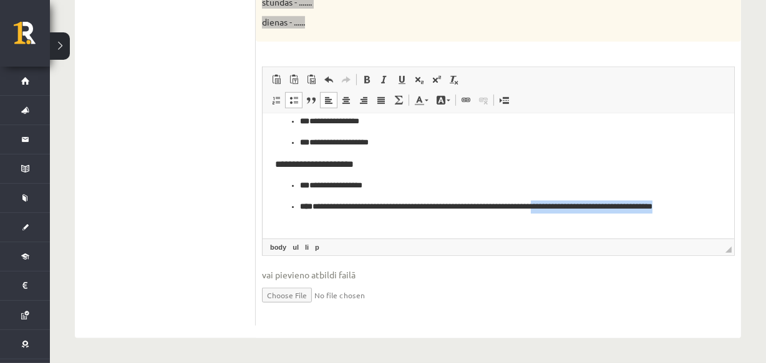
drag, startPoint x: 466, startPoint y: 230, endPoint x: 294, endPoint y: 238, distance: 172.8
click at [294, 238] on html "**********" at bounding box center [497, 96] width 471 height 285
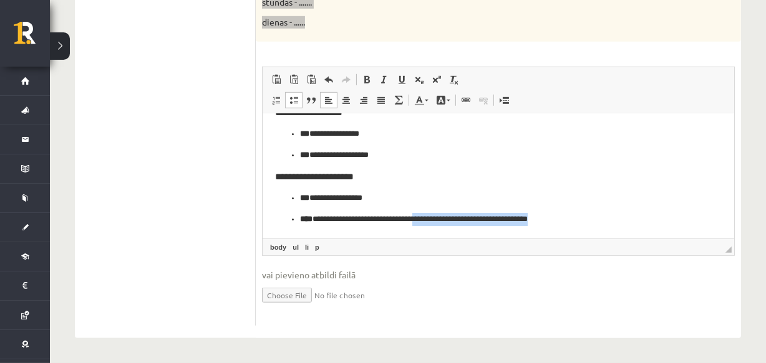
drag, startPoint x: 443, startPoint y: 219, endPoint x: 597, endPoint y: 220, distance: 153.4
click at [597, 220] on p "**********" at bounding box center [493, 219] width 388 height 13
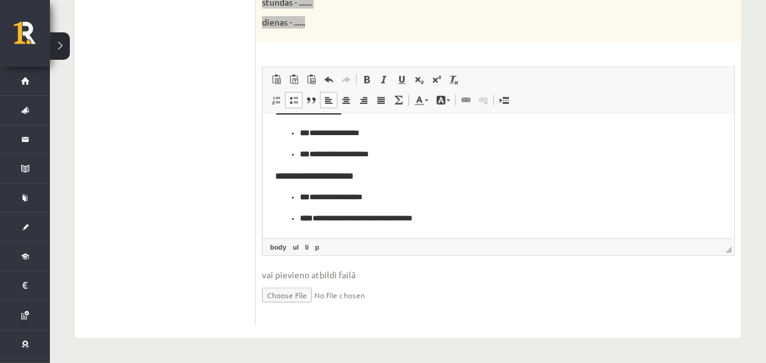
scroll to position [161, 0]
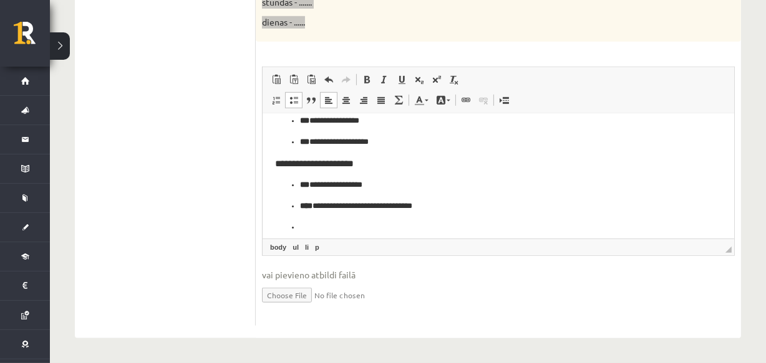
click at [294, 103] on span at bounding box center [294, 100] width 10 height 10
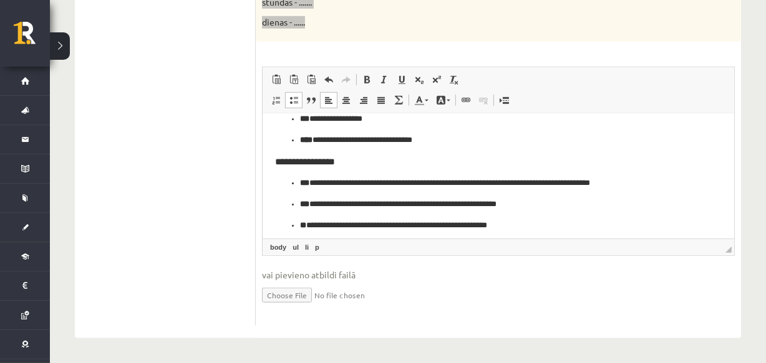
scroll to position [233, 0]
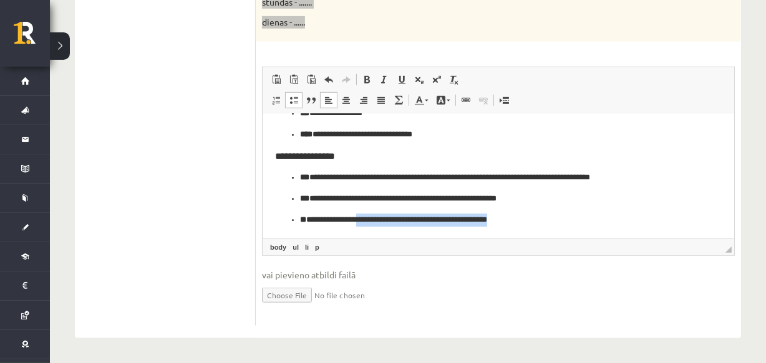
drag, startPoint x: 540, startPoint y: 216, endPoint x: 375, endPoint y: 216, distance: 164.6
click at [375, 216] on p "**********" at bounding box center [493, 220] width 388 height 13
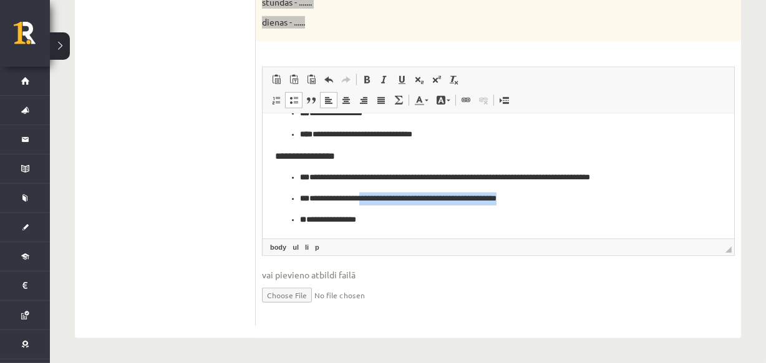
drag, startPoint x: 385, startPoint y: 195, endPoint x: 605, endPoint y: 209, distance: 221.1
click at [605, 209] on ul "**********" at bounding box center [497, 198] width 446 height 55
drag, startPoint x: 560, startPoint y: 201, endPoint x: 380, endPoint y: 201, distance: 180.2
click at [380, 201] on p "**********" at bounding box center [493, 199] width 388 height 13
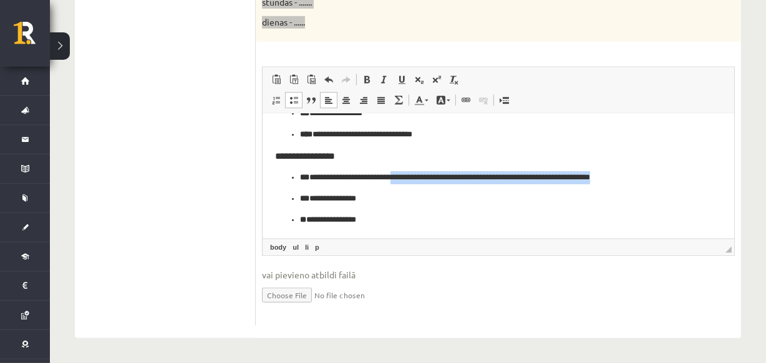
drag, startPoint x: 665, startPoint y: 173, endPoint x: 416, endPoint y: 174, distance: 249.4
click at [416, 174] on p "**********" at bounding box center [493, 177] width 388 height 13
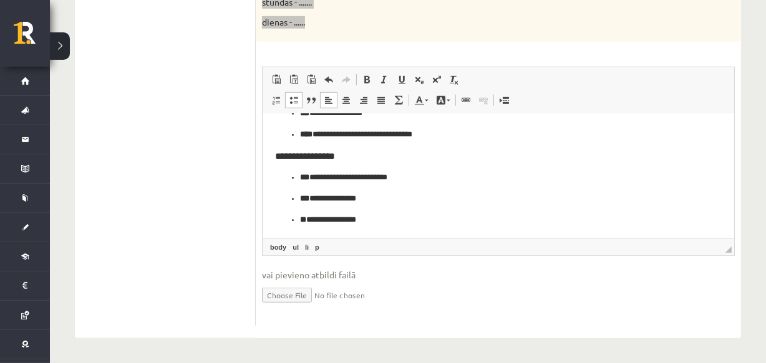
click at [407, 214] on p "**********" at bounding box center [493, 220] width 388 height 13
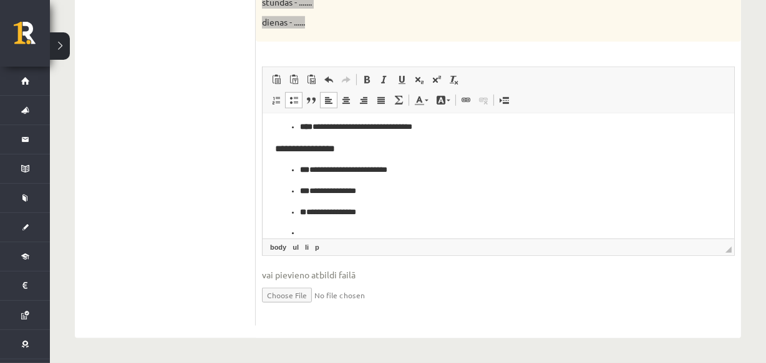
click at [293, 100] on span at bounding box center [294, 100] width 10 height 10
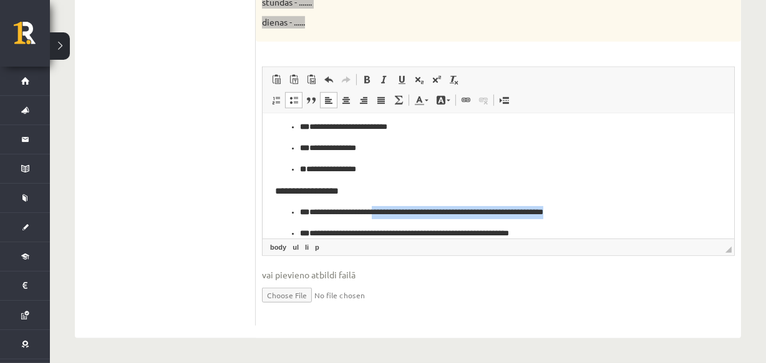
drag, startPoint x: 632, startPoint y: 208, endPoint x: 402, endPoint y: 207, distance: 230.0
click at [402, 207] on p "**********" at bounding box center [493, 212] width 388 height 13
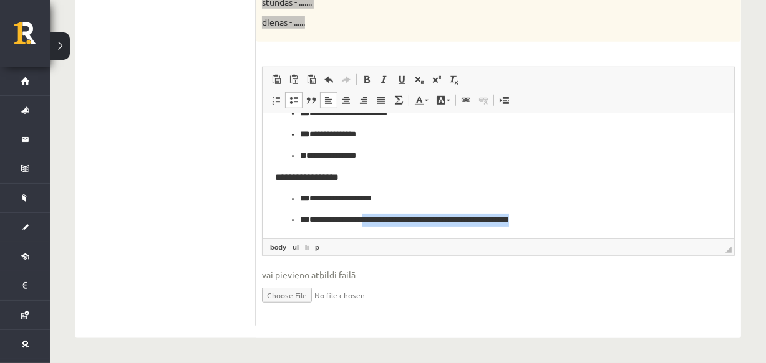
drag, startPoint x: 575, startPoint y: 230, endPoint x: 385, endPoint y: 219, distance: 190.4
click at [385, 219] on p "**********" at bounding box center [493, 220] width 388 height 13
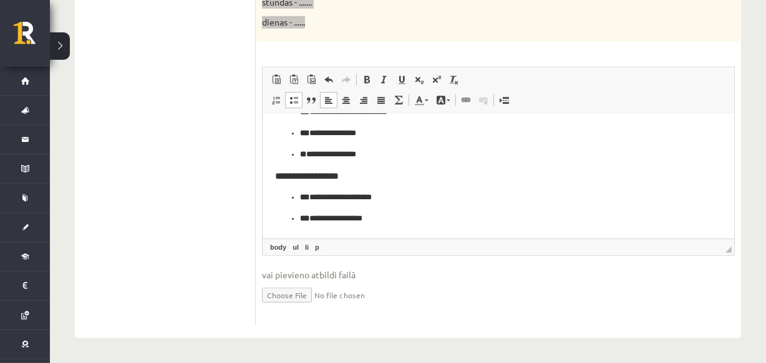
scroll to position [305, 0]
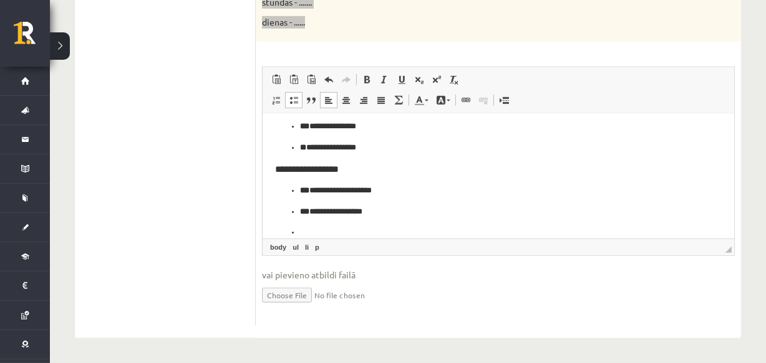
click at [294, 94] on link "Ievietot/noņemt sarakstu ar aizzīmēm" at bounding box center [293, 100] width 17 height 16
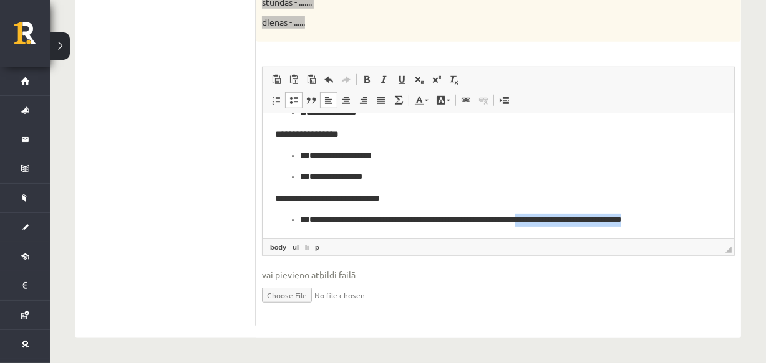
scroll to position [354, 0]
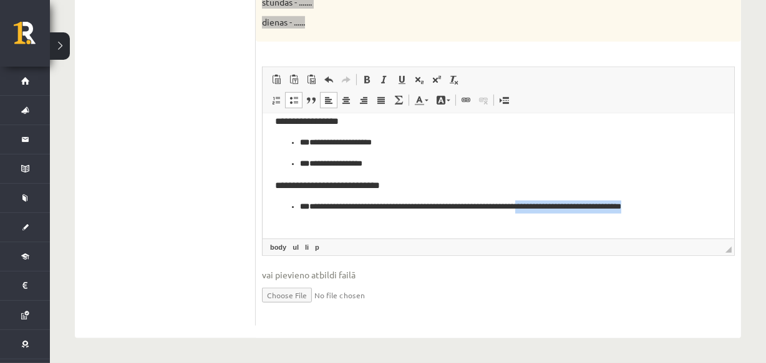
drag, startPoint x: 280, startPoint y: 231, endPoint x: 442, endPoint y: 240, distance: 162.3
click at [442, 239] on html "**********" at bounding box center [497, 0] width 471 height 478
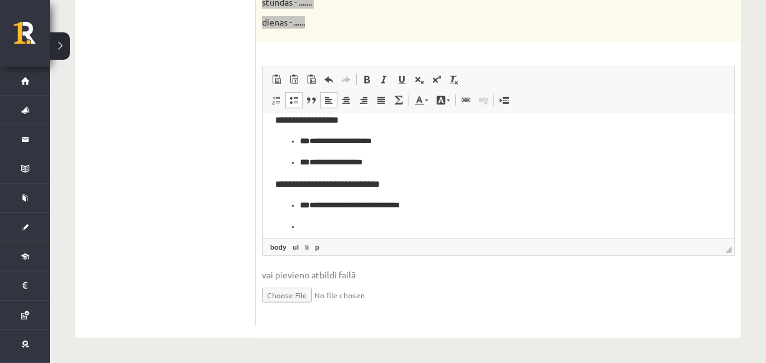
click at [292, 102] on span at bounding box center [294, 100] width 10 height 10
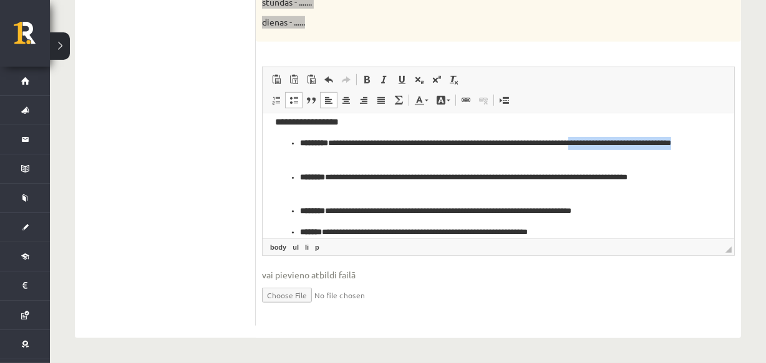
drag, startPoint x: 439, startPoint y: 162, endPoint x: 280, endPoint y: 161, distance: 159.0
click at [280, 161] on ul "**********" at bounding box center [497, 188] width 446 height 102
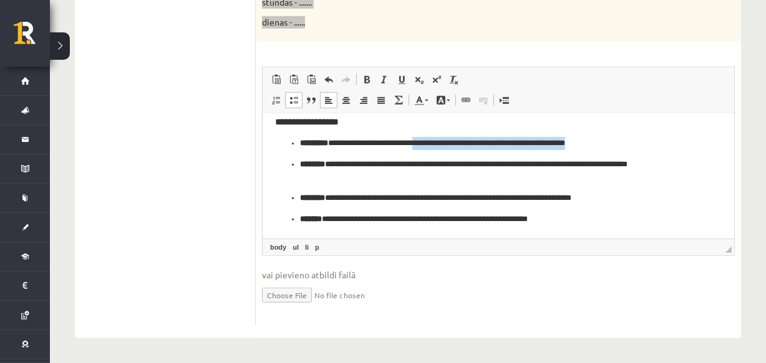
drag, startPoint x: 643, startPoint y: 146, endPoint x: 451, endPoint y: 149, distance: 192.6
click at [451, 149] on p "**********" at bounding box center [493, 143] width 388 height 13
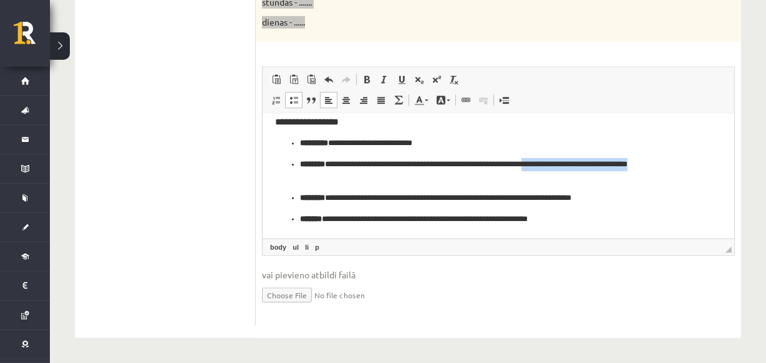
drag, startPoint x: 453, startPoint y: 176, endPoint x: 285, endPoint y: 182, distance: 168.4
click at [285, 182] on ul "**********" at bounding box center [497, 181] width 446 height 89
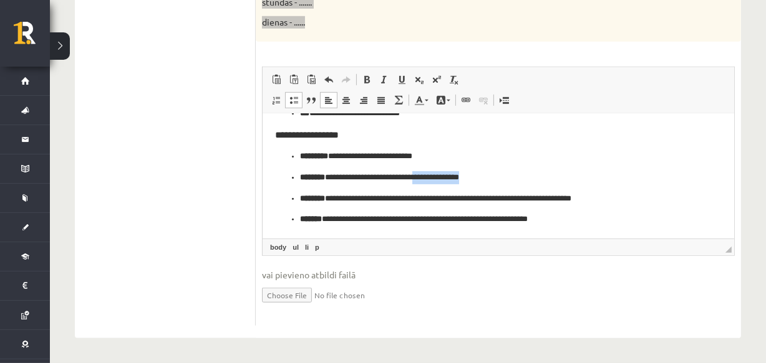
drag, startPoint x: 506, startPoint y: 183, endPoint x: 441, endPoint y: 175, distance: 66.0
click at [441, 175] on p "**********" at bounding box center [493, 177] width 388 height 13
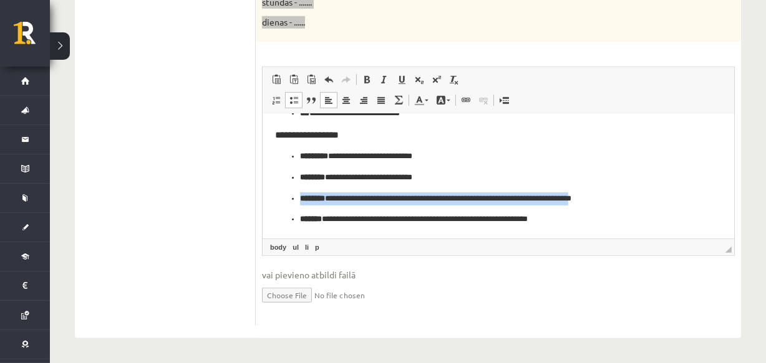
drag, startPoint x: 645, startPoint y: 186, endPoint x: 627, endPoint y: 196, distance: 21.0
click at [627, 196] on ul "**********" at bounding box center [497, 188] width 446 height 76
click at [627, 196] on p "**********" at bounding box center [493, 199] width 388 height 13
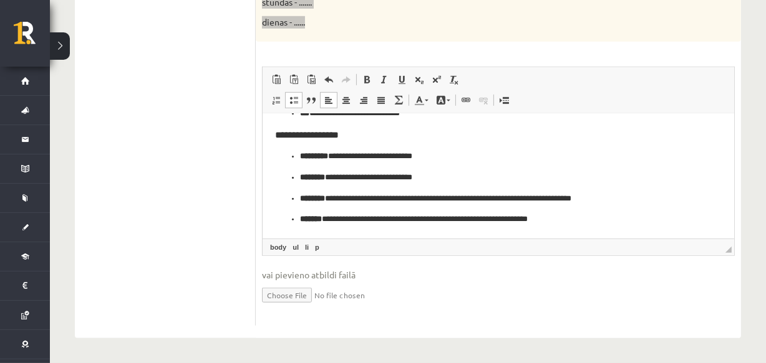
click at [631, 197] on p "**********" at bounding box center [493, 199] width 388 height 13
drag, startPoint x: 631, startPoint y: 197, endPoint x: 423, endPoint y: 197, distance: 208.2
click at [423, 197] on p "**********" at bounding box center [493, 199] width 388 height 13
drag, startPoint x: 638, startPoint y: 201, endPoint x: 476, endPoint y: 198, distance: 162.1
click at [476, 198] on p "**********" at bounding box center [493, 199] width 388 height 13
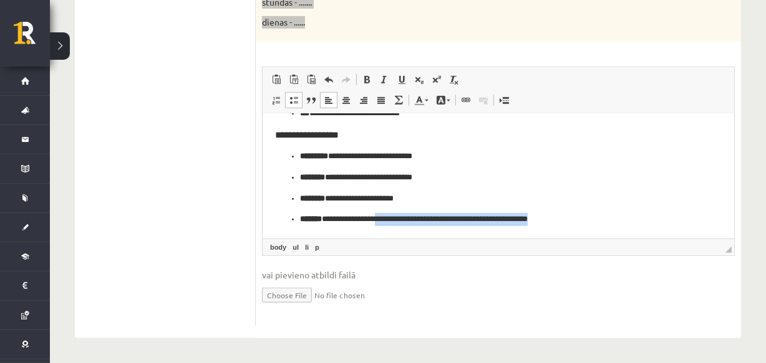
drag, startPoint x: 587, startPoint y: 219, endPoint x: 396, endPoint y: 226, distance: 190.9
click at [396, 226] on p "**********" at bounding box center [493, 219] width 388 height 13
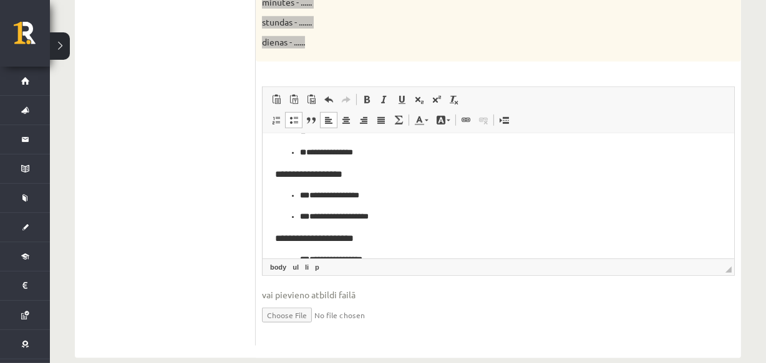
scroll to position [100, 0]
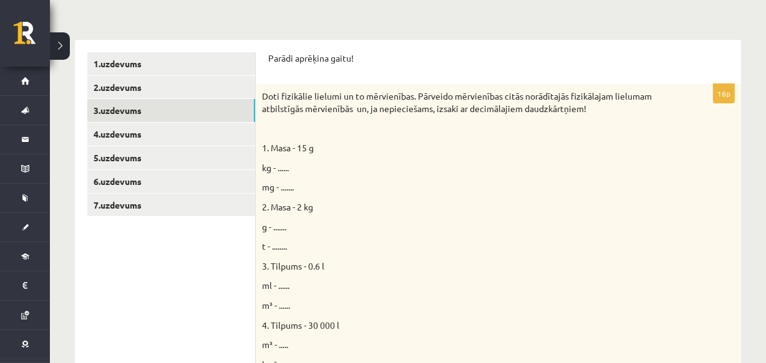
scroll to position [213, 0]
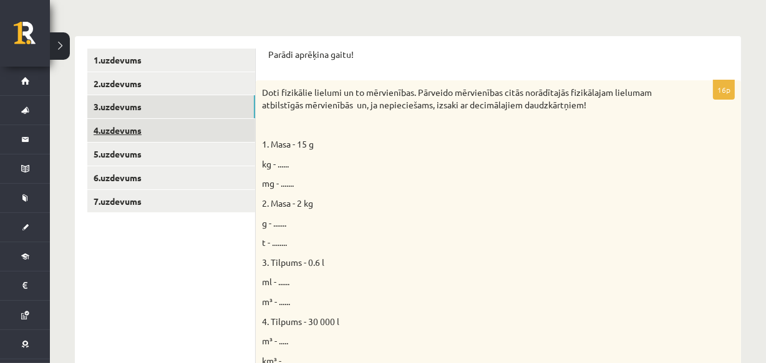
click at [187, 129] on link "4.uzdevums" at bounding box center [171, 130] width 168 height 23
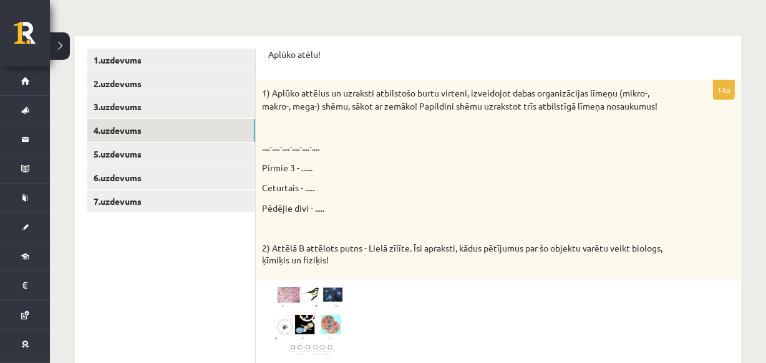
scroll to position [0, 0]
click at [270, 53] on p "Aplūko atēlu!" at bounding box center [498, 55] width 460 height 12
click at [271, 57] on p "Aplūko atēlu!" at bounding box center [498, 55] width 460 height 12
click at [313, 87] on p "1) Aplūko attēlus un uzraksti atbilstošo burtu virteni, izveidojot dabas organi…" at bounding box center [467, 100] width 410 height 26
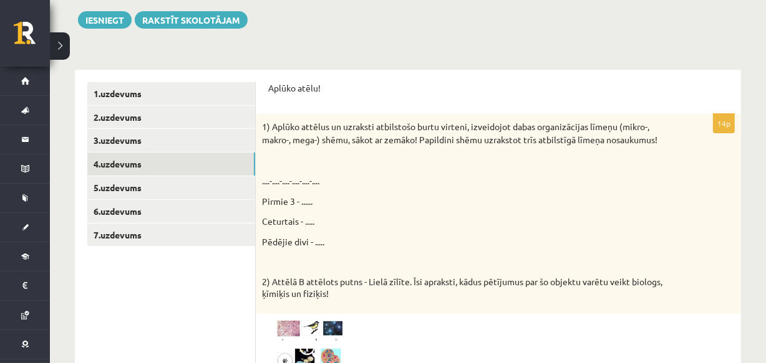
scroll to position [178, 0]
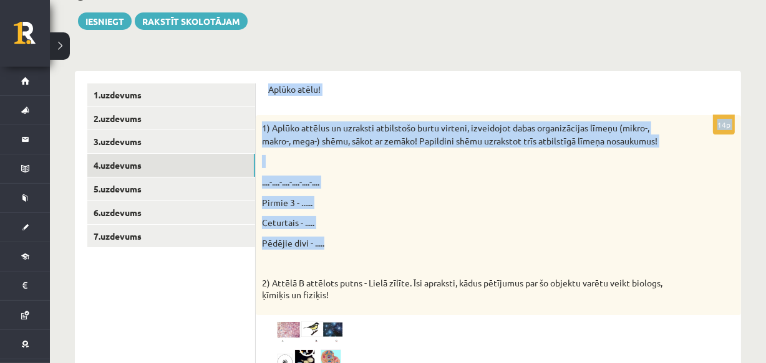
drag, startPoint x: 262, startPoint y: 87, endPoint x: 343, endPoint y: 235, distance: 169.1
click at [353, 240] on p "Pēdējie divi - ....." at bounding box center [467, 243] width 410 height 13
drag, startPoint x: 262, startPoint y: 88, endPoint x: 356, endPoint y: 234, distance: 173.8
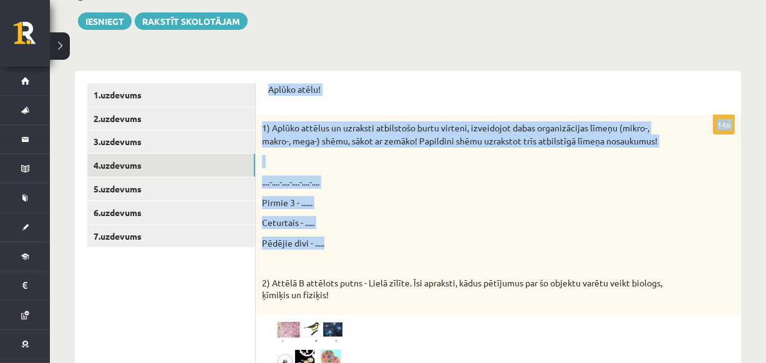
click at [340, 132] on p "1) Aplūko attēlus un uzraksti atbilstošo burtu virteni, izveidojot dabas organi…" at bounding box center [467, 135] width 410 height 26
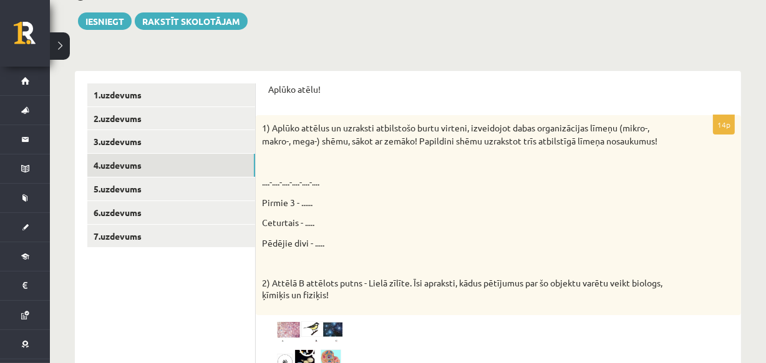
click at [362, 158] on p at bounding box center [467, 161] width 410 height 13
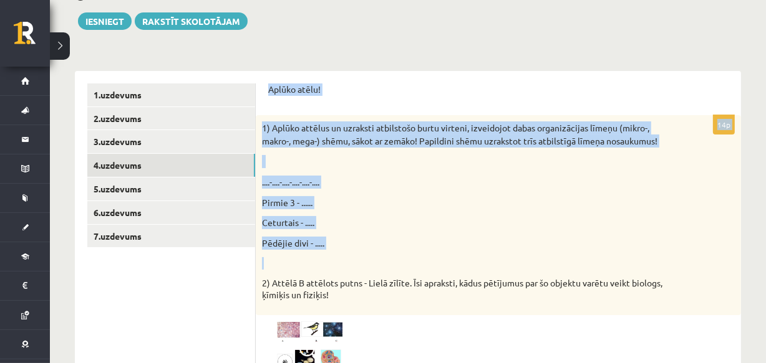
drag, startPoint x: 261, startPoint y: 87, endPoint x: 353, endPoint y: 256, distance: 191.9
click at [353, 256] on div "1) Aplūko attēlus un uzraksti atbilstošo burtu virteni, izveidojot dabas organi…" at bounding box center [498, 214] width 485 height 199
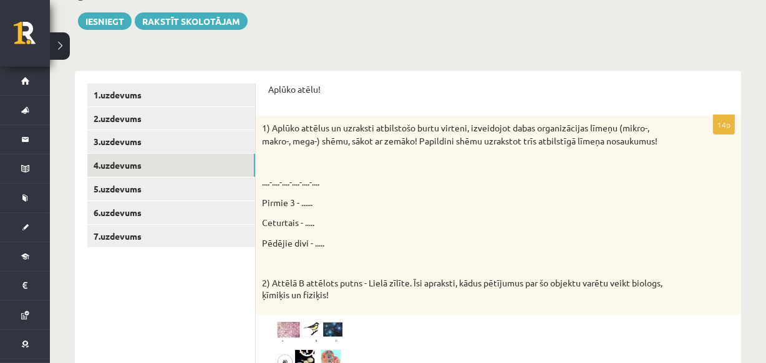
click at [379, 218] on p "Ceturtais - ....." at bounding box center [467, 222] width 410 height 13
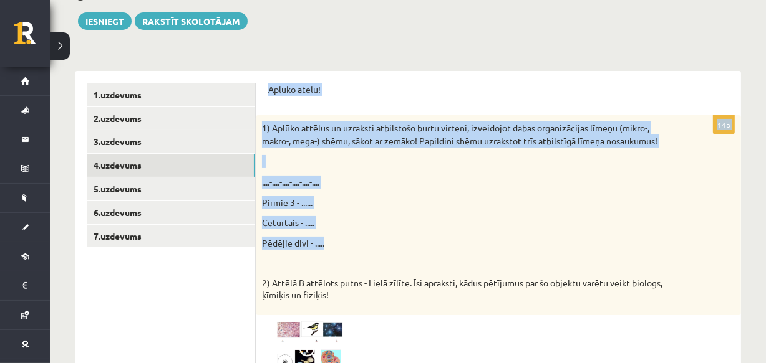
drag, startPoint x: 265, startPoint y: 86, endPoint x: 363, endPoint y: 232, distance: 175.7
click at [363, 232] on div "1) Aplūko attēlus un uzraksti atbilstošo burtu virteni, izveidojot dabas organi…" at bounding box center [498, 214] width 485 height 199
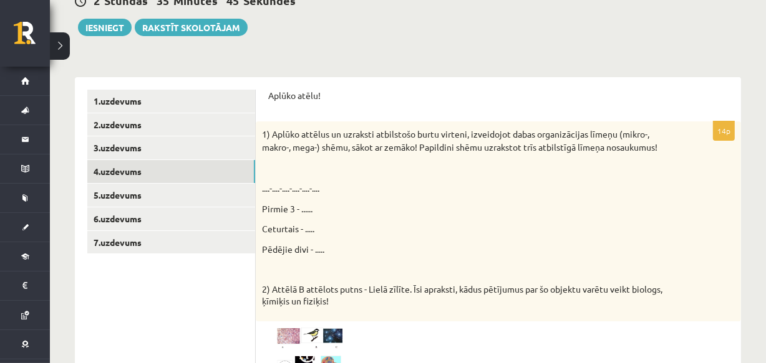
scroll to position [251, 0]
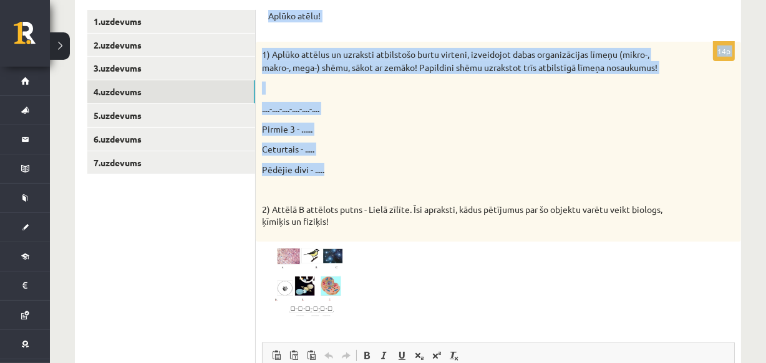
drag, startPoint x: 262, startPoint y: 12, endPoint x: 350, endPoint y: 156, distance: 169.0
click at [350, 156] on div "Aplūko atēlu! 14p 1) Aplūko attēlus un uzraksti atbilstošo burtu virteni, izvei…" at bounding box center [498, 306] width 485 height 617
click at [350, 156] on div "1) Aplūko attēlus un uzraksti atbilstošo burtu virteni, izveidojot dabas organi…" at bounding box center [498, 141] width 485 height 199
drag, startPoint x: 262, startPoint y: 14, endPoint x: 366, endPoint y: 169, distance: 186.9
click at [366, 169] on div "Aplūko atēlu! 14p 1) Aplūko attēlus un uzraksti atbilstošo burtu virteni, izvei…" at bounding box center [498, 306] width 485 height 617
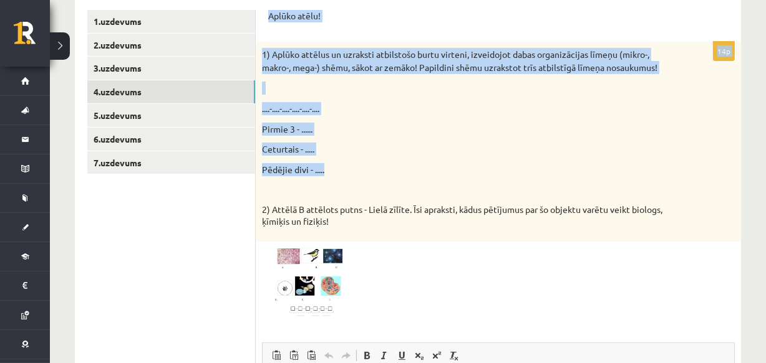
copy form "Aplūko atēlu! 14p 1) Aplūko attēlus un uzraksti atbilstošo burtu virteni, izvei…"
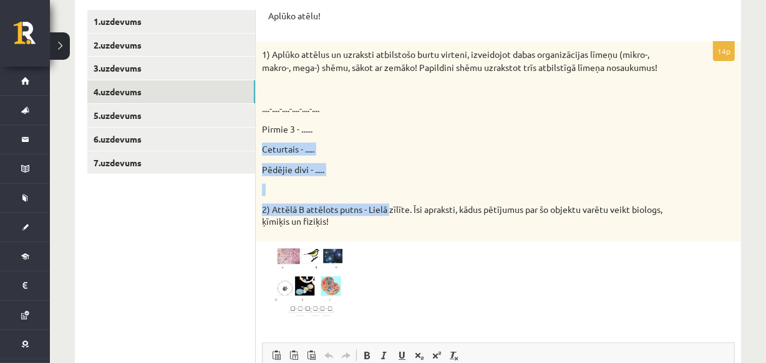
drag, startPoint x: 389, startPoint y: 207, endPoint x: 335, endPoint y: 106, distance: 114.6
click at [335, 106] on div "1) Aplūko attēlus un uzraksti atbilstošo burtu virteni, izveidojot dabas organi…" at bounding box center [498, 141] width 485 height 199
click at [335, 106] on p "....-....-....-....-....-...." at bounding box center [467, 108] width 410 height 13
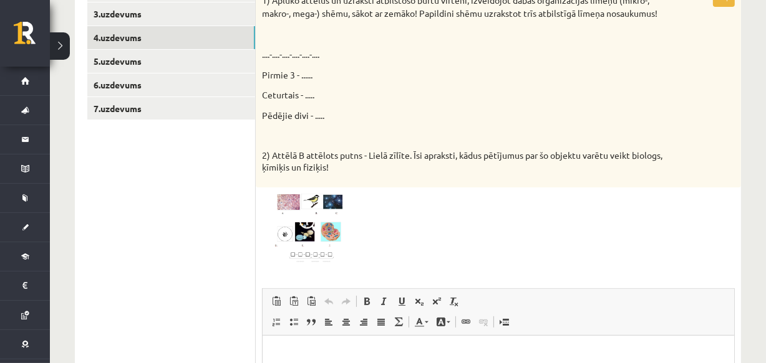
scroll to position [307, 0]
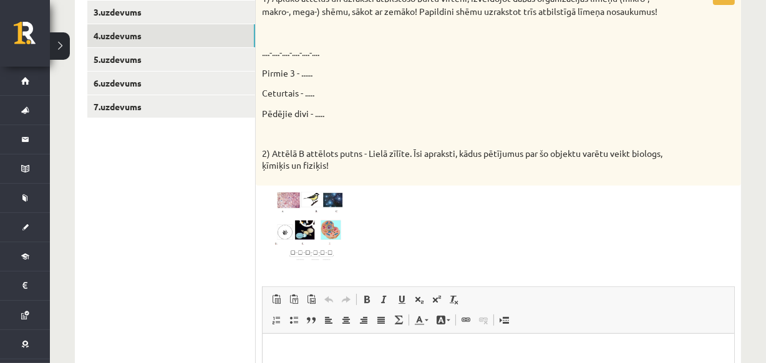
click at [305, 201] on img at bounding box center [309, 227] width 94 height 70
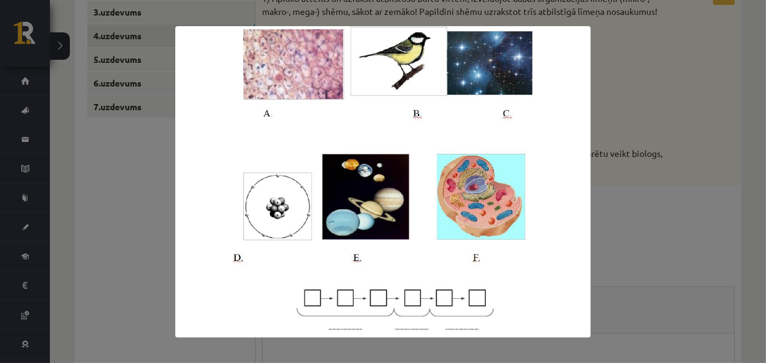
click at [701, 271] on div at bounding box center [383, 181] width 766 height 363
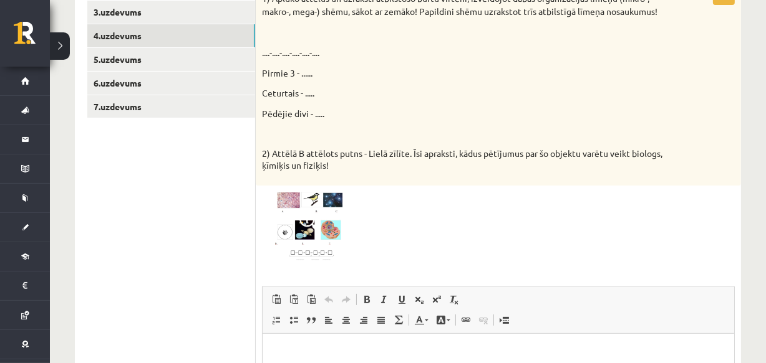
click at [334, 212] on img at bounding box center [309, 227] width 94 height 70
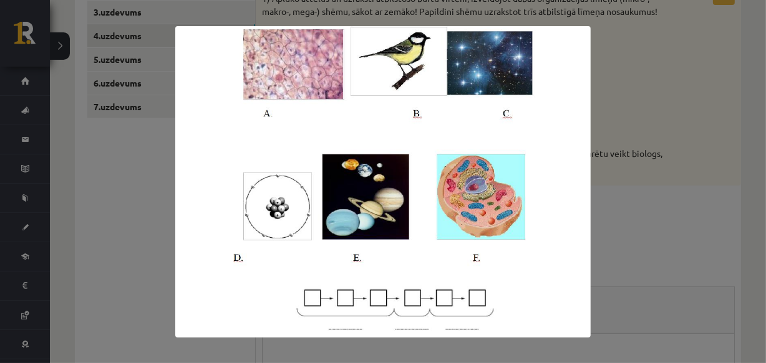
drag, startPoint x: 334, startPoint y: 212, endPoint x: 661, endPoint y: 187, distance: 328.2
click at [661, 187] on div at bounding box center [383, 181] width 766 height 363
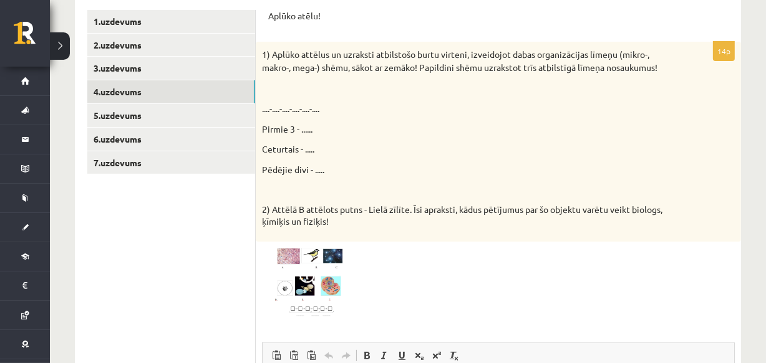
scroll to position [249, 0]
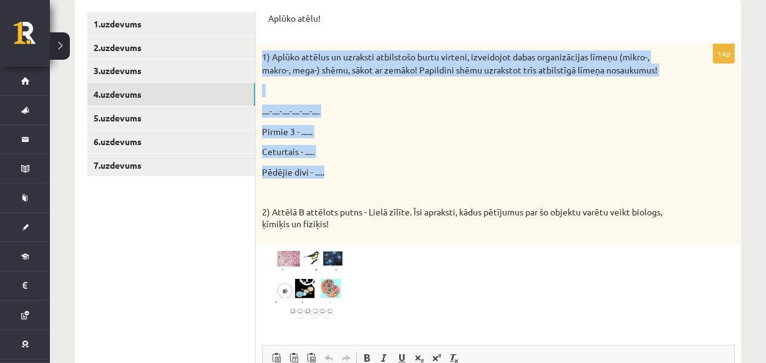
drag, startPoint x: 257, startPoint y: 49, endPoint x: 443, endPoint y: 162, distance: 217.1
click at [443, 162] on div "1) Aplūko attēlus un uzraksti atbilstošo burtu virteni, izveidojot dabas organi…" at bounding box center [498, 143] width 485 height 199
copy div "1) Aplūko attēlus un uzraksti atbilstošo burtu virteni, izveidojot dabas organi…"
click at [439, 163] on div "1) Aplūko attēlus un uzraksti atbilstošo burtu virteni, izveidojot dabas organi…" at bounding box center [498, 143] width 485 height 199
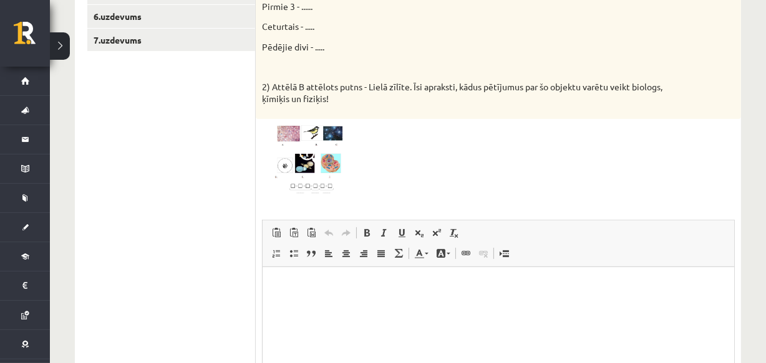
scroll to position [506, 0]
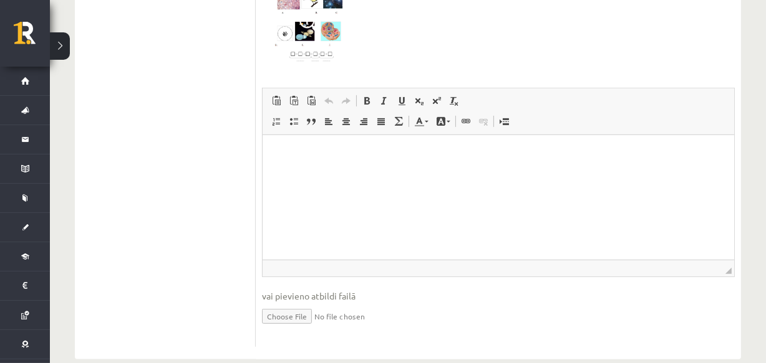
click at [283, 173] on html at bounding box center [497, 154] width 471 height 38
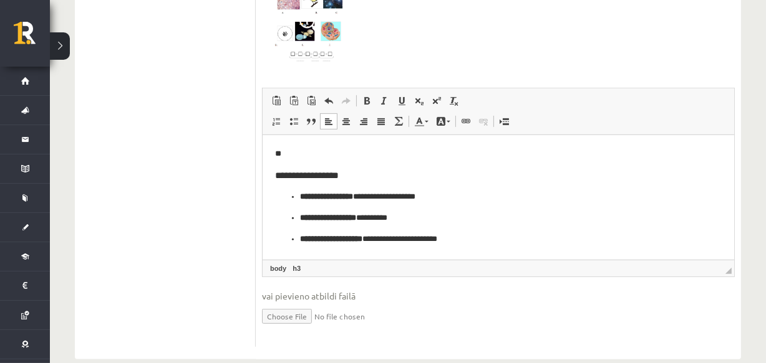
click at [273, 172] on html "**********" at bounding box center [497, 196] width 471 height 123
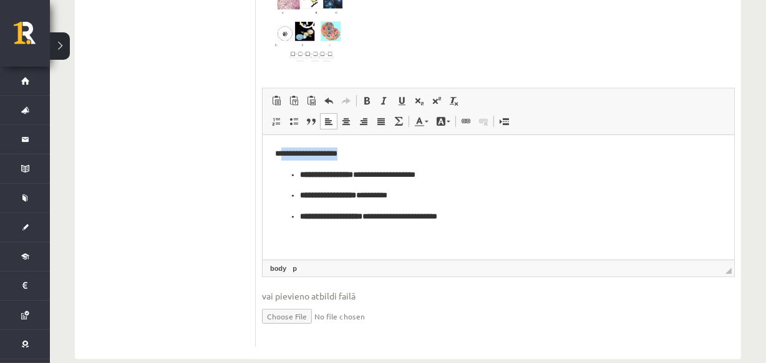
drag, startPoint x: 362, startPoint y: 149, endPoint x: 281, endPoint y: 146, distance: 81.1
click at [281, 146] on html "**********" at bounding box center [497, 185] width 471 height 101
click at [360, 105] on link "Treknraksts Klaviatūras saīsne vadīšanas taustiņš+B" at bounding box center [366, 101] width 17 height 16
click at [363, 149] on p "**********" at bounding box center [497, 154] width 446 height 13
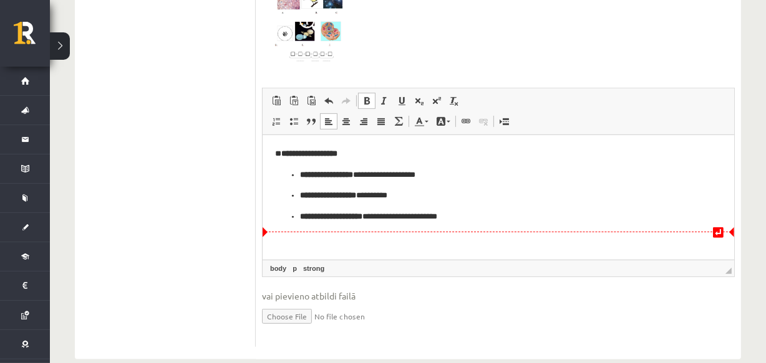
click at [551, 219] on p "**********" at bounding box center [497, 217] width 396 height 13
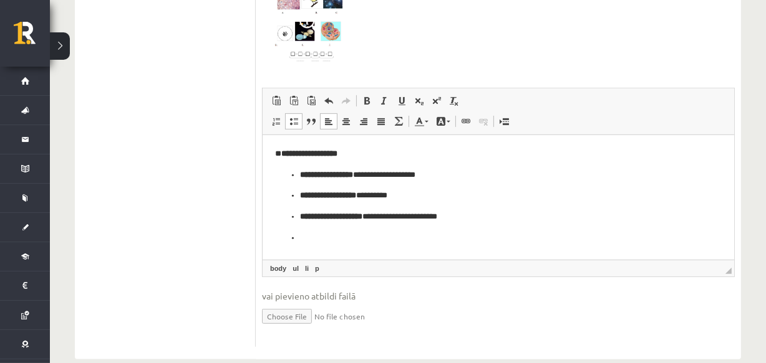
click at [286, 122] on link "Ievietot/noņemt sarakstu ar aizzīmēm" at bounding box center [293, 121] width 17 height 16
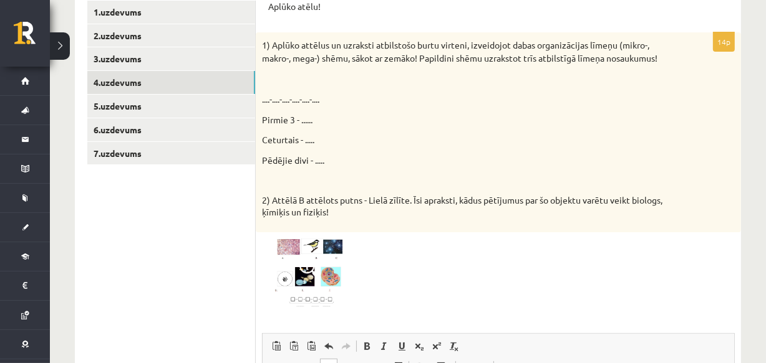
scroll to position [232, 0]
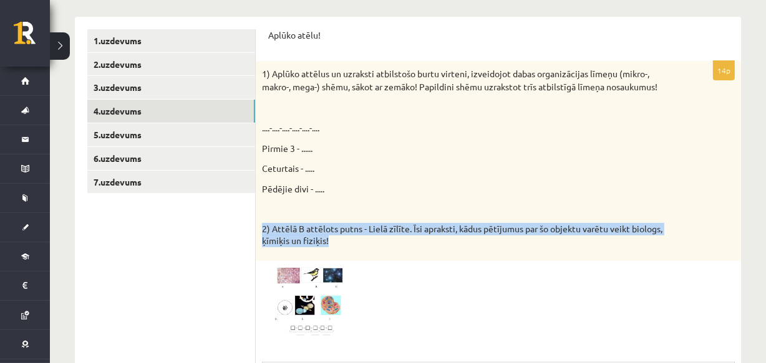
drag, startPoint x: 260, startPoint y: 224, endPoint x: 361, endPoint y: 253, distance: 105.0
click at [361, 253] on div "1) Aplūko attēlus un uzraksti atbilstošo burtu virteni, izveidojot dabas organi…" at bounding box center [498, 160] width 485 height 199
copy p "2) Attēlā B attēlots putns - Lielā zīlīte. Īsi apraksti, kādus pētījumus par šo…"
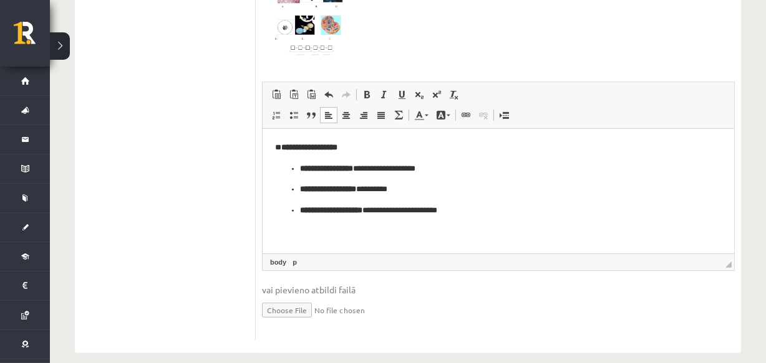
scroll to position [528, 0]
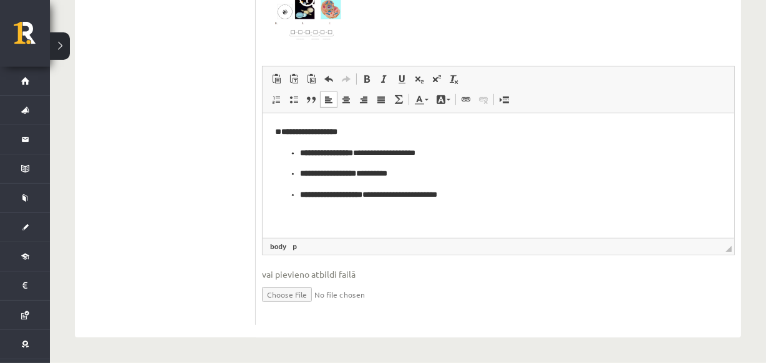
click at [598, 204] on body "**********" at bounding box center [497, 174] width 446 height 97
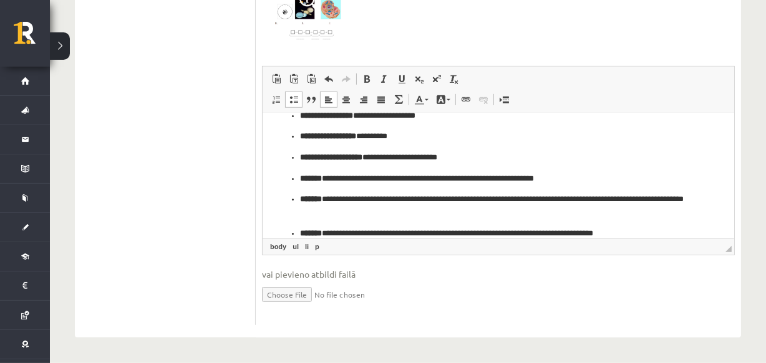
click at [496, 156] on p "**********" at bounding box center [493, 157] width 388 height 13
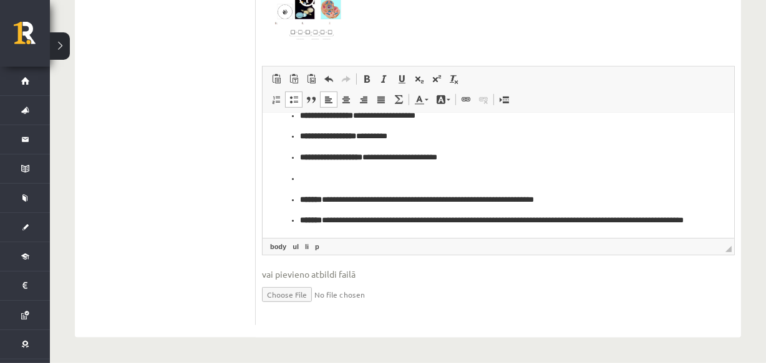
click at [294, 97] on span at bounding box center [294, 100] width 10 height 10
click at [289, 200] on ul "**********" at bounding box center [497, 228] width 446 height 68
click at [294, 190] on body "**********" at bounding box center [497, 175] width 446 height 173
click at [281, 191] on body "**********" at bounding box center [497, 175] width 446 height 173
click at [324, 180] on p "Bagātinātā teksta redaktors, wiswyg-editor-user-answer-47024783675460" at bounding box center [497, 179] width 446 height 13
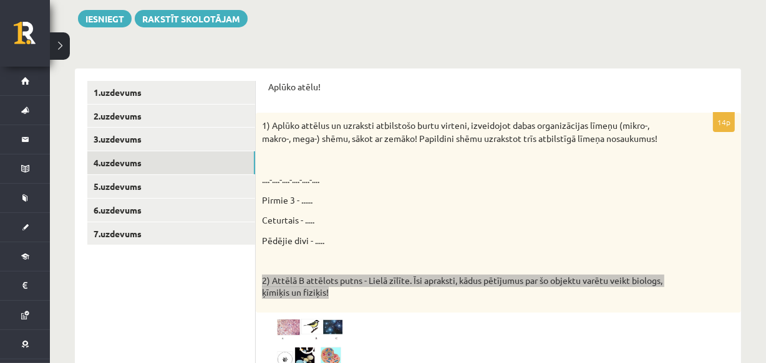
scroll to position [173, 0]
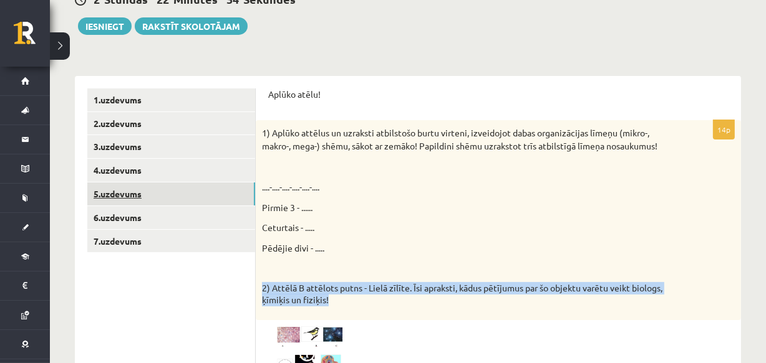
click at [198, 193] on link "5.uzdevums" at bounding box center [171, 194] width 168 height 23
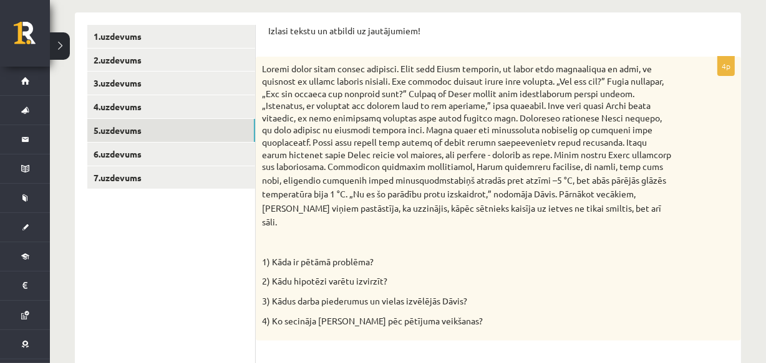
scroll to position [229, 0]
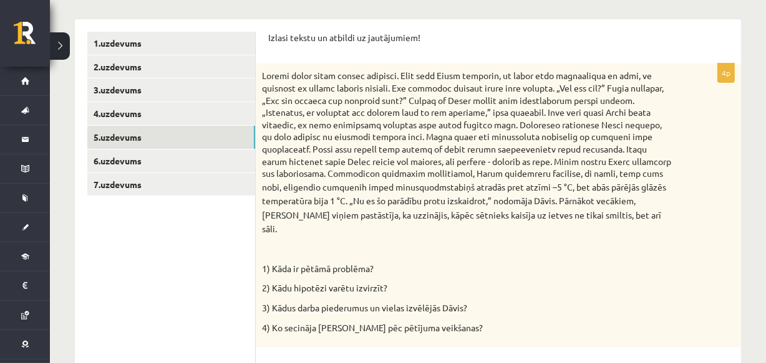
click at [265, 33] on div "Izlasi tekstu un atbildi uz jautājumiem! 4p stabiņš atradās pret atzīmi –5 °C, …" at bounding box center [498, 331] width 485 height 625
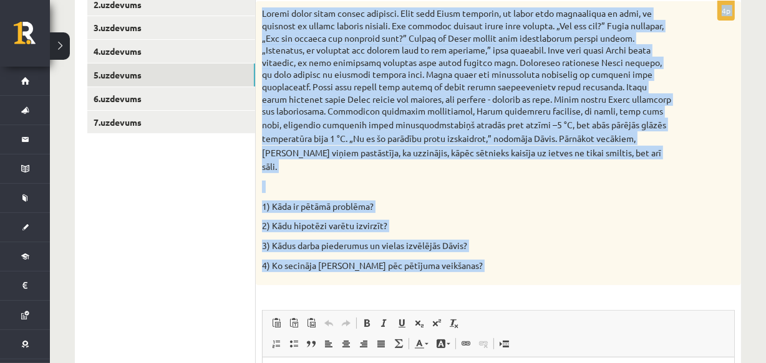
scroll to position [295, 0]
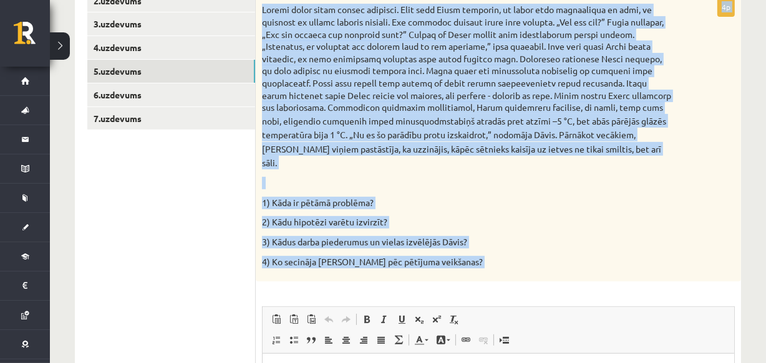
drag, startPoint x: 265, startPoint y: 33, endPoint x: 491, endPoint y: 274, distance: 330.3
click at [491, 274] on div "Izlasi tekstu un atbildi uz jautājumiem! 4p stabiņš atradās pret atzīmi –5 °C, …" at bounding box center [498, 265] width 485 height 625
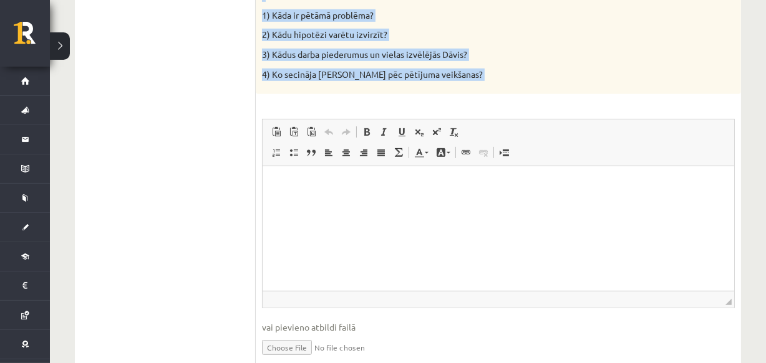
scroll to position [501, 0]
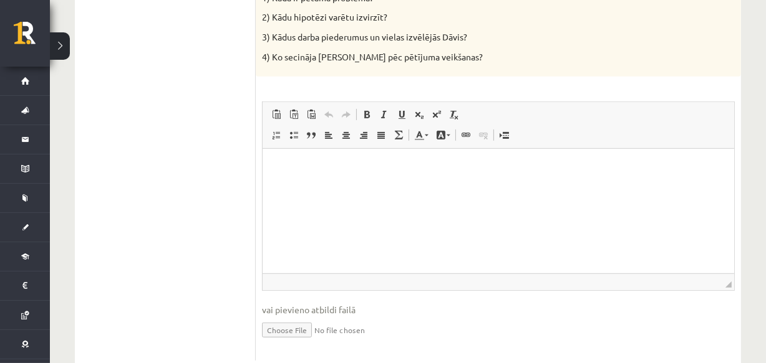
click at [485, 187] on html at bounding box center [497, 168] width 471 height 38
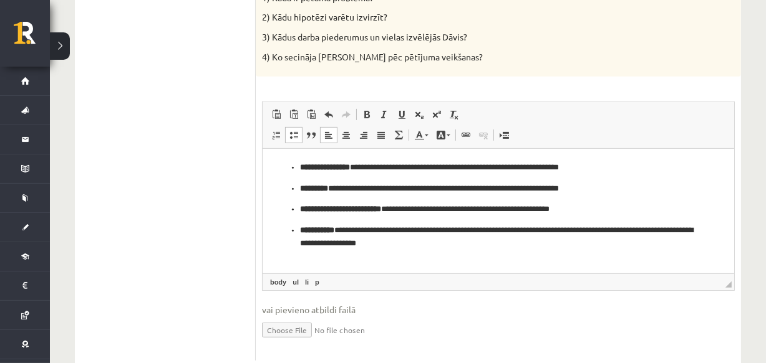
click at [280, 170] on ul "**********" at bounding box center [497, 205] width 446 height 89
click at [294, 130] on span at bounding box center [294, 135] width 10 height 10
click at [299, 190] on ul "**********" at bounding box center [497, 217] width 446 height 68
click at [293, 130] on span at bounding box center [294, 135] width 10 height 10
click at [295, 209] on ul "**********" at bounding box center [497, 226] width 446 height 47
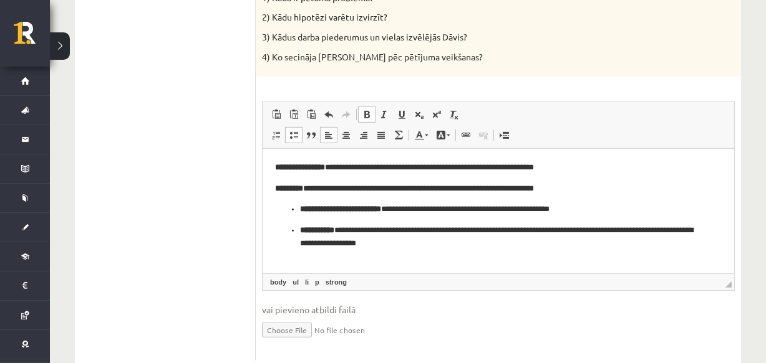
click at [293, 128] on link "Ievietot/noņemt sarakstu ar aizzīmēm" at bounding box center [293, 135] width 17 height 16
click at [296, 233] on ul "**********" at bounding box center [497, 237] width 446 height 26
click at [294, 130] on span at bounding box center [294, 135] width 10 height 10
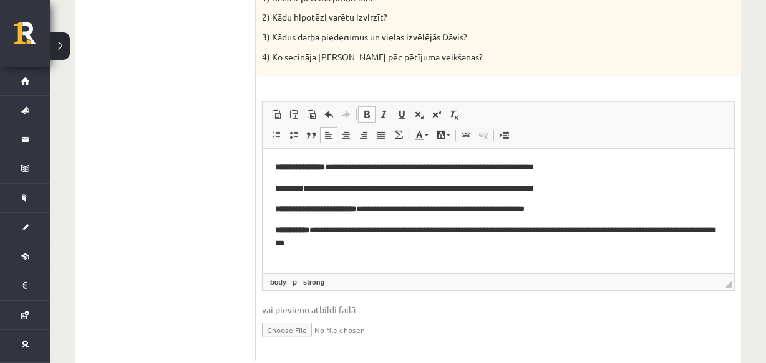
drag, startPoint x: 760, startPoint y: 245, endPoint x: 773, endPoint y: 251, distance: 14.5
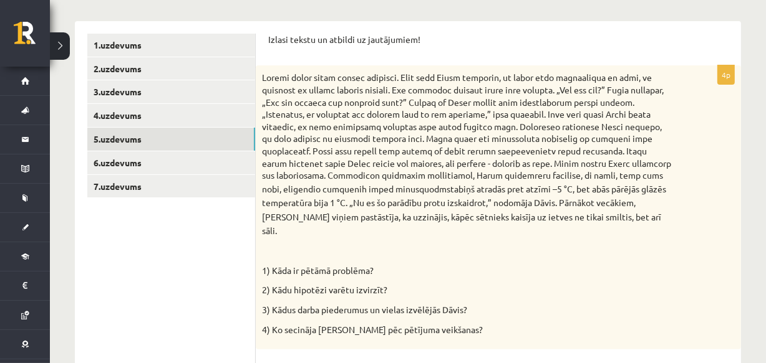
scroll to position [214, 0]
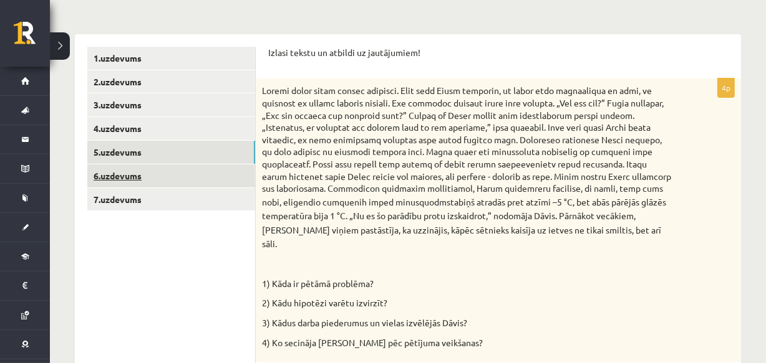
click at [188, 173] on link "6.uzdevums" at bounding box center [171, 176] width 168 height 23
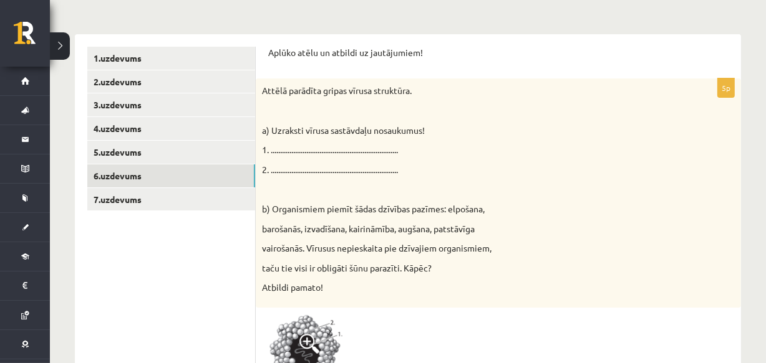
scroll to position [0, 0]
click at [267, 43] on div "Aplūko atēlu un atbildi uz jautājumiem! 5p Attēlā parādīta gripas vīrusa strukt…" at bounding box center [498, 363] width 485 height 658
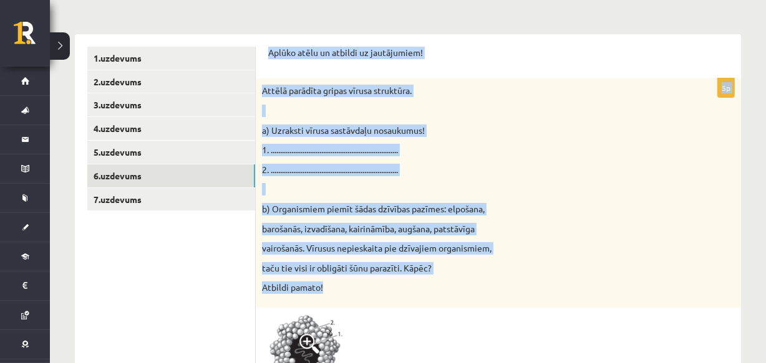
drag, startPoint x: 267, startPoint y: 43, endPoint x: 364, endPoint y: 294, distance: 269.2
click at [364, 294] on div "Aplūko atēlu un atbildi uz jautājumiem! 5p Attēlā parādīta gripas vīrusa strukt…" at bounding box center [498, 363] width 485 height 658
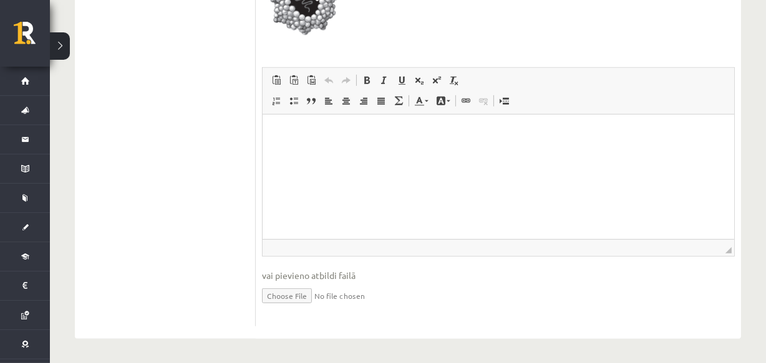
scroll to position [568, 0]
click at [448, 151] on html at bounding box center [497, 132] width 471 height 38
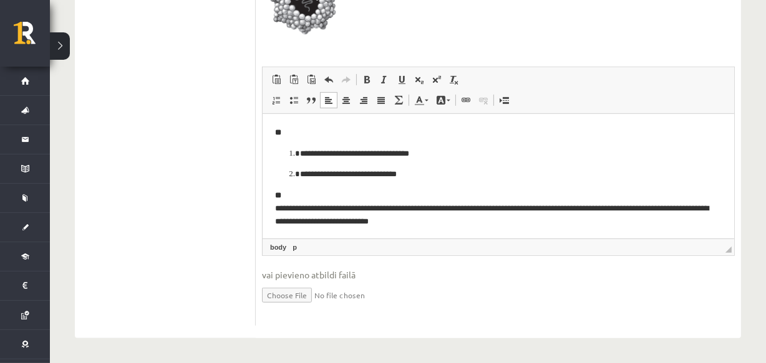
click at [285, 152] on ol "**********" at bounding box center [497, 164] width 446 height 34
click at [299, 172] on li "**********" at bounding box center [497, 174] width 396 height 13
click at [269, 208] on html "**********" at bounding box center [497, 176] width 471 height 127
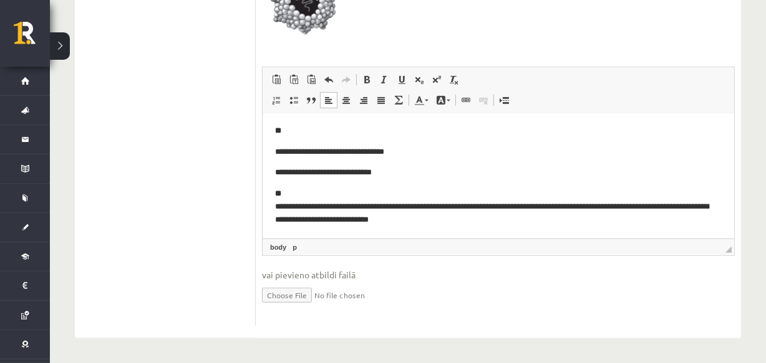
scroll to position [567, 0]
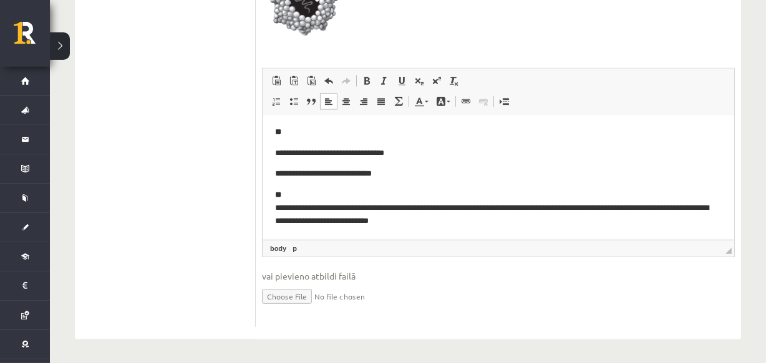
click at [310, 191] on p "**********" at bounding box center [493, 207] width 438 height 39
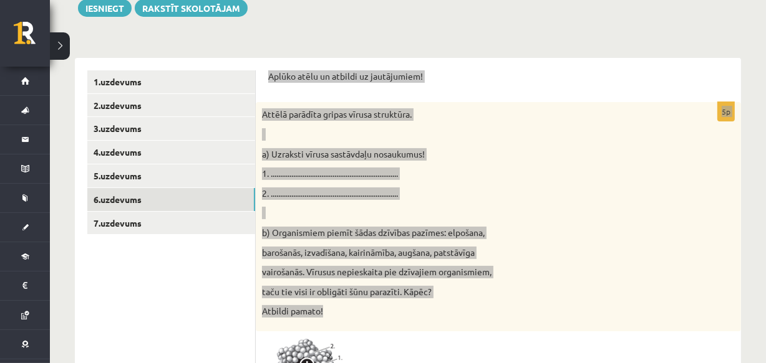
scroll to position [181, 0]
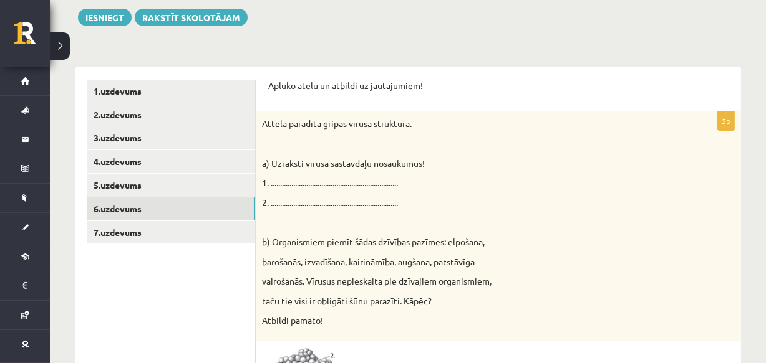
click at [68, 292] on div "Dabaszinības 1.ieskaite 10.klase , Amanda Sirmule (10.b2 klase) Ieskaites pildī…" at bounding box center [408, 308] width 716 height 883
click at [154, 228] on link "7.uzdevums" at bounding box center [171, 232] width 168 height 23
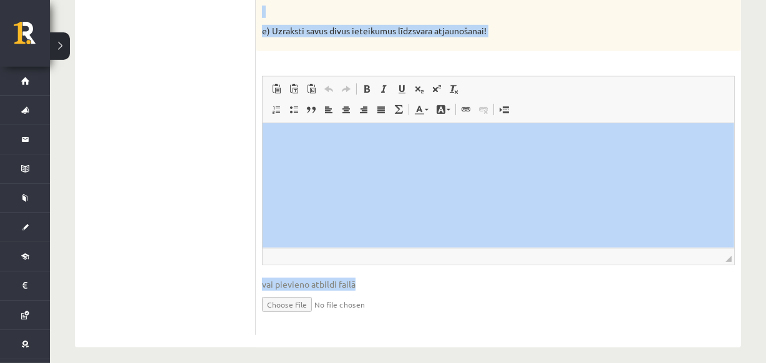
scroll to position [633, 0]
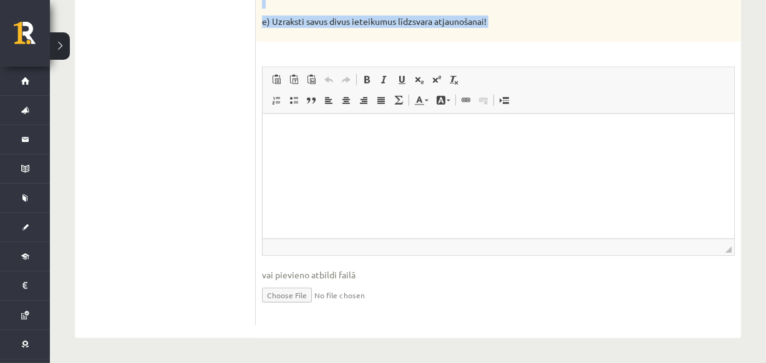
drag, startPoint x: 264, startPoint y: 80, endPoint x: 581, endPoint y: 59, distance: 318.0
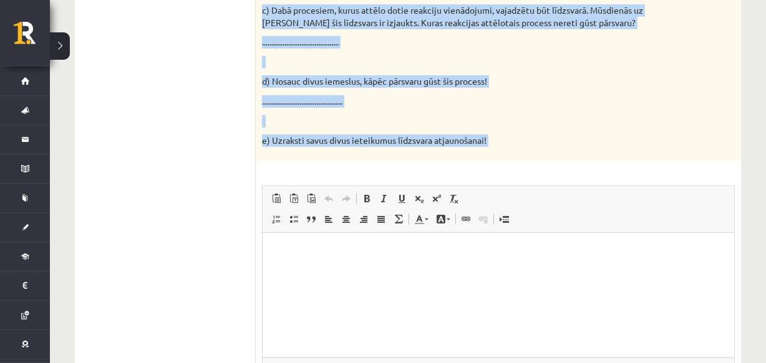
scroll to position [544, 0]
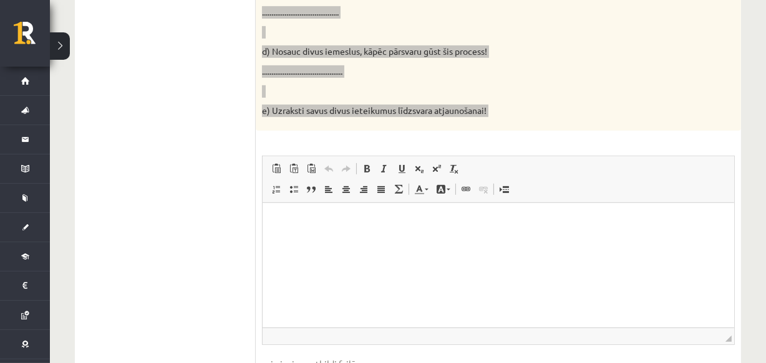
click at [540, 241] on html at bounding box center [497, 222] width 471 height 38
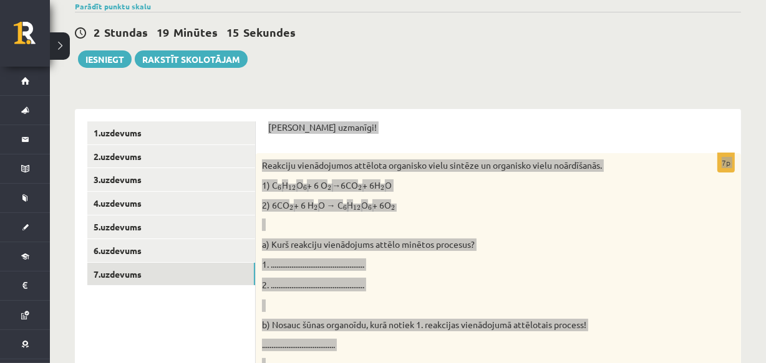
scroll to position [287, 0]
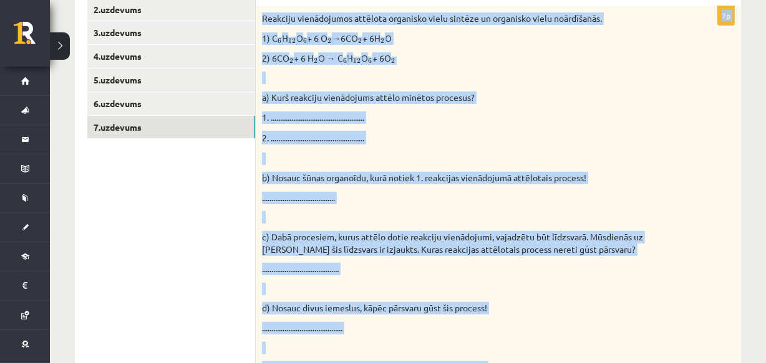
click at [643, 145] on div "Reakciju vienādojumos attēlota organisko vielu sintēze un organisko vielu noārd…" at bounding box center [498, 196] width 485 height 381
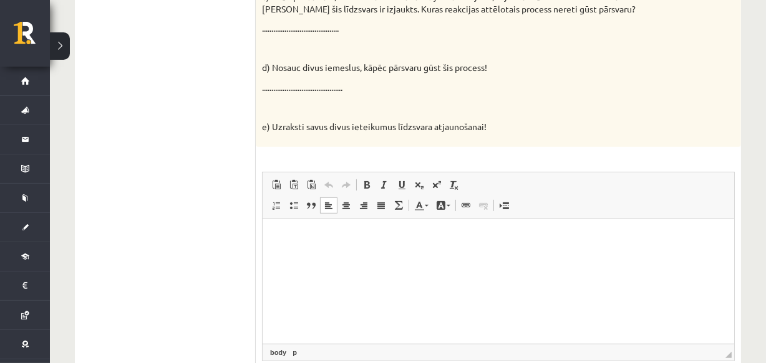
scroll to position [633, 0]
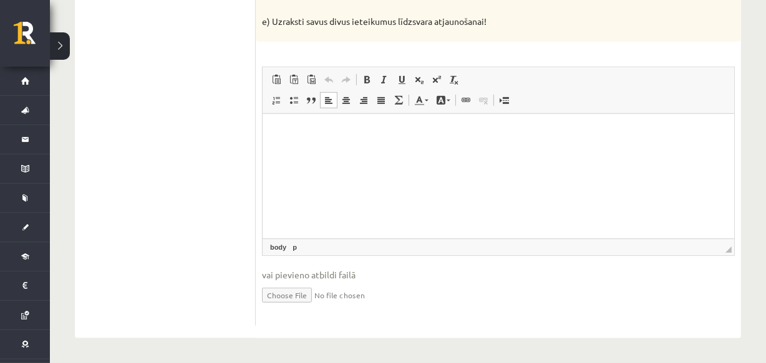
click at [492, 151] on html at bounding box center [497, 132] width 471 height 38
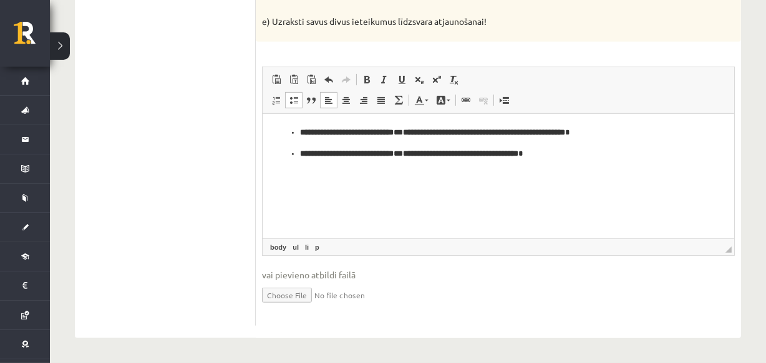
click at [287, 128] on ul "**********" at bounding box center [497, 143] width 446 height 34
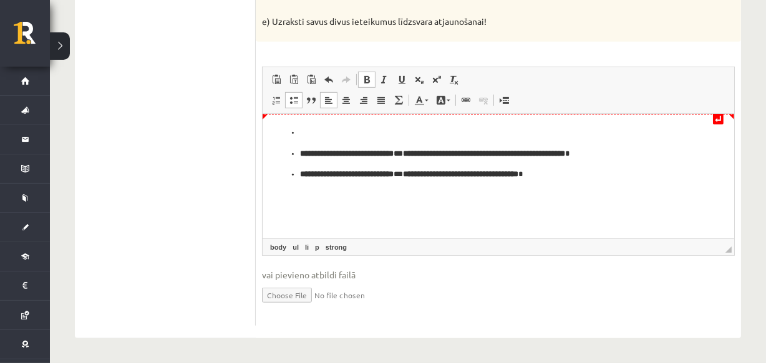
click at [322, 135] on p "Bagātinātā teksta redaktors, wiswyg-editor-user-answer-47025008035660" at bounding box center [497, 132] width 396 height 13
click at [295, 100] on span at bounding box center [294, 100] width 10 height 10
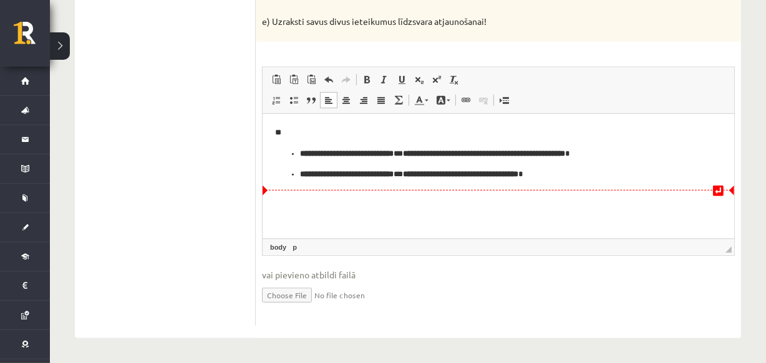
click at [611, 171] on p "**********" at bounding box center [497, 174] width 396 height 13
click at [289, 100] on span at bounding box center [294, 100] width 10 height 10
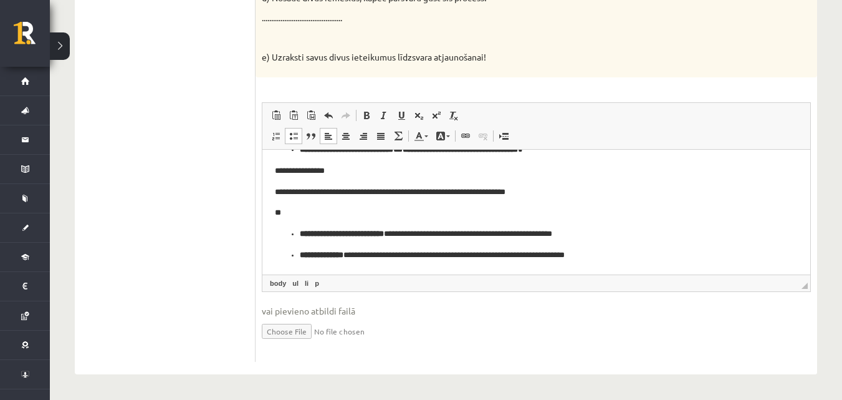
scroll to position [67, 0]
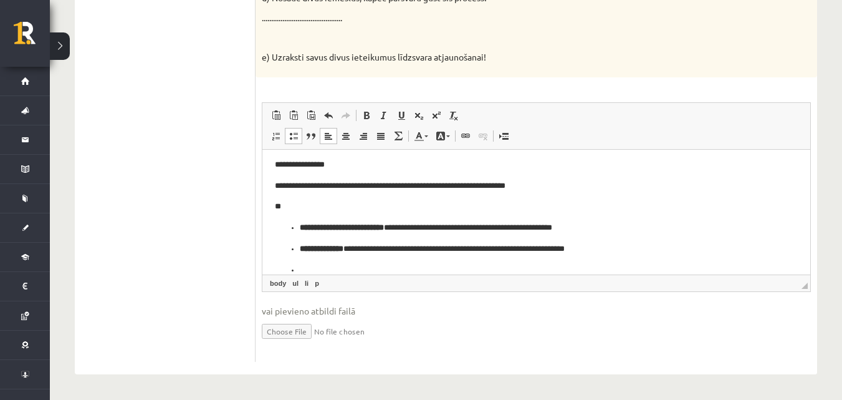
click at [289, 132] on span at bounding box center [294, 136] width 10 height 10
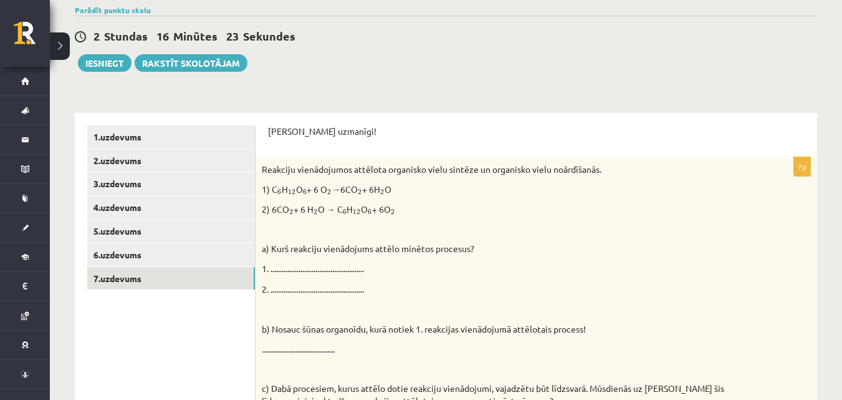
scroll to position [101, 0]
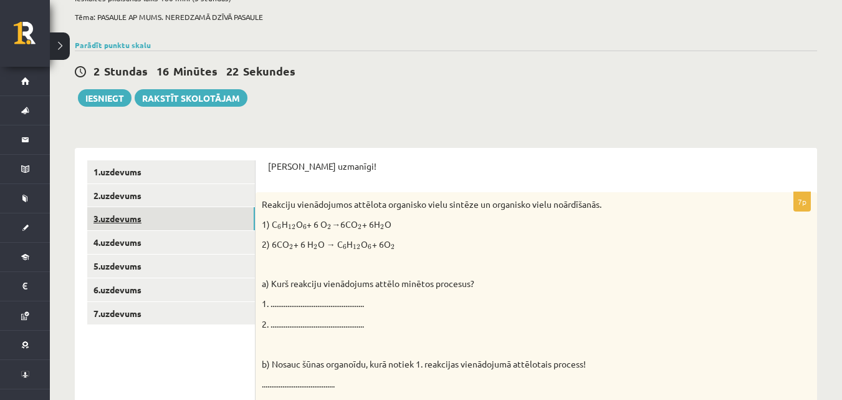
click at [170, 217] on link "3.uzdevums" at bounding box center [171, 218] width 168 height 23
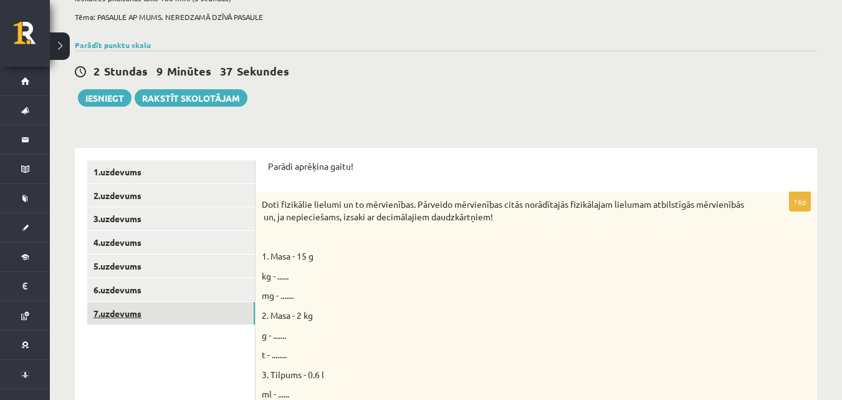
click at [138, 310] on link "7.uzdevums" at bounding box center [171, 313] width 168 height 23
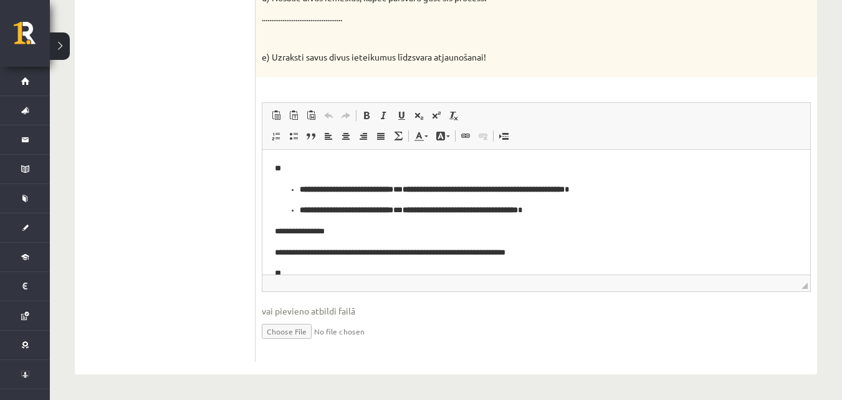
scroll to position [0, 0]
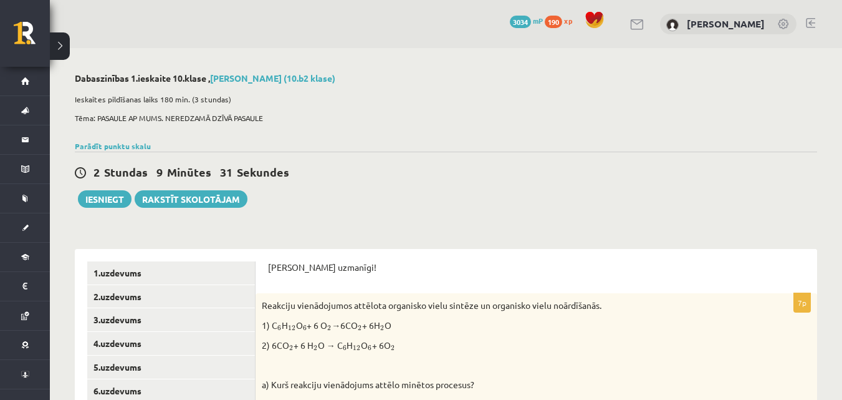
click at [554, 155] on div "2 Stundas 9 Minūtes 31 Sekundes Ieskaite saglabāta! Iesniegt Rakstīt skolotājam" at bounding box center [446, 179] width 742 height 56
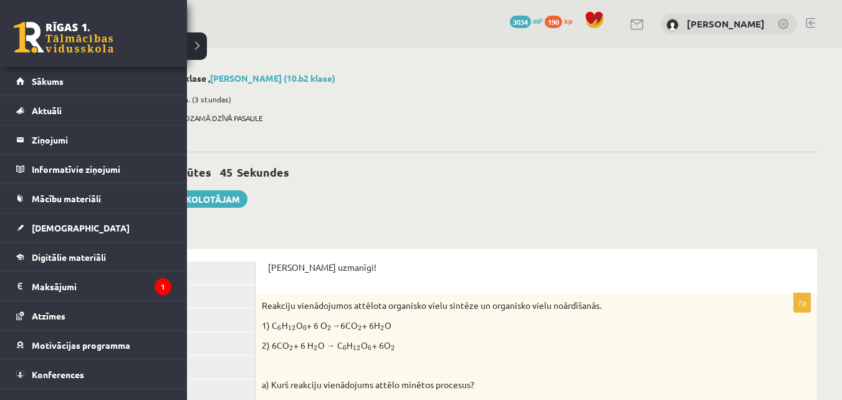
click at [32, 34] on link at bounding box center [64, 37] width 100 height 31
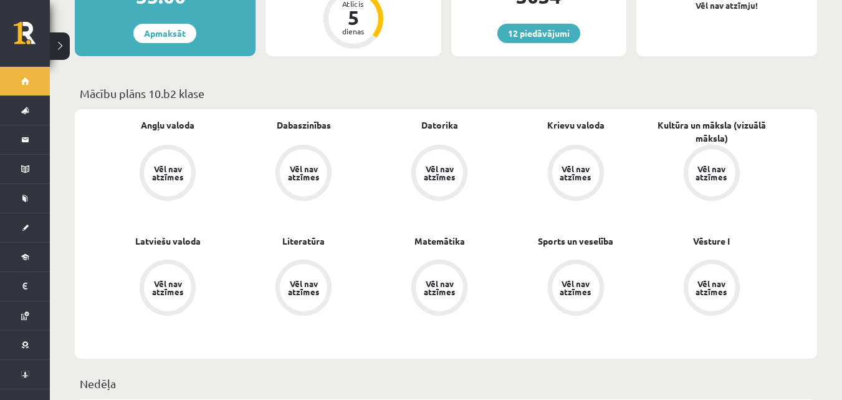
scroll to position [47, 0]
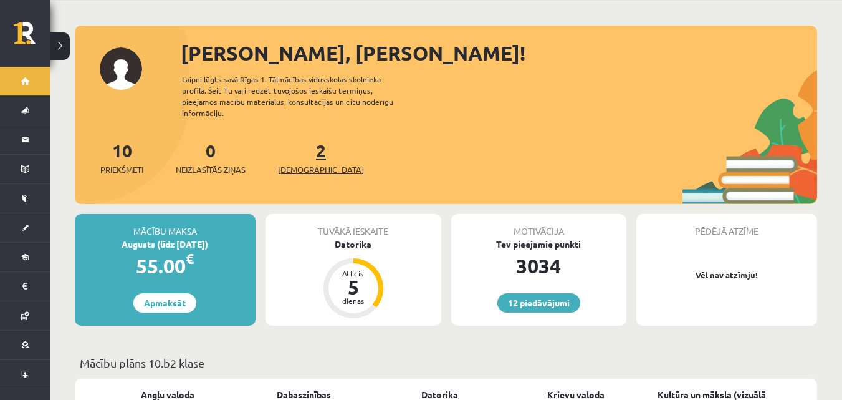
click at [308, 163] on span "[DEMOGRAPHIC_DATA]" at bounding box center [321, 169] width 86 height 12
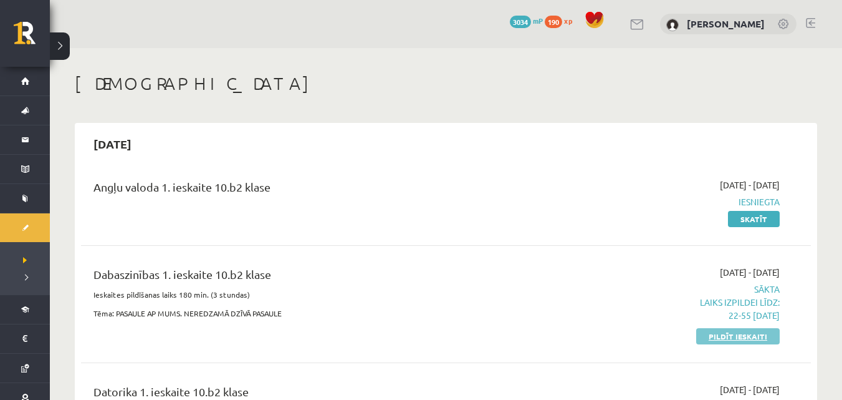
click at [751, 336] on link "Pildīt ieskaiti" at bounding box center [738, 336] width 84 height 16
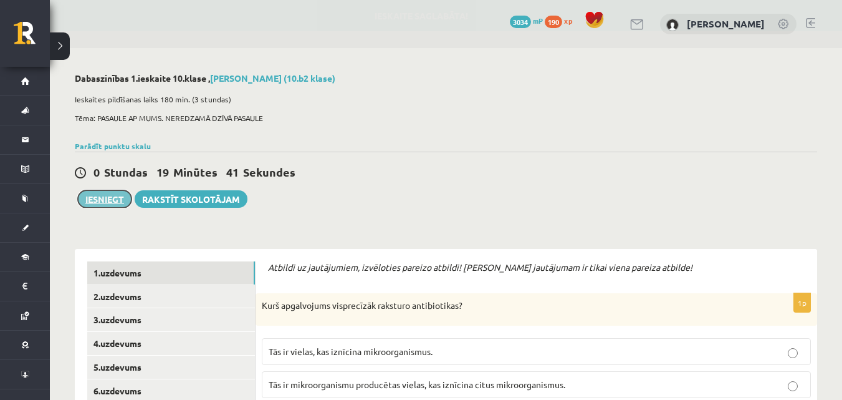
click at [110, 194] on button "Iesniegt" at bounding box center [105, 198] width 54 height 17
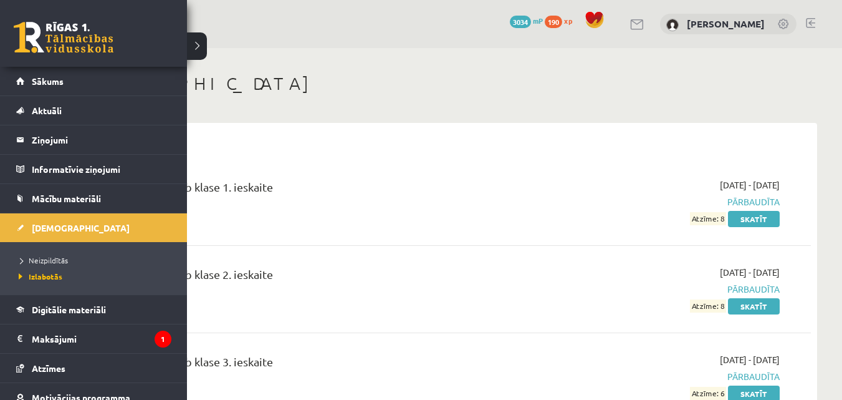
click at [74, 42] on link at bounding box center [64, 37] width 100 height 31
